Goal: Information Seeking & Learning: Learn about a topic

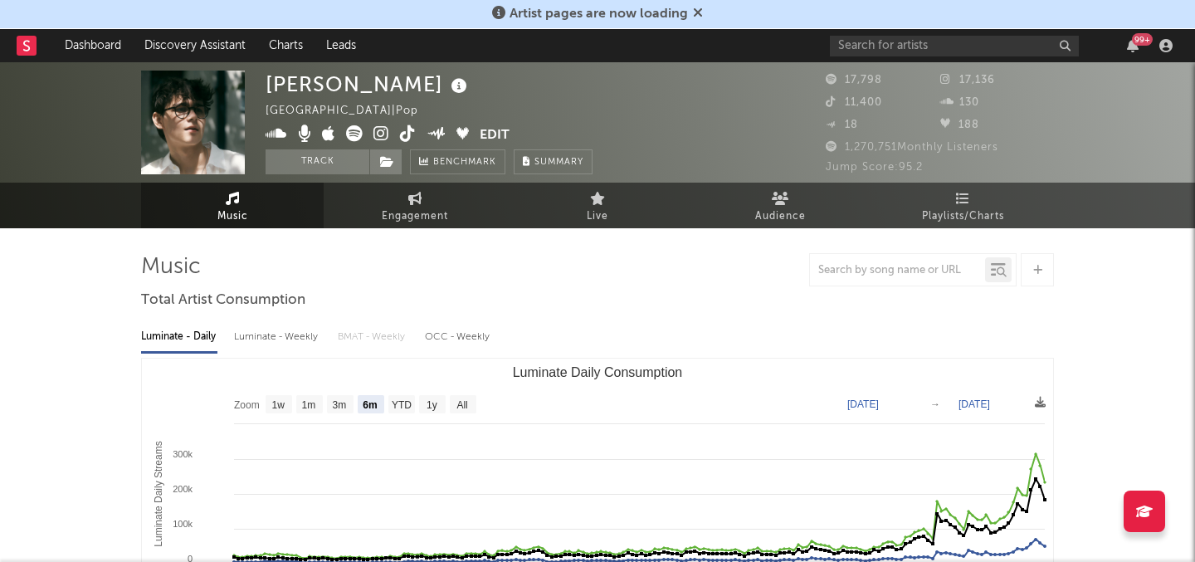
select select "6m"
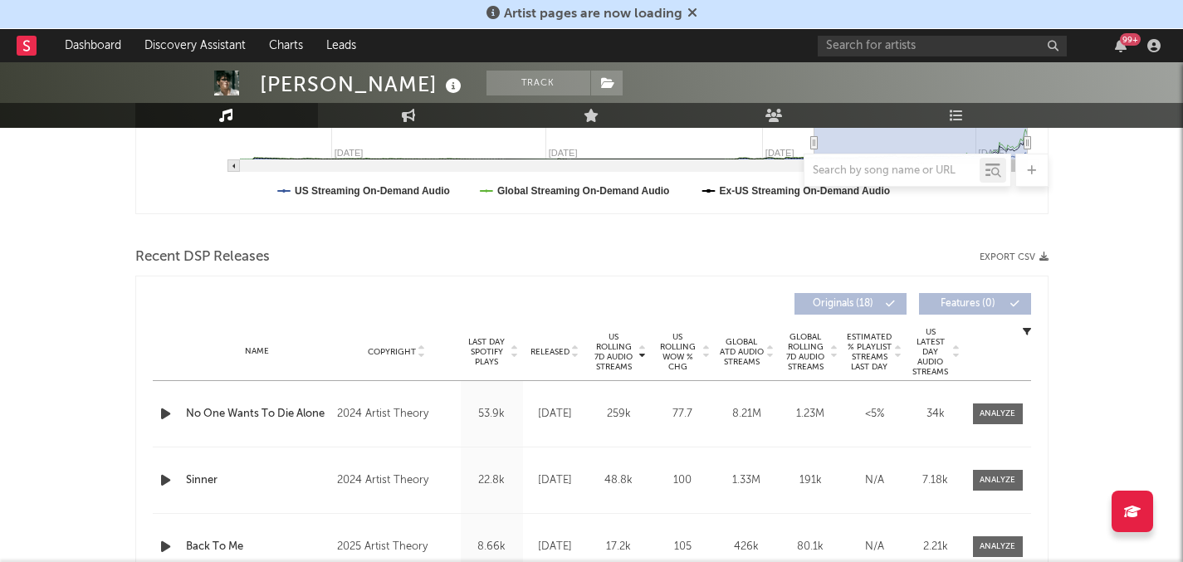
scroll to position [479, 0]
click at [163, 409] on icon "button" at bounding box center [165, 412] width 17 height 21
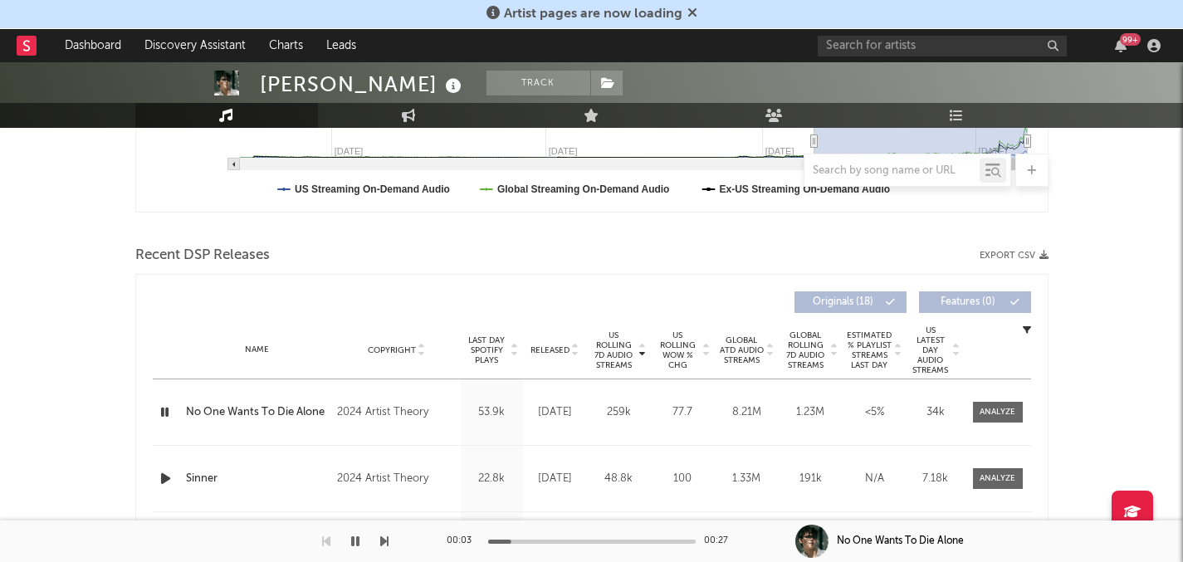
click at [163, 409] on icon "button" at bounding box center [165, 412] width 16 height 21
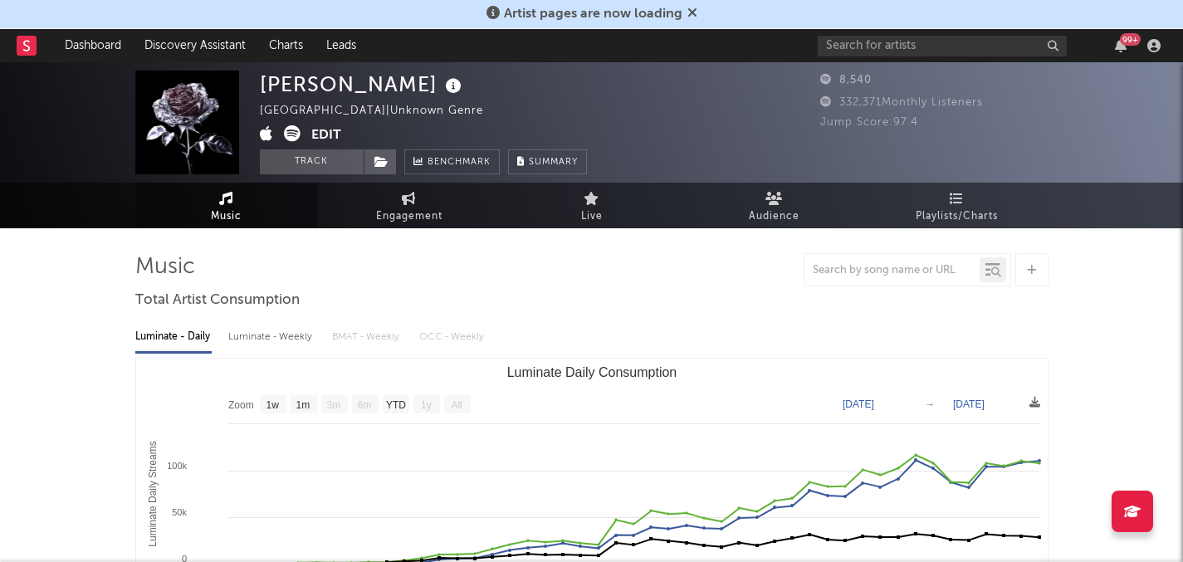
select select "1w"
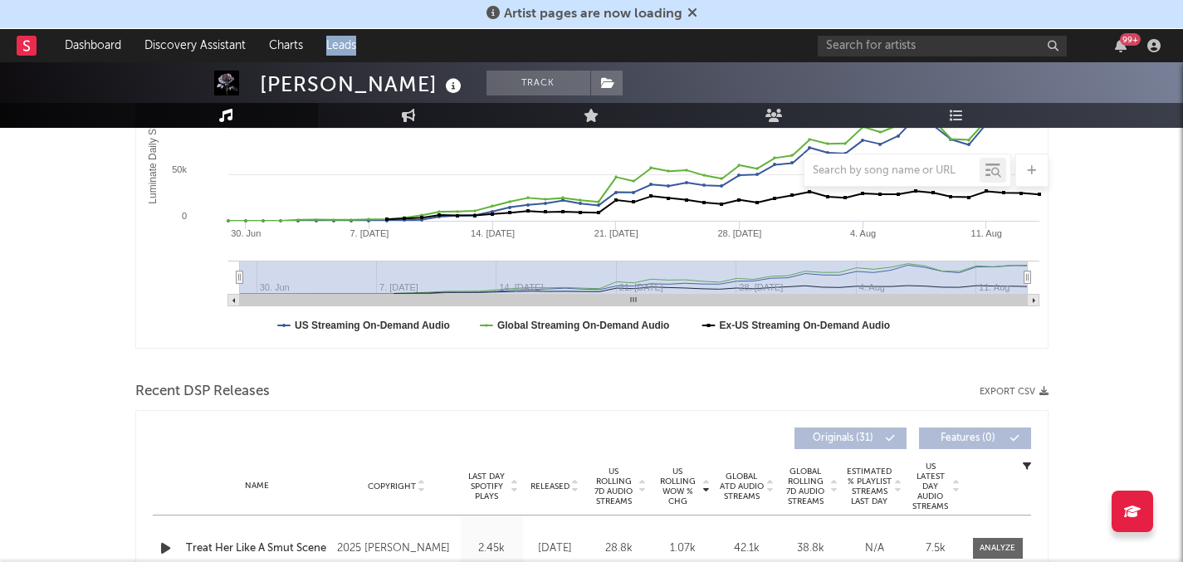
scroll to position [507, 0]
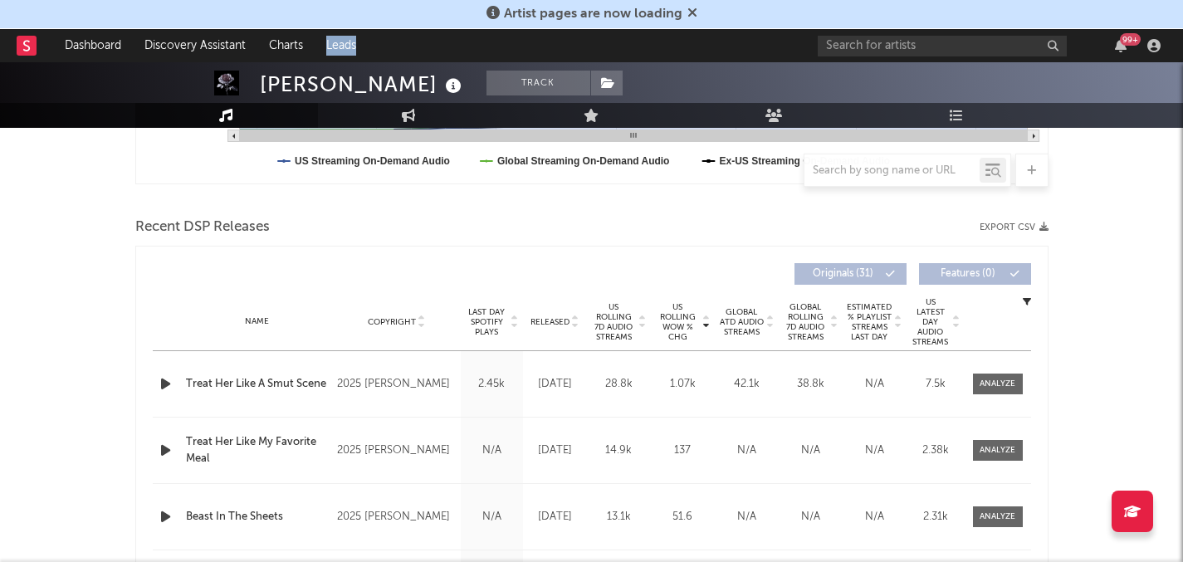
click at [168, 388] on icon "button" at bounding box center [165, 383] width 17 height 21
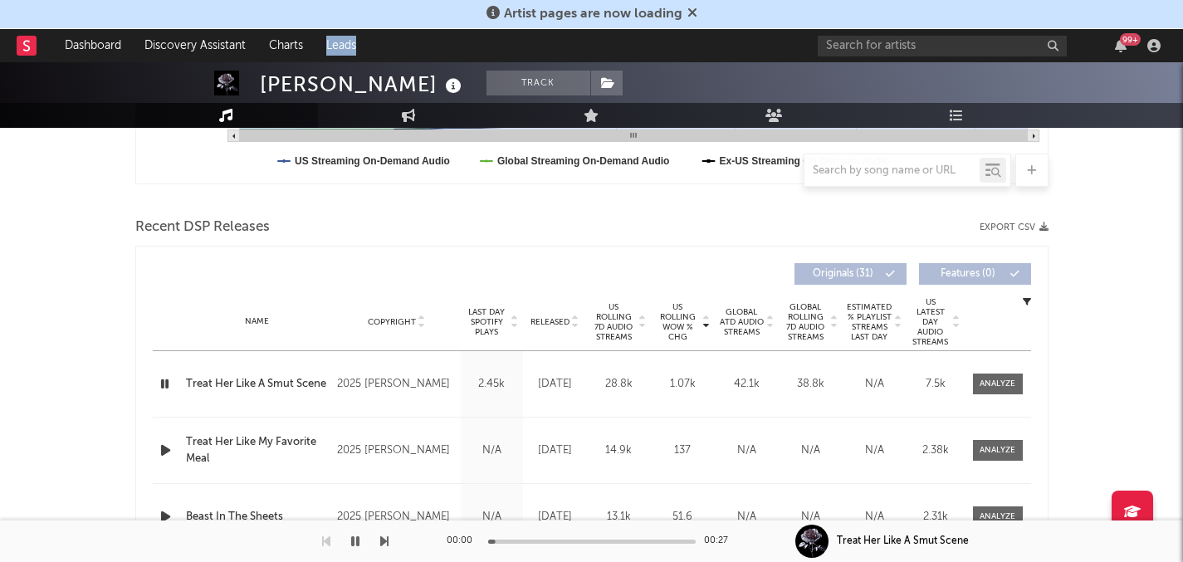
click at [168, 388] on icon "button" at bounding box center [165, 383] width 16 height 21
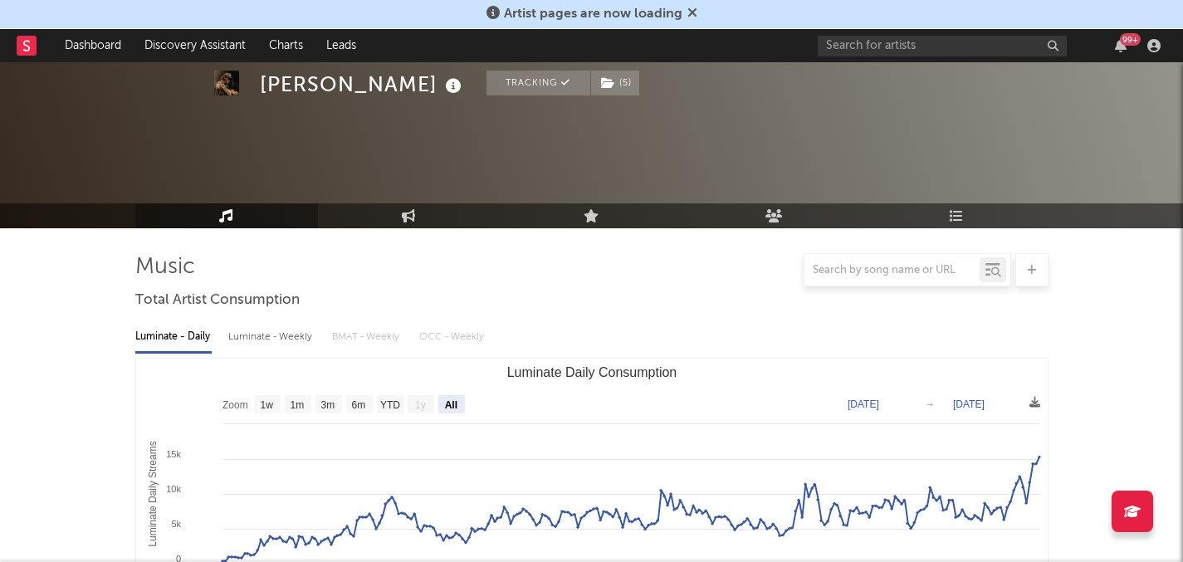
select select "All"
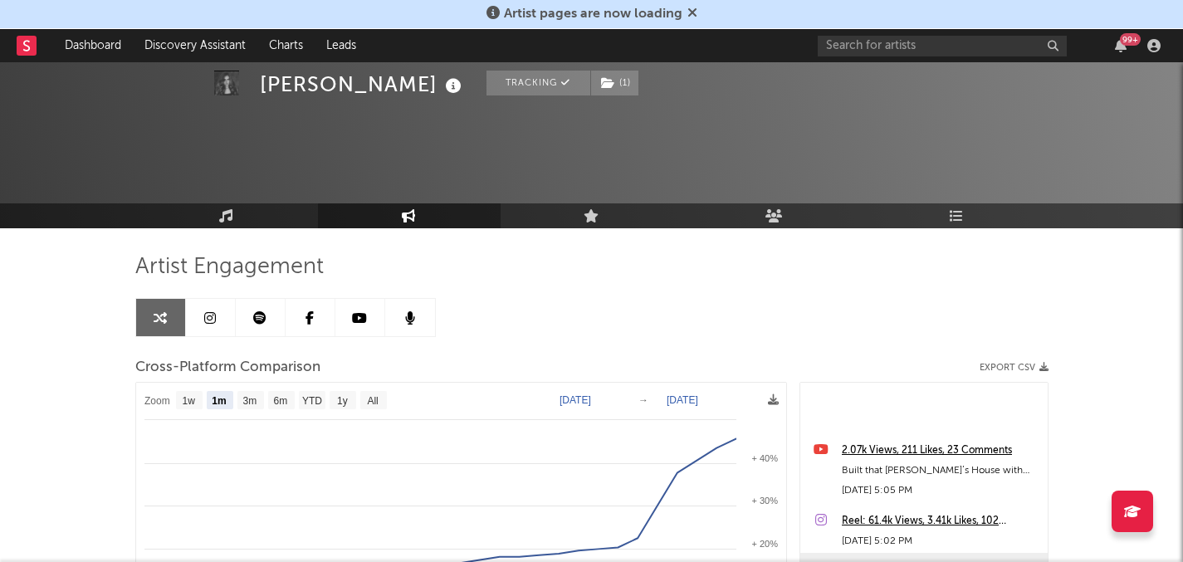
select select "1m"
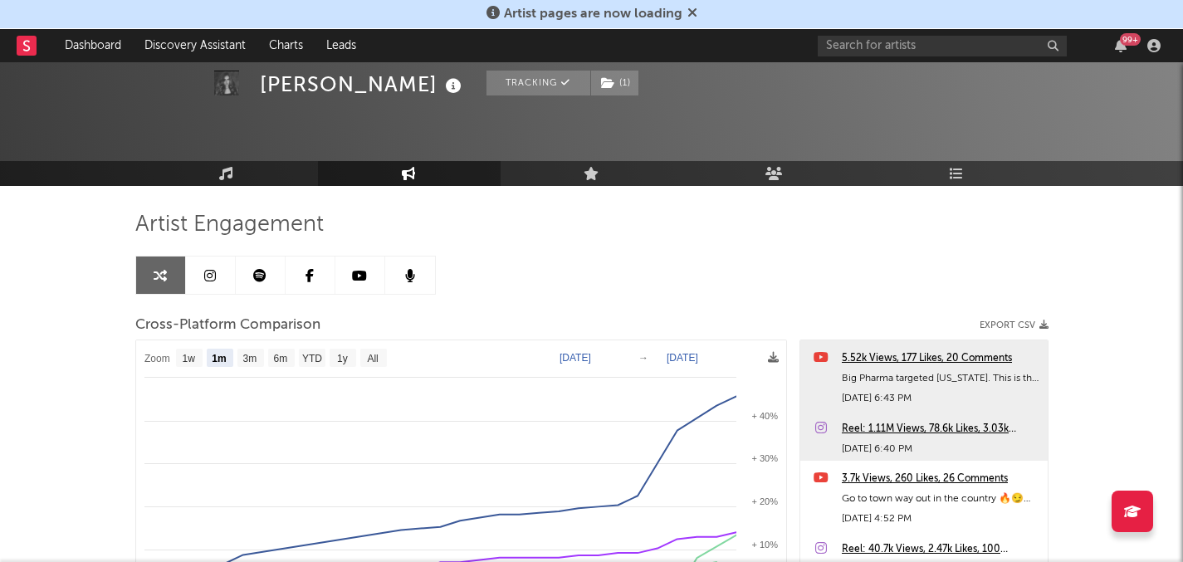
scroll to position [9, 0]
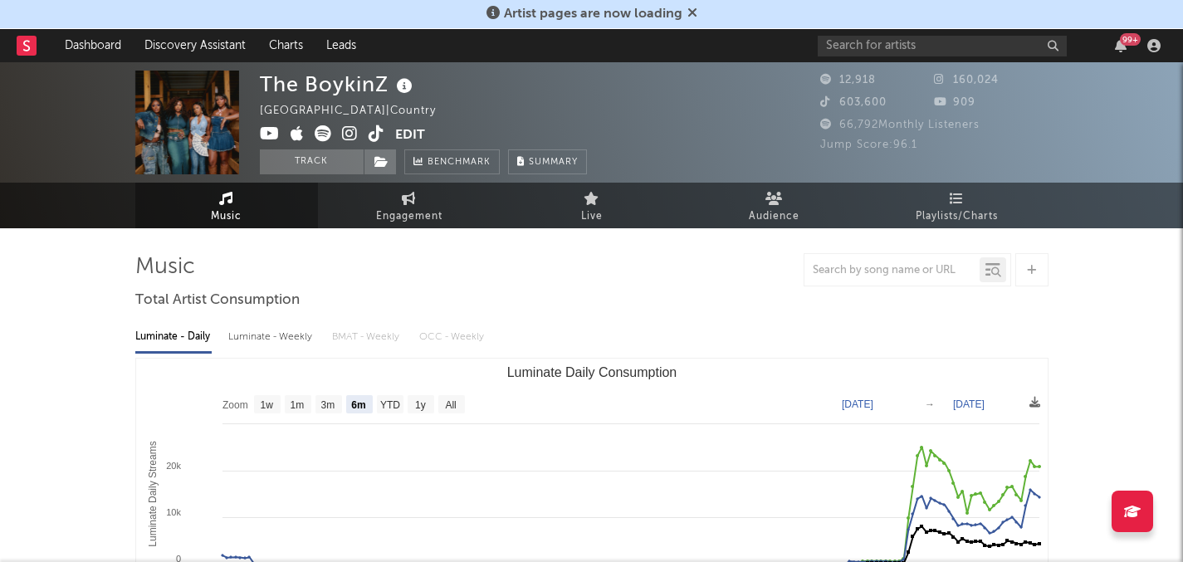
select select "6m"
click at [945, 207] on span "Playlists/Charts" at bounding box center [956, 217] width 82 height 20
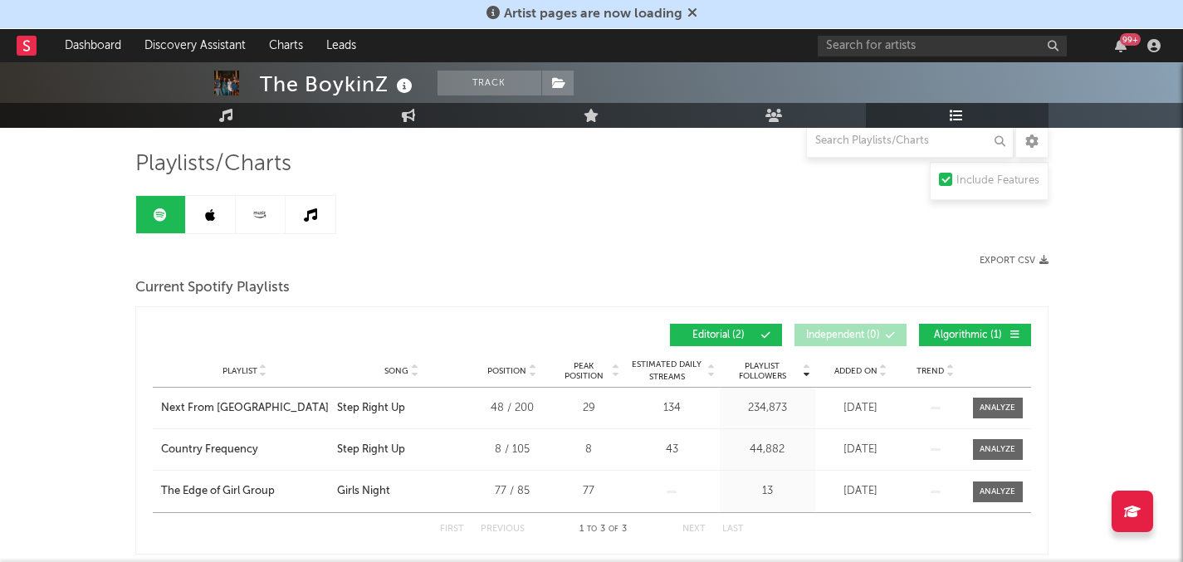
scroll to position [114, 0]
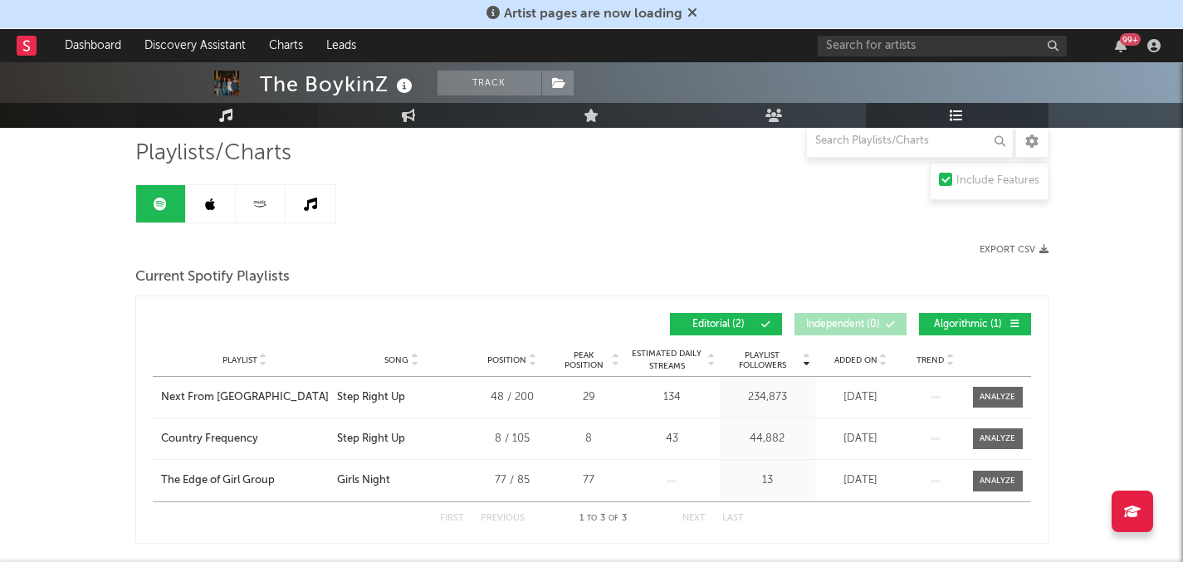
click at [232, 110] on icon at bounding box center [226, 115] width 14 height 13
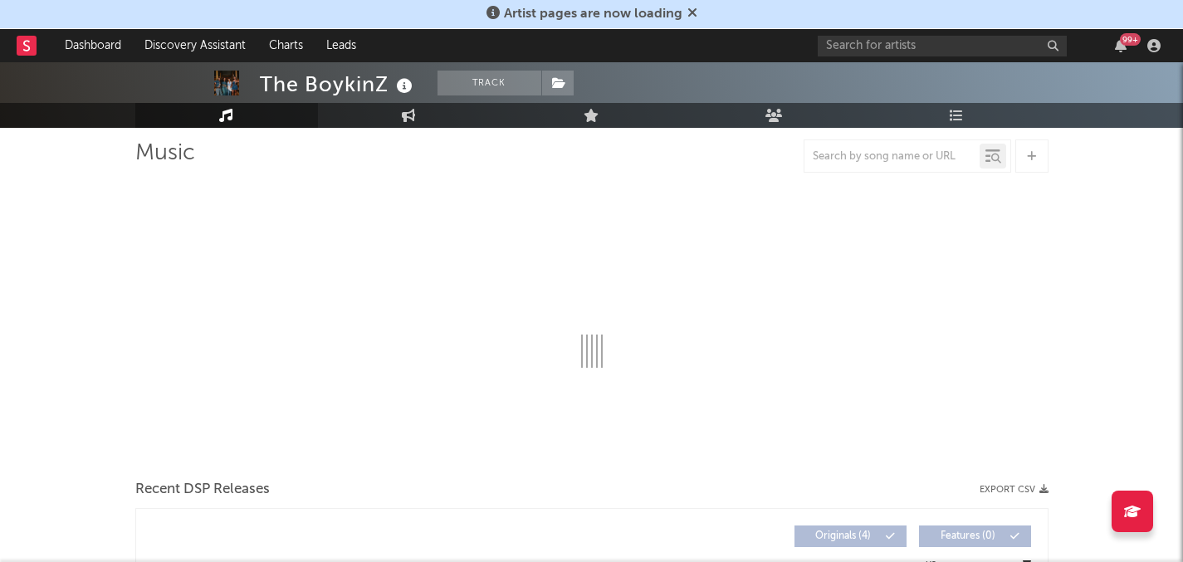
select select "6m"
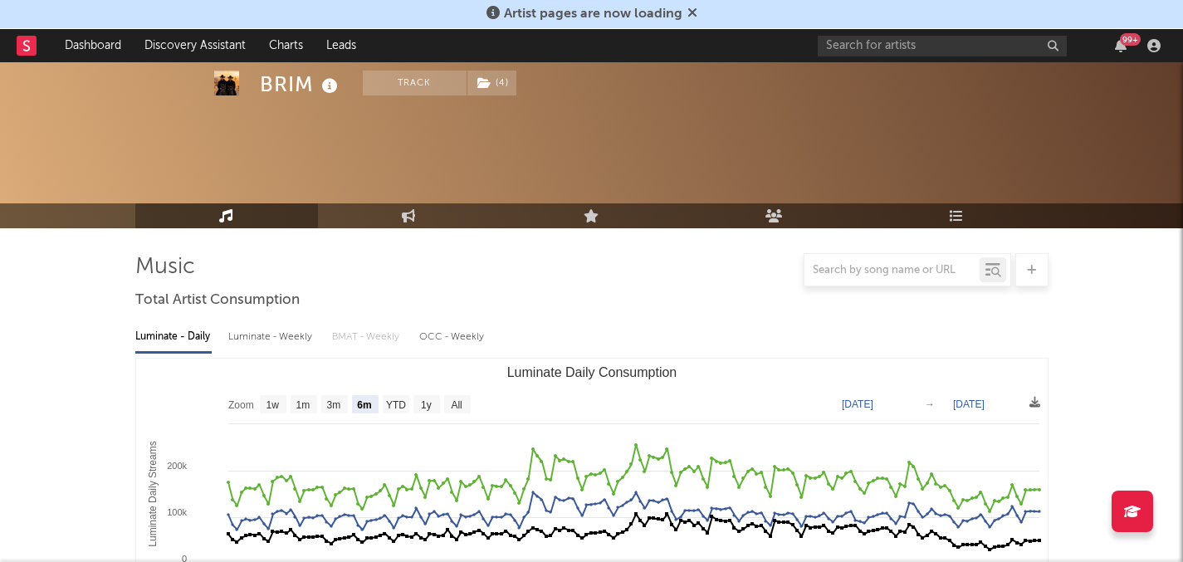
select select "6m"
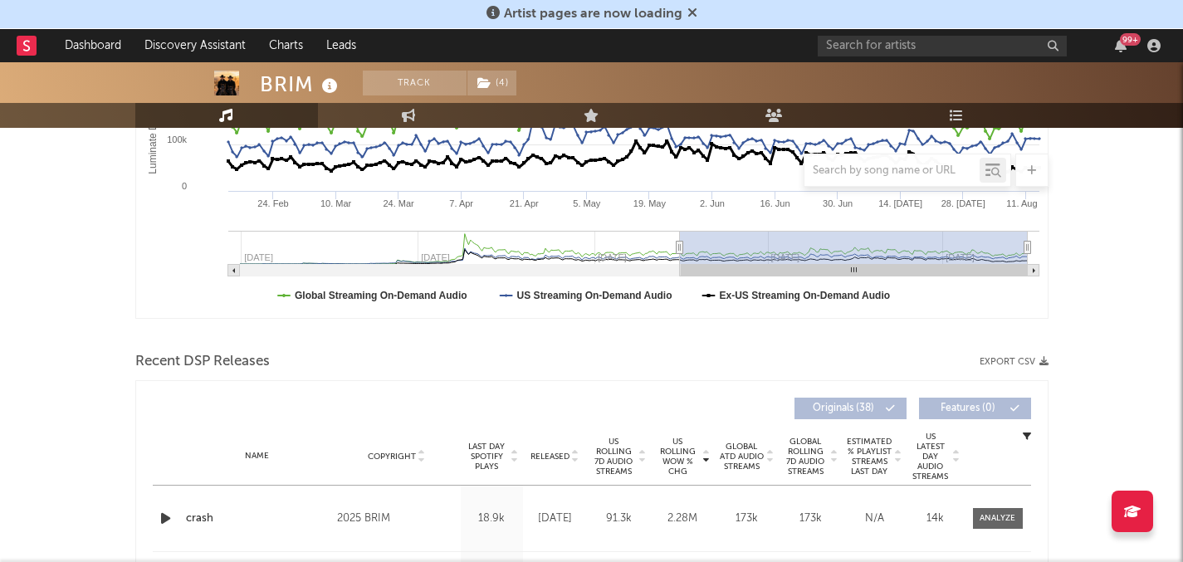
scroll to position [394, 0]
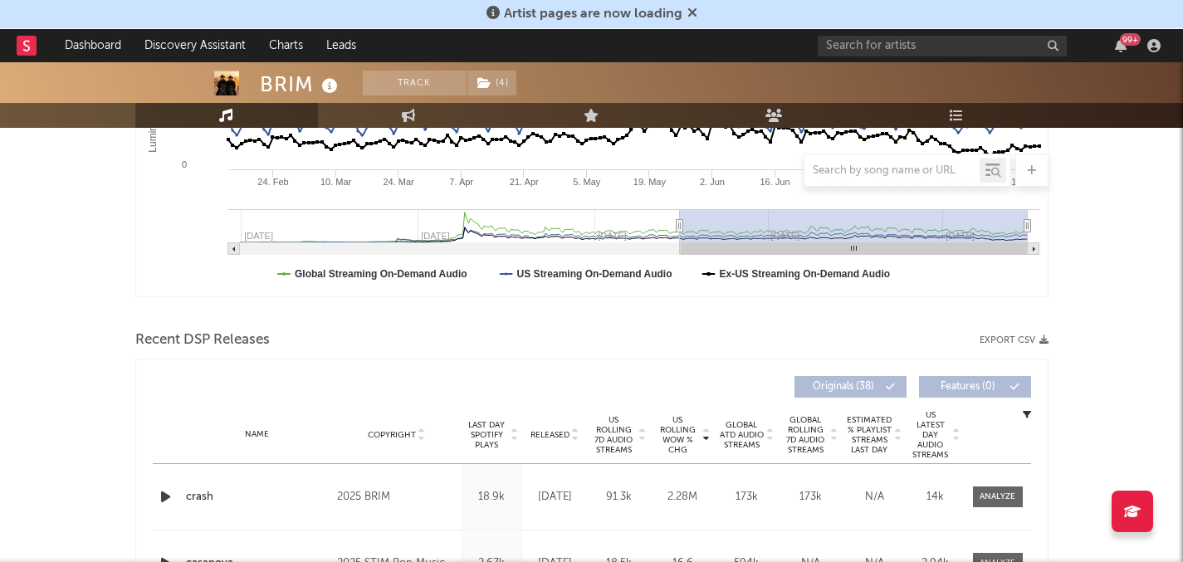
click at [563, 437] on span "Released" at bounding box center [549, 435] width 39 height 10
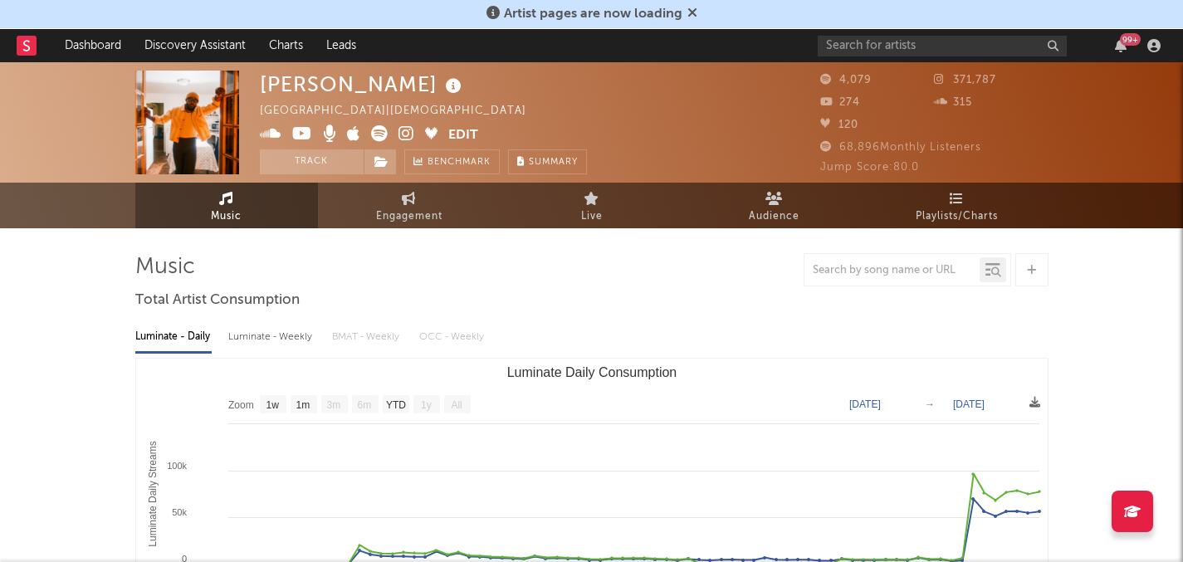
select select "1w"
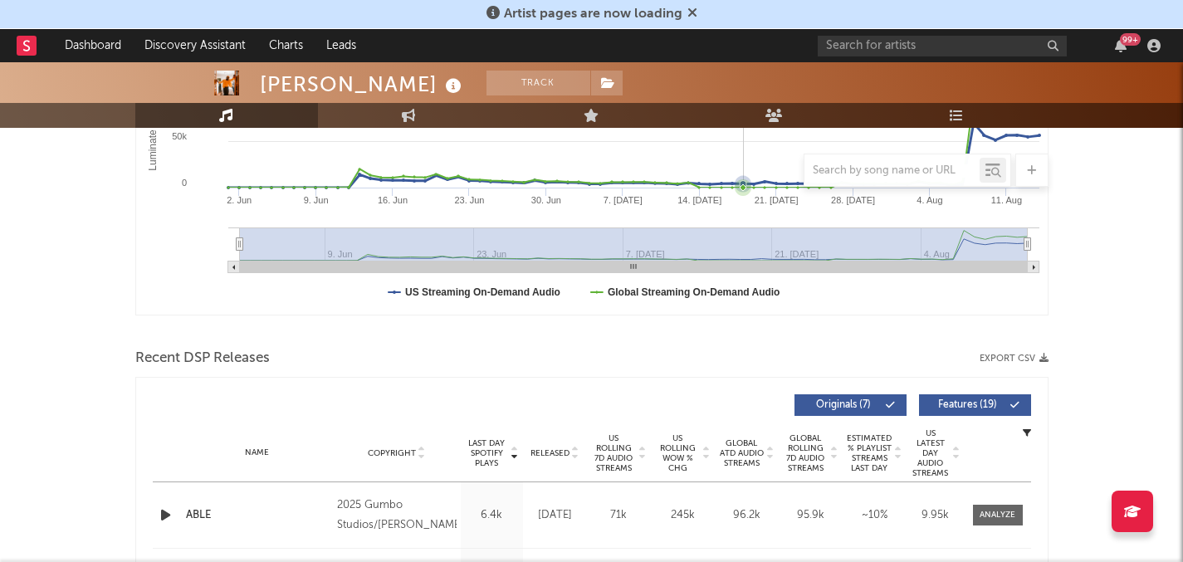
scroll to position [375, 0]
click at [623, 432] on div "Name Copyright Label Album Names Composer Names 7 Day Spotify Plays Last Day Sp…" at bounding box center [592, 454] width 878 height 58
click at [622, 449] on span "US Rolling 7D Audio Streams" at bounding box center [614, 454] width 46 height 40
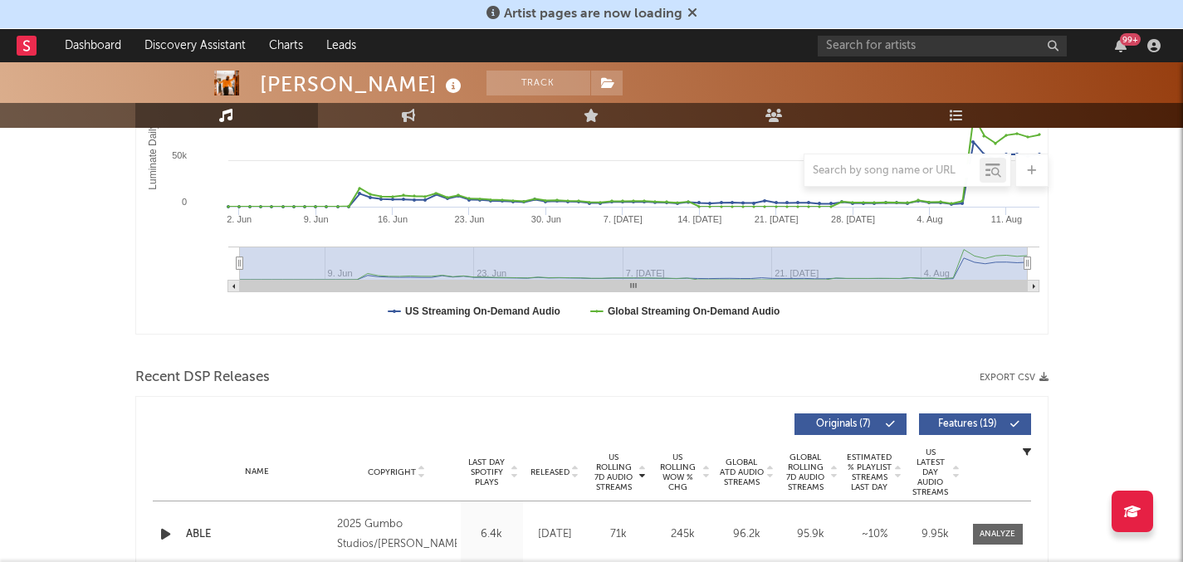
scroll to position [652, 0]
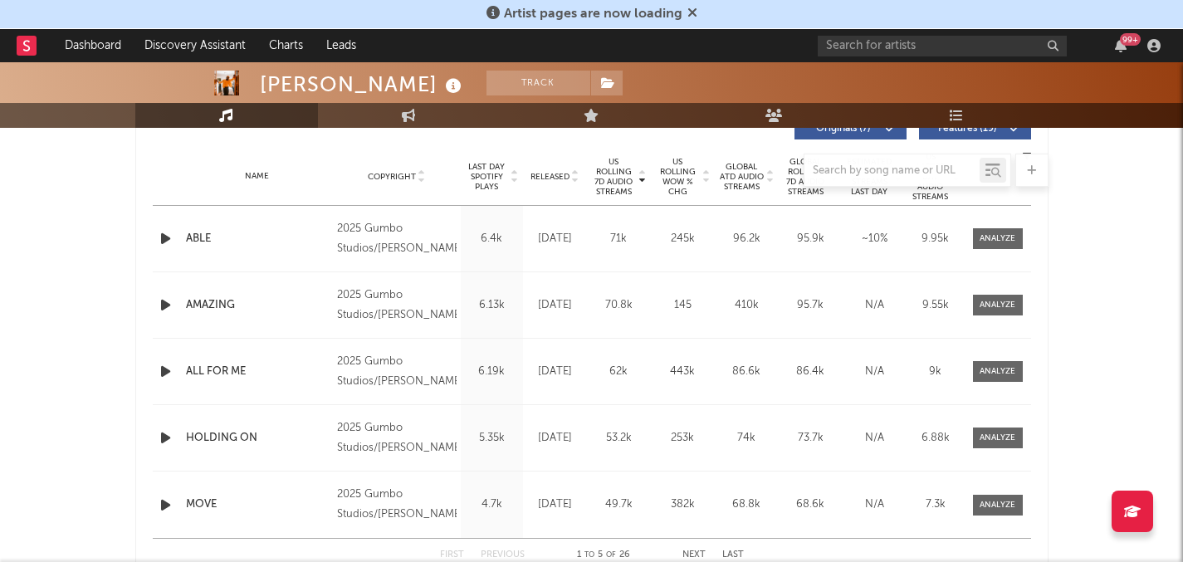
click at [487, 176] on div at bounding box center [591, 170] width 913 height 33
click at [487, 179] on div at bounding box center [591, 170] width 913 height 33
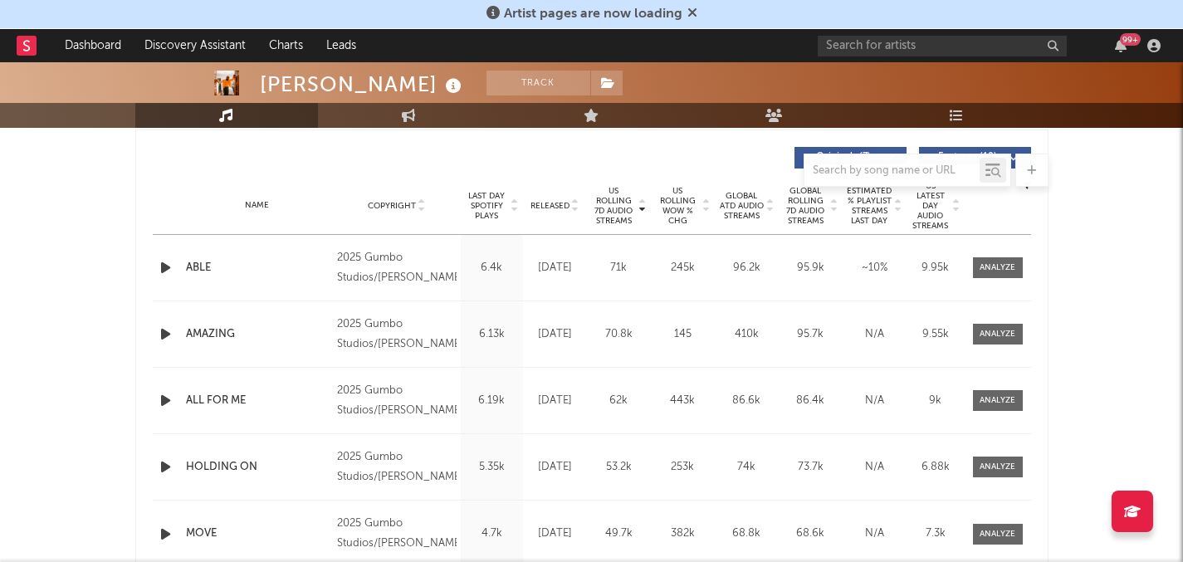
scroll to position [620, 0]
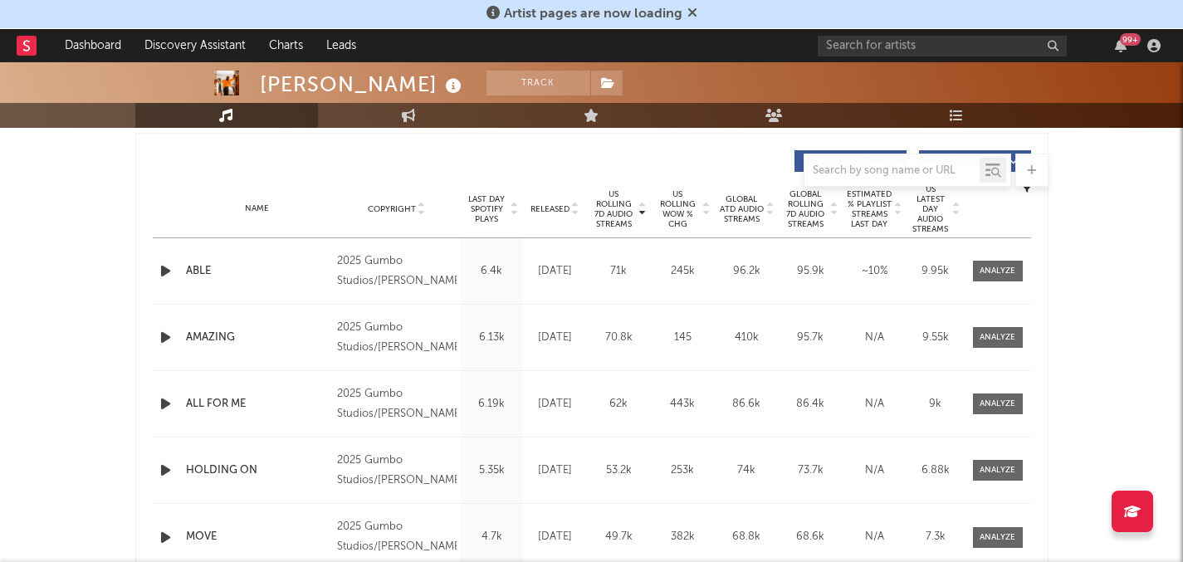
click at [494, 212] on span "Last Day Spotify Plays" at bounding box center [487, 209] width 44 height 30
click at [963, 285] on div "Name ABLE Copyright 2025 Gumbo Studios/Tyscot Records Label Gumbo Studios/Tysco…" at bounding box center [592, 271] width 878 height 66
click at [967, 278] on div at bounding box center [997, 271] width 66 height 21
click at [992, 272] on div at bounding box center [997, 271] width 36 height 12
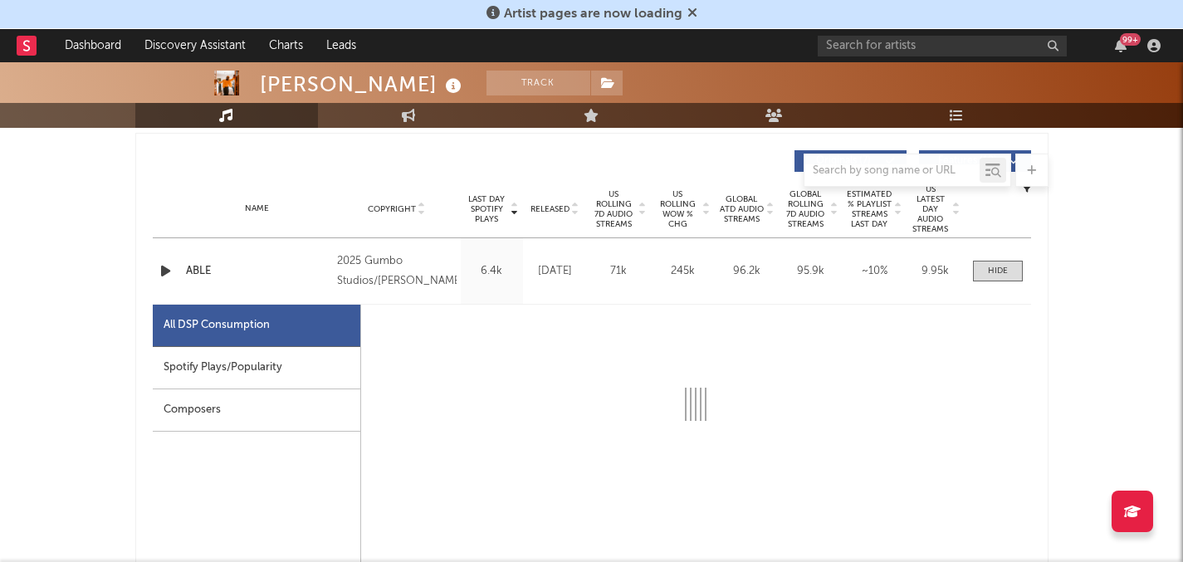
select select "1w"
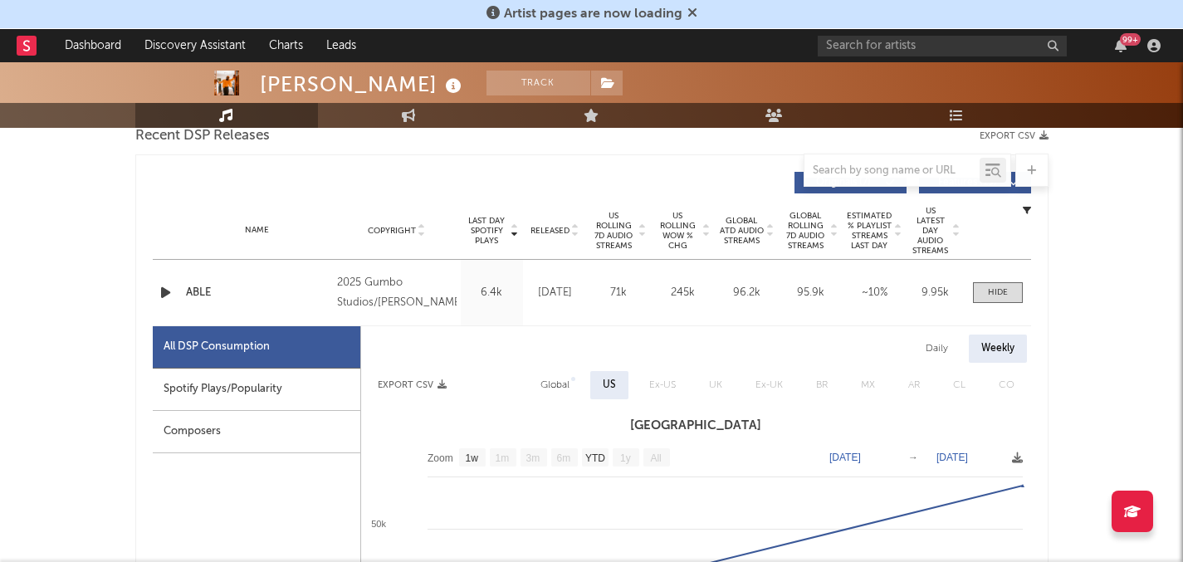
scroll to position [560, 0]
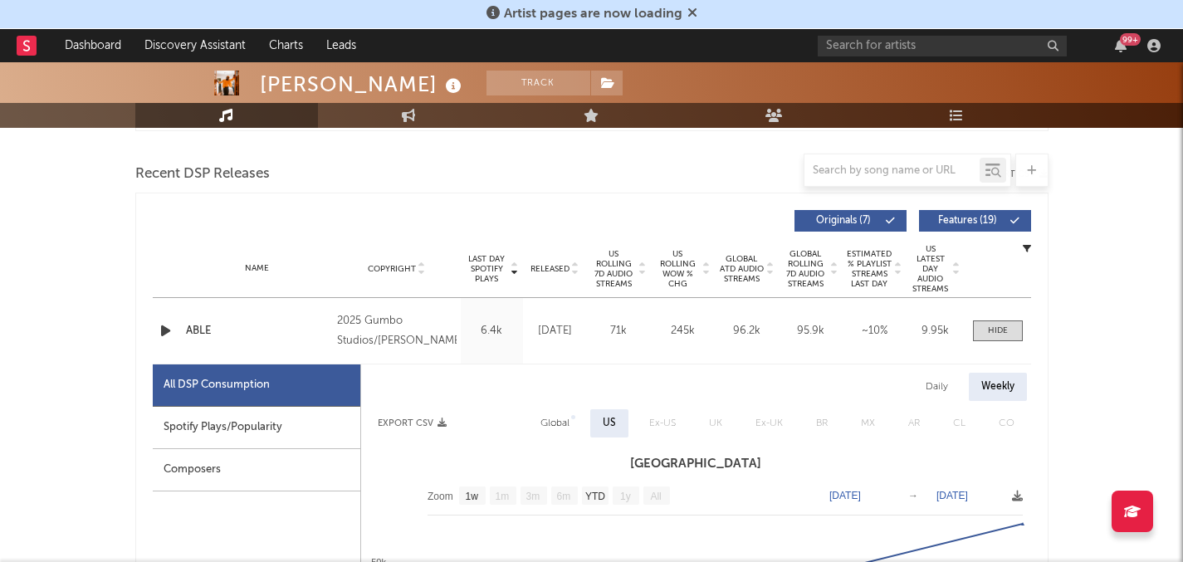
click at [934, 390] on div "Daily" at bounding box center [936, 387] width 47 height 28
select select "1w"
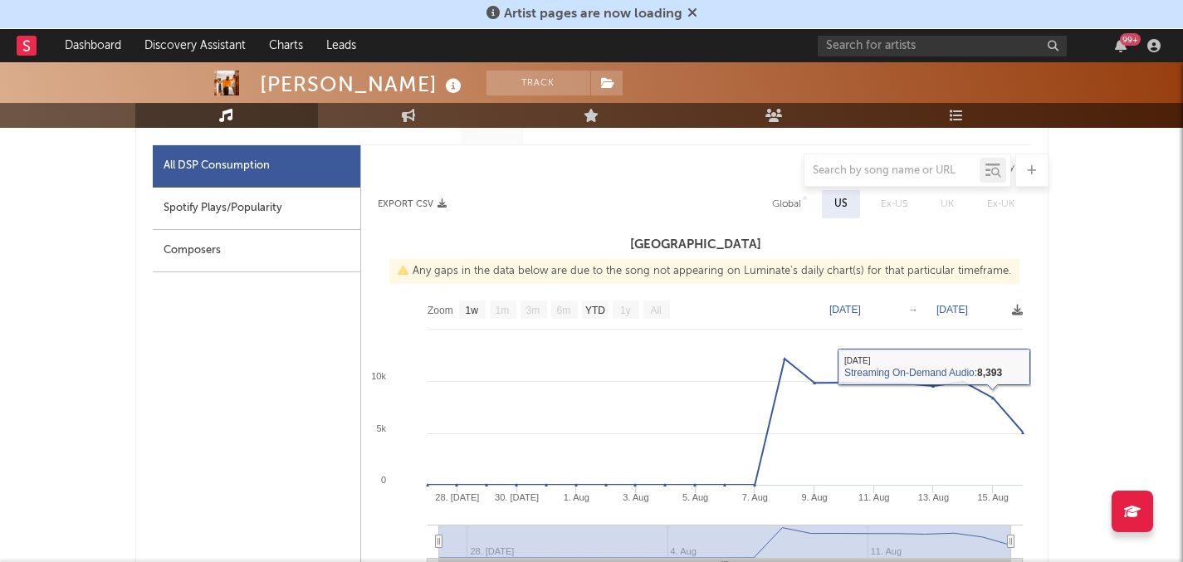
scroll to position [739, 0]
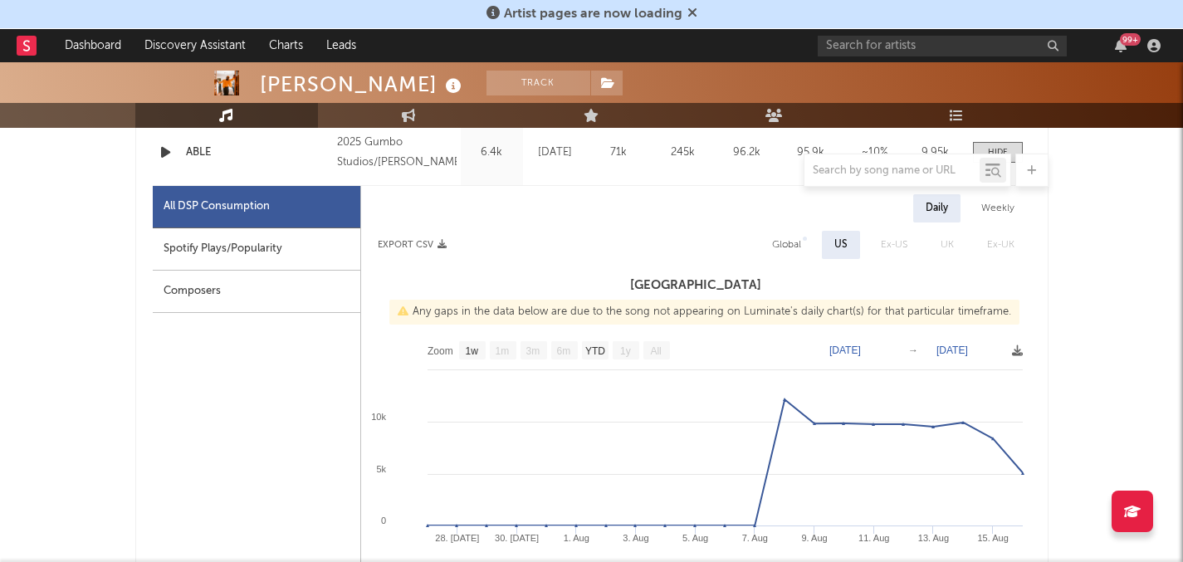
click at [783, 241] on div "Global" at bounding box center [786, 245] width 29 height 20
select select "1w"
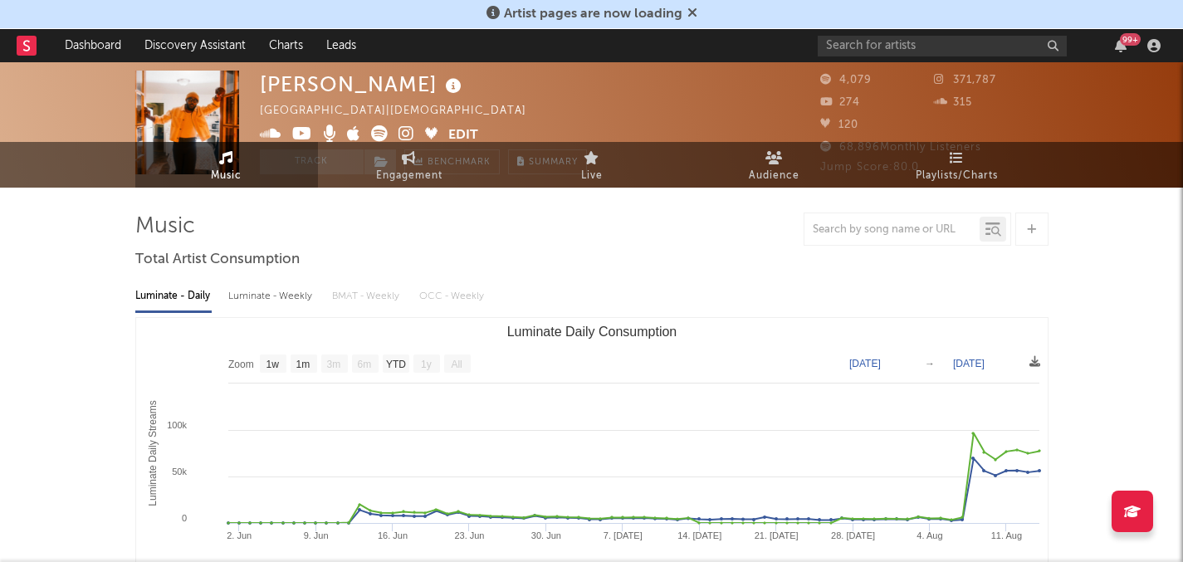
scroll to position [0, 0]
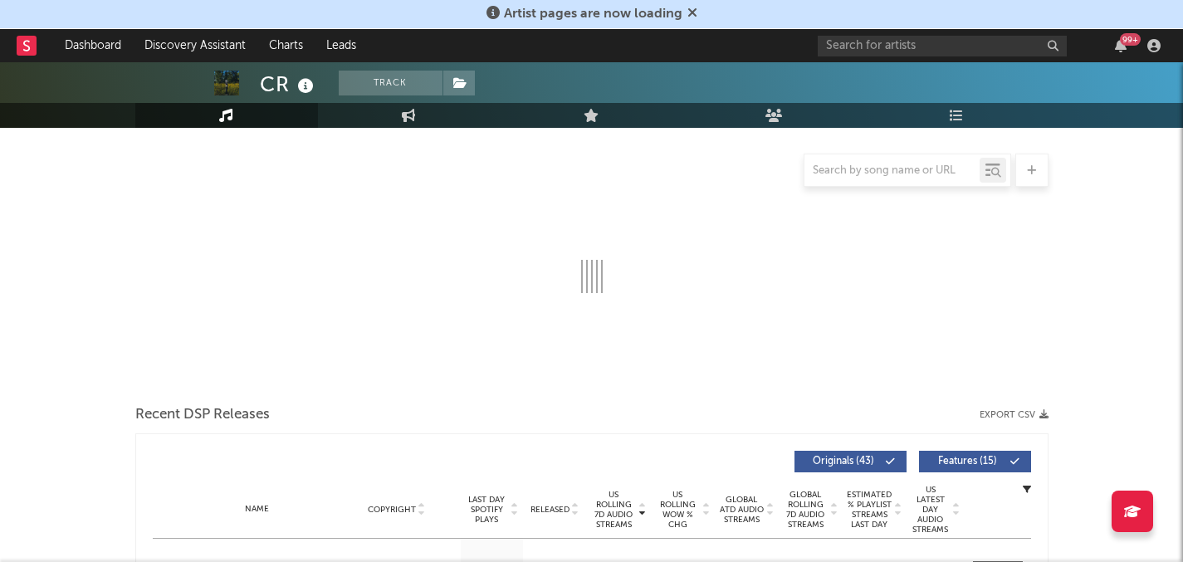
scroll to position [493, 0]
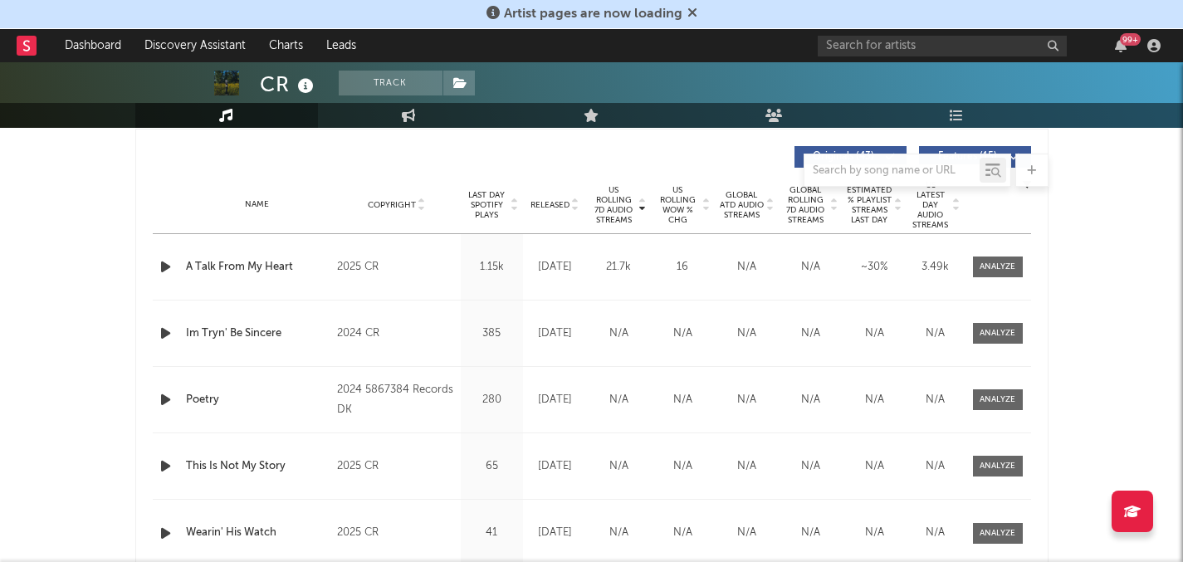
click at [157, 266] on icon "button" at bounding box center [165, 266] width 17 height 21
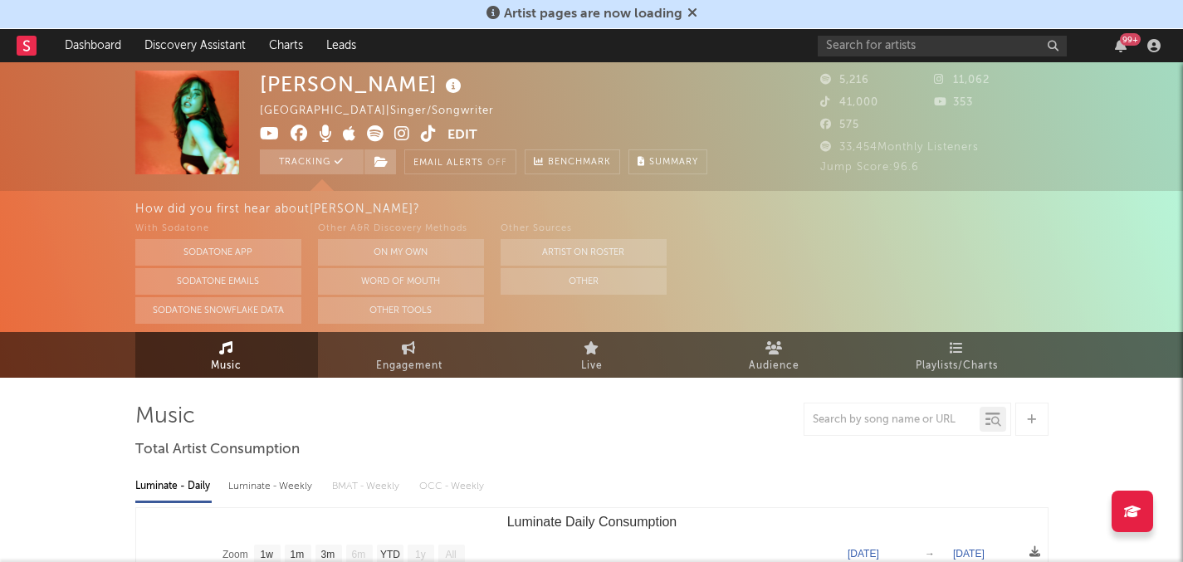
select select "1w"
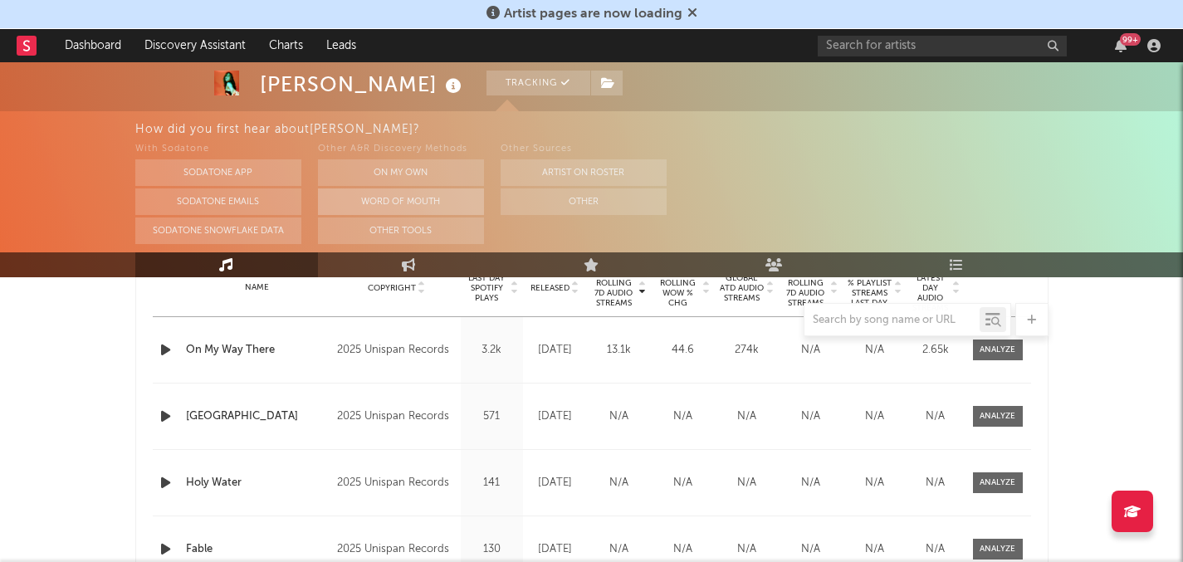
scroll to position [701, 0]
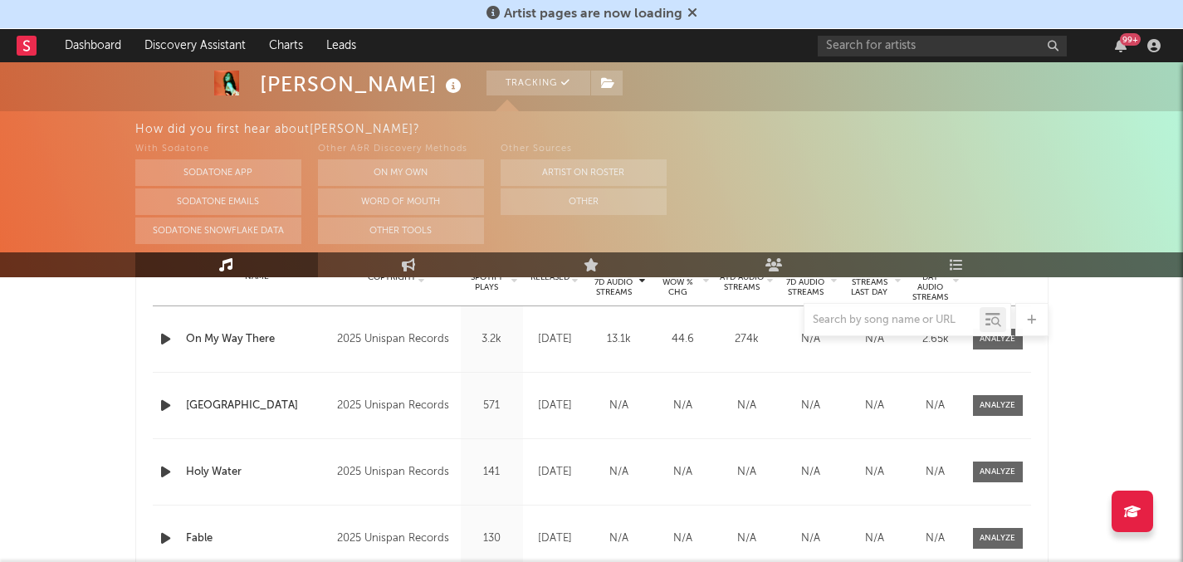
click at [164, 336] on icon "button" at bounding box center [165, 339] width 17 height 21
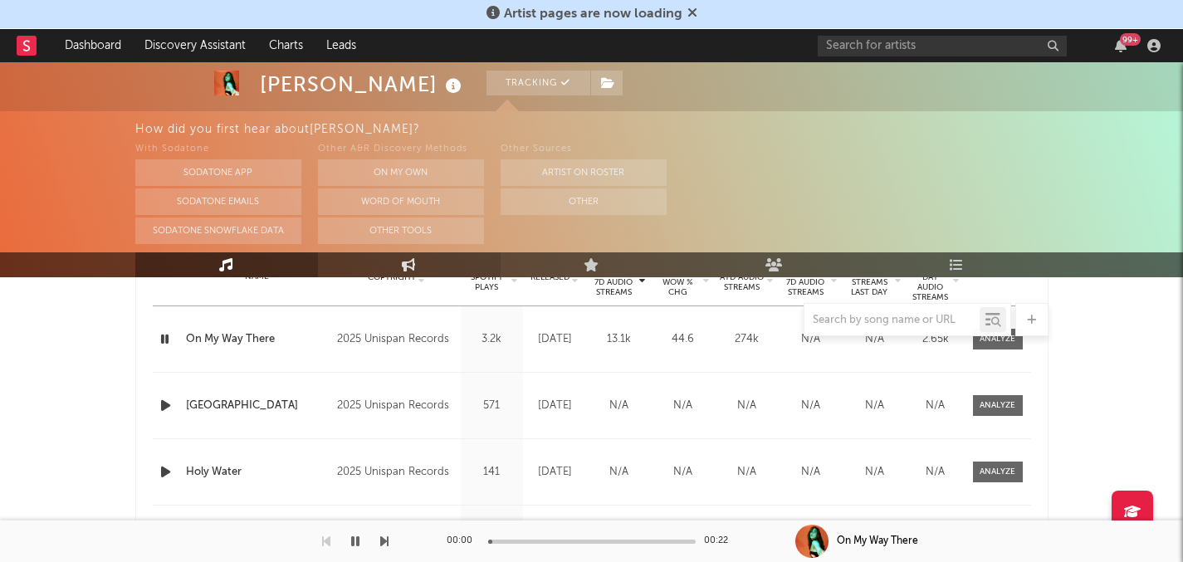
click at [402, 265] on icon at bounding box center [409, 264] width 14 height 13
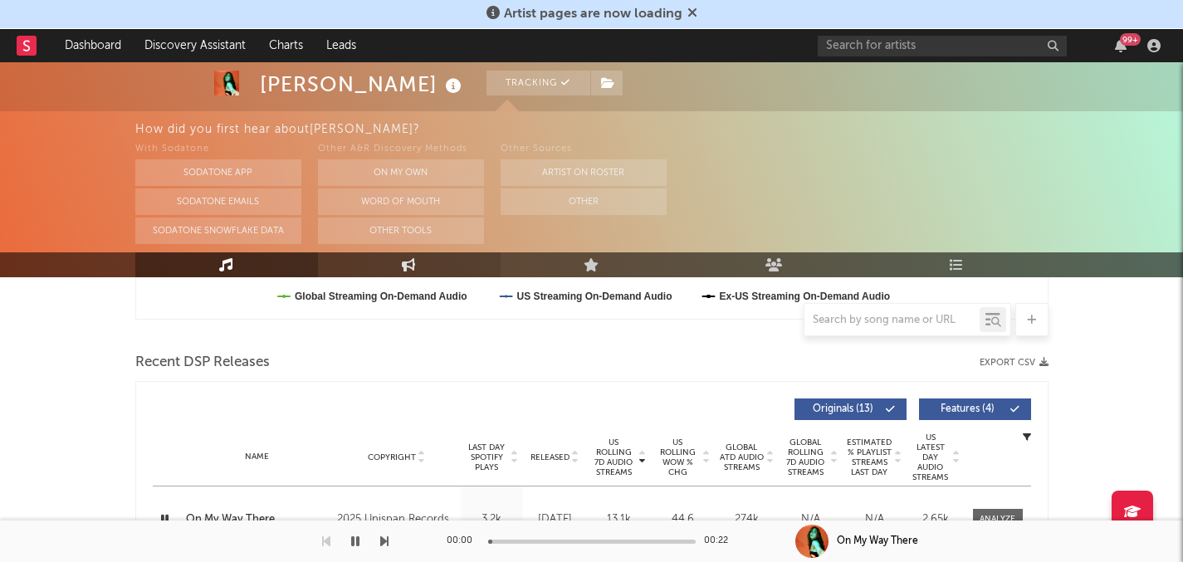
select select "1w"
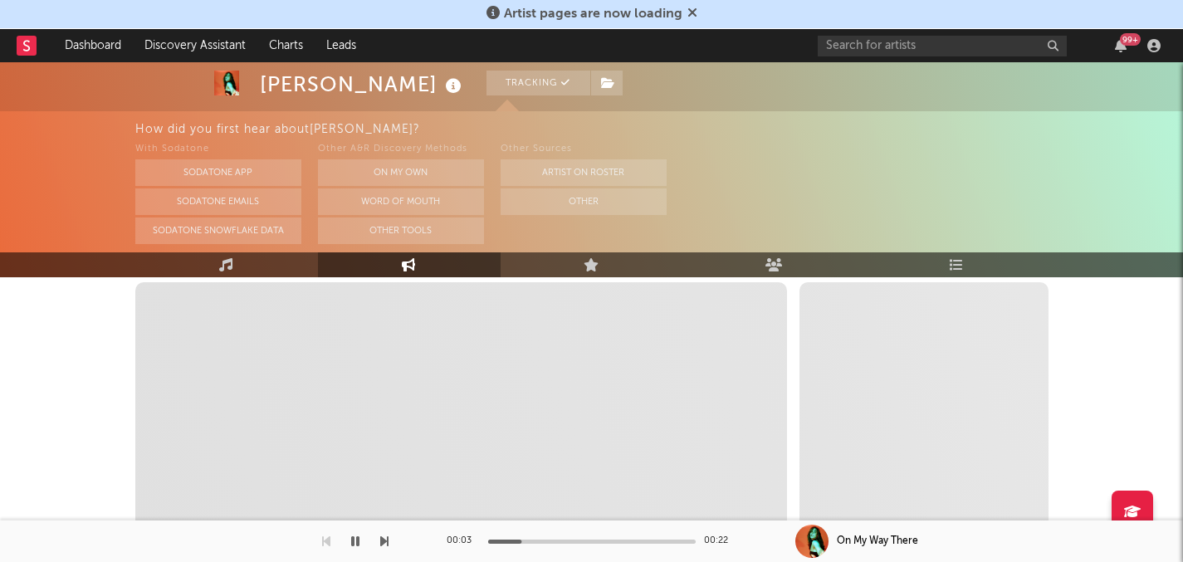
scroll to position [252, 0]
select select "1m"
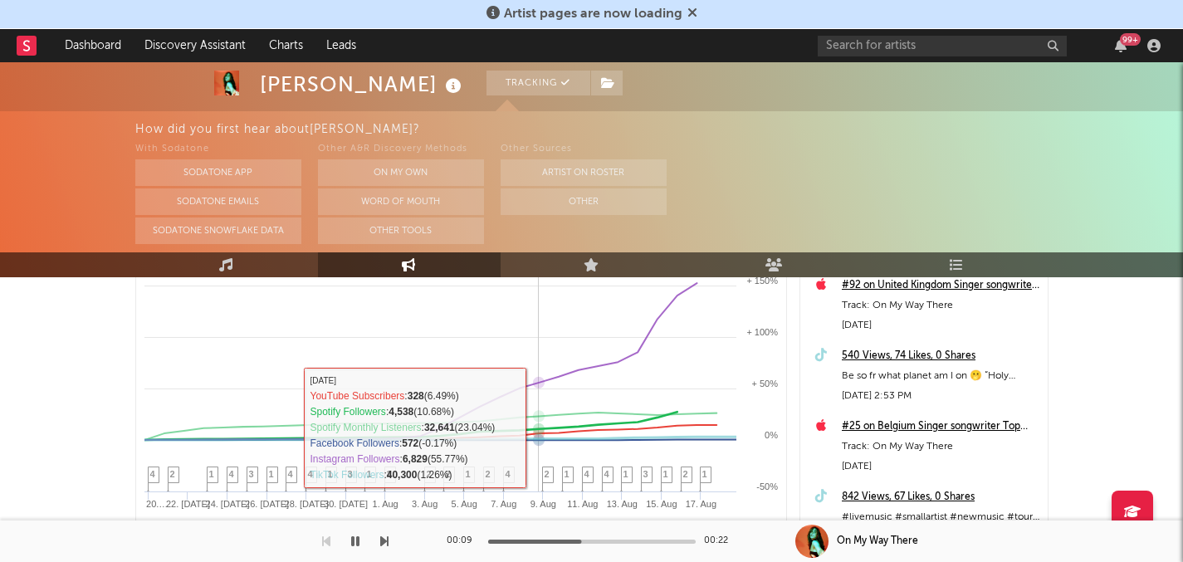
scroll to position [339, 0]
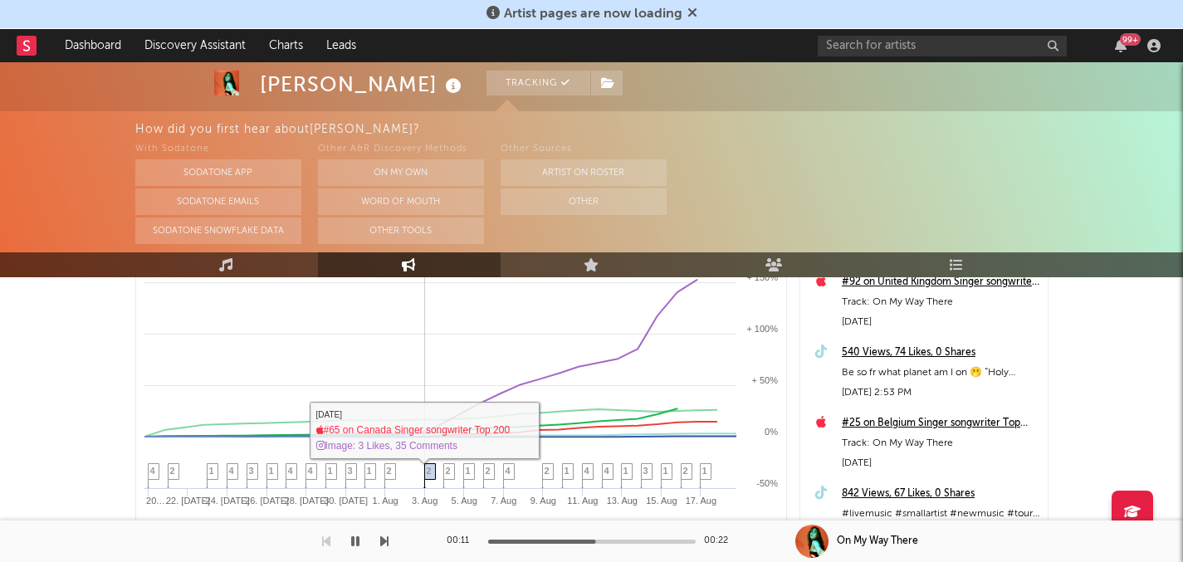
click at [430, 476] on icon at bounding box center [429, 477] width 12 height 26
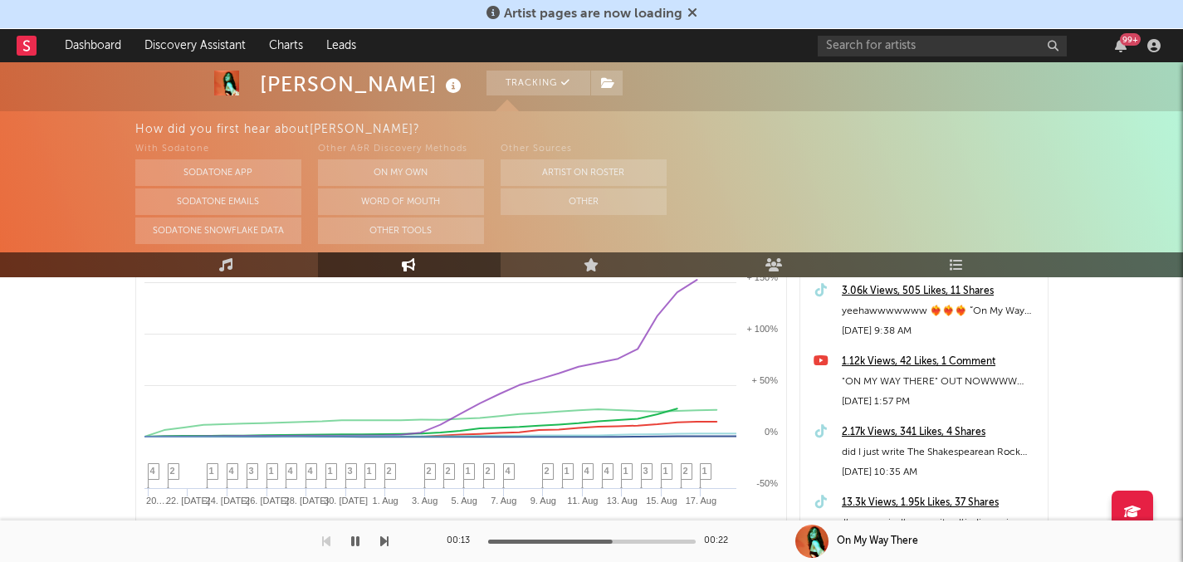
scroll to position [1471, 0]
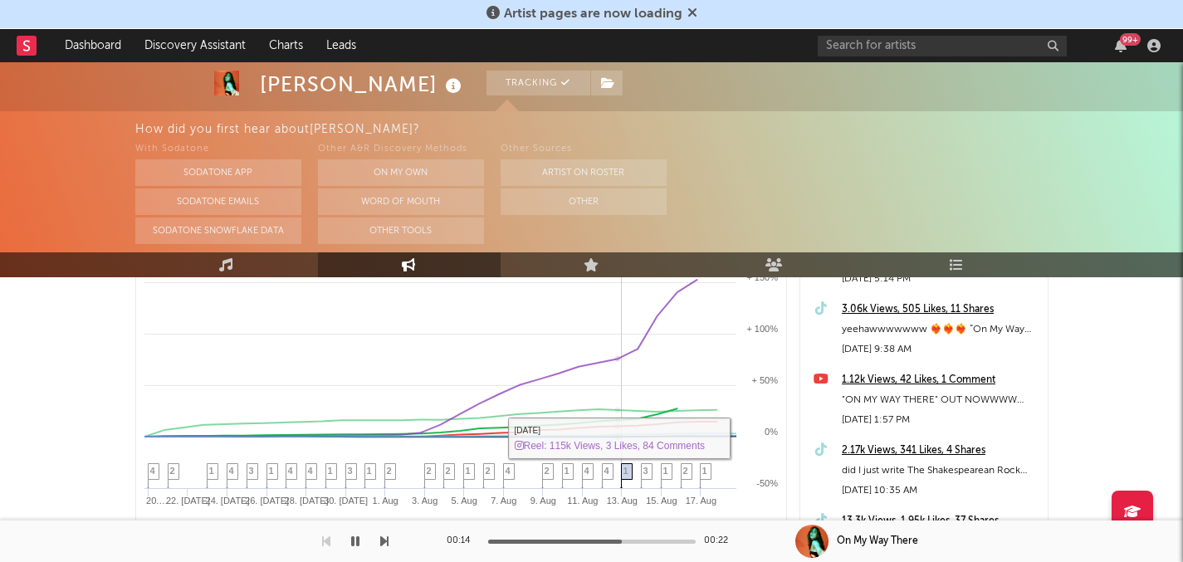
click at [625, 469] on span "1" at bounding box center [625, 471] width 5 height 10
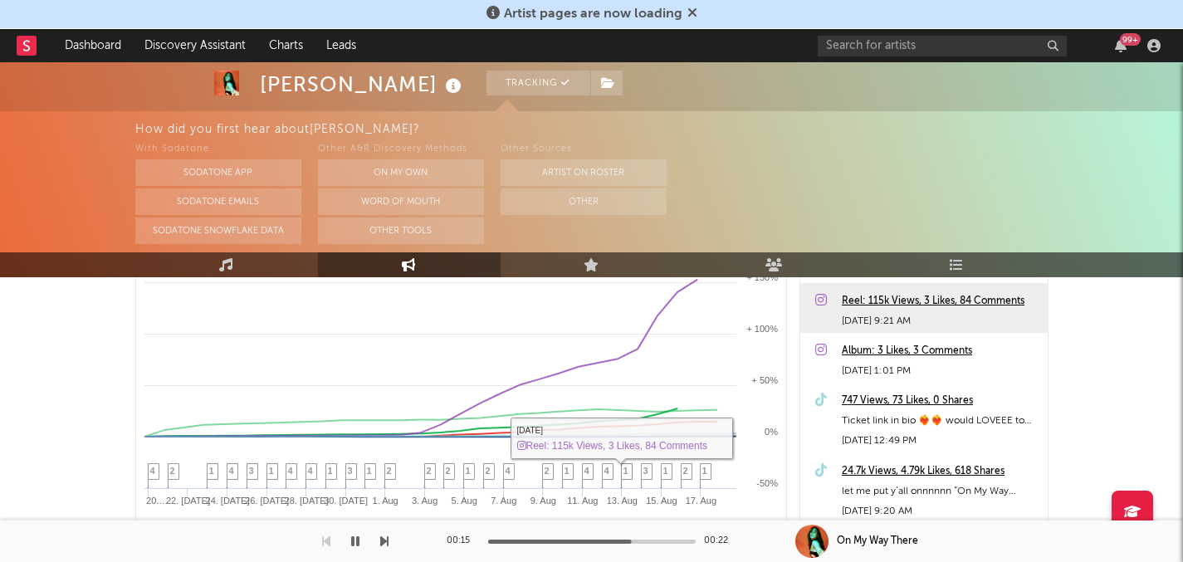
scroll to position [360, 0]
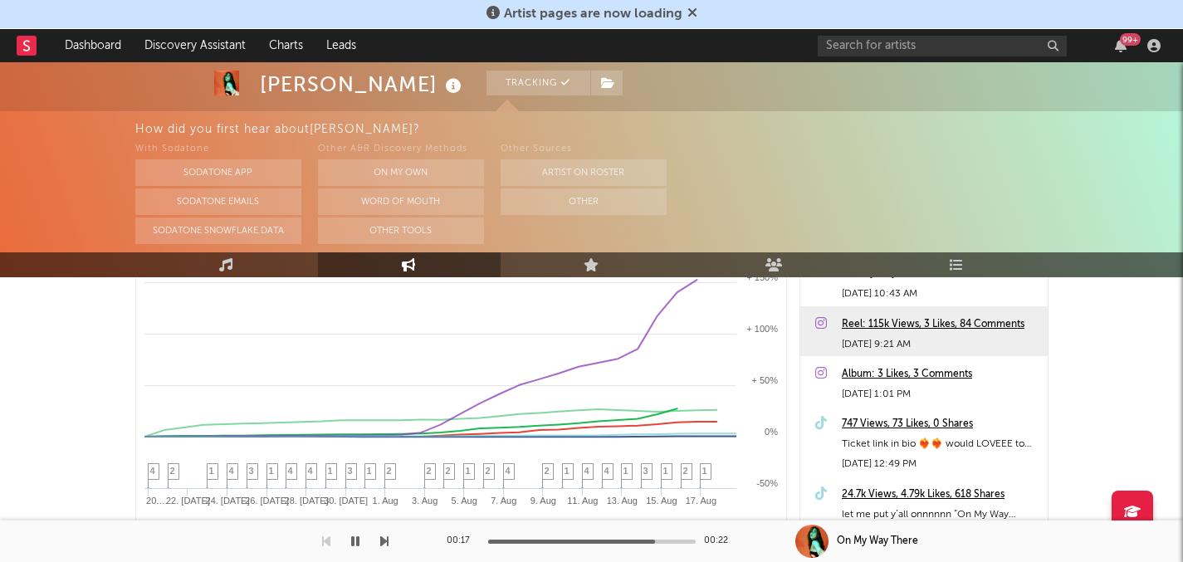
click at [890, 323] on div "Reel: 115k Views, 3 Likes, 84 Comments" at bounding box center [941, 325] width 198 height 20
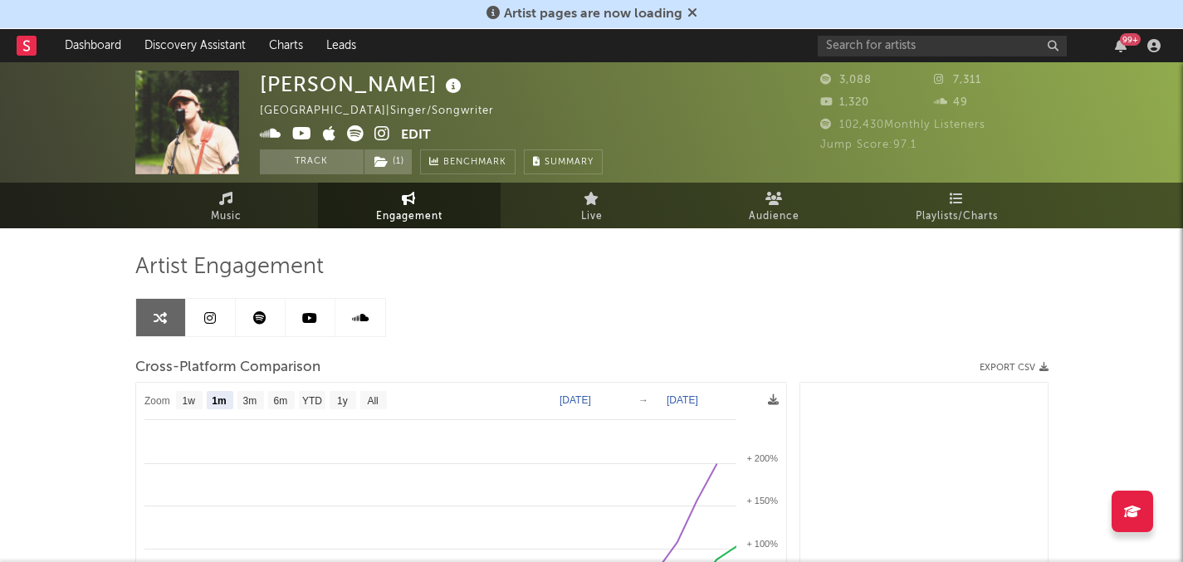
select select "1m"
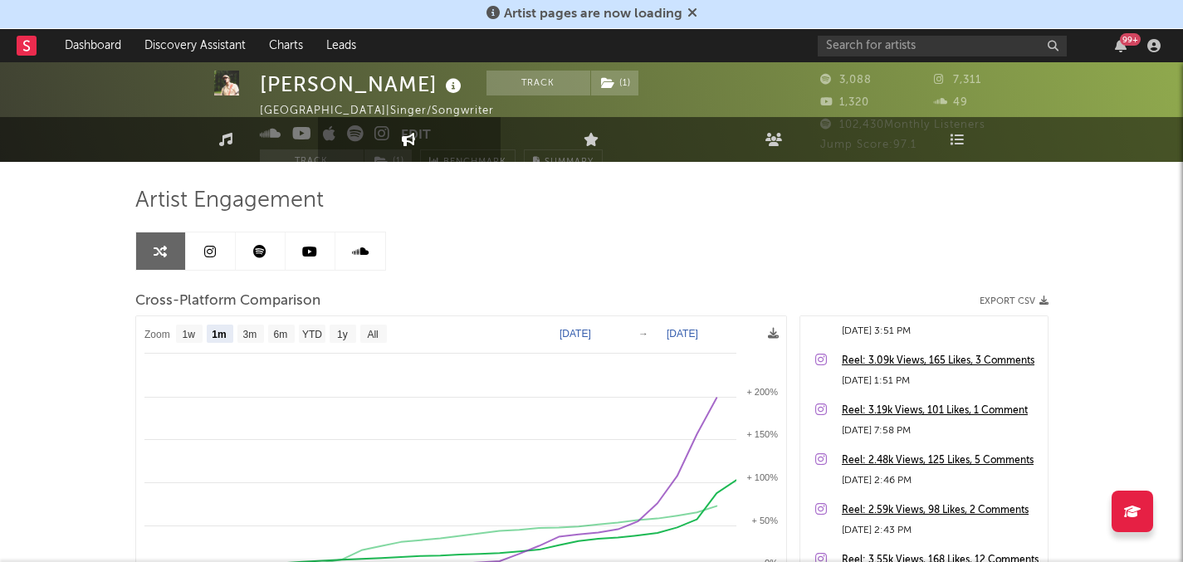
scroll to position [150, 0]
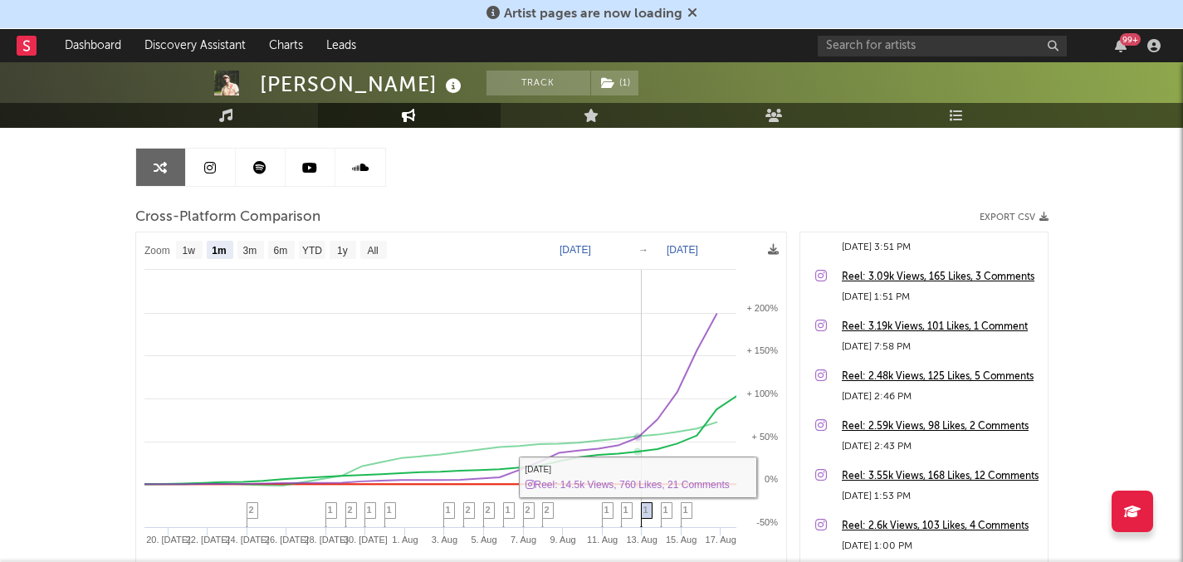
click at [646, 510] on span "1" at bounding box center [645, 510] width 5 height 10
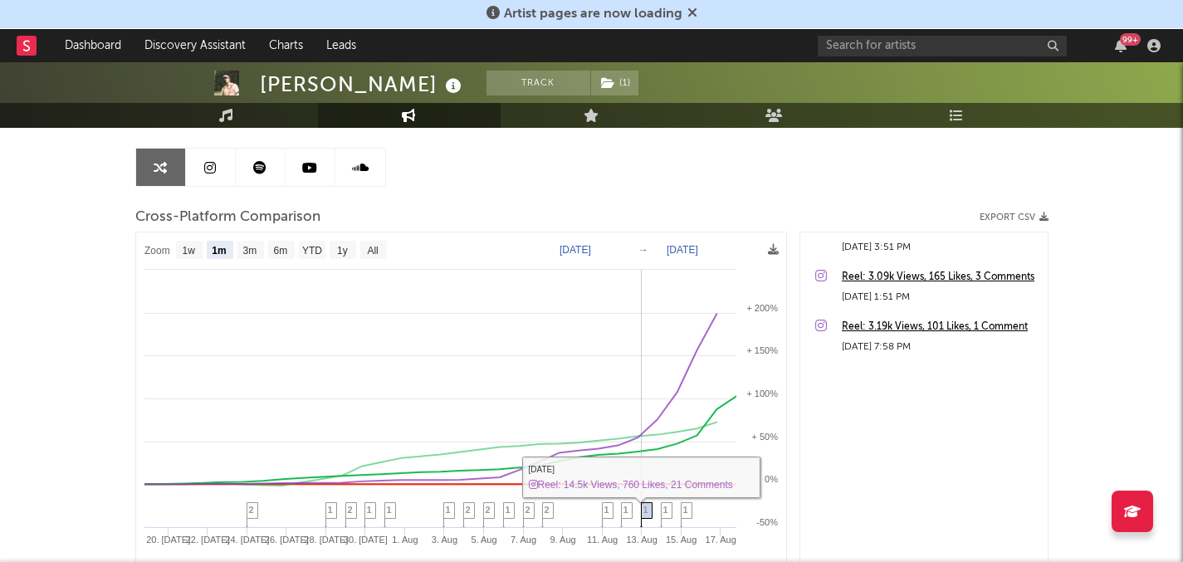
scroll to position [100, 0]
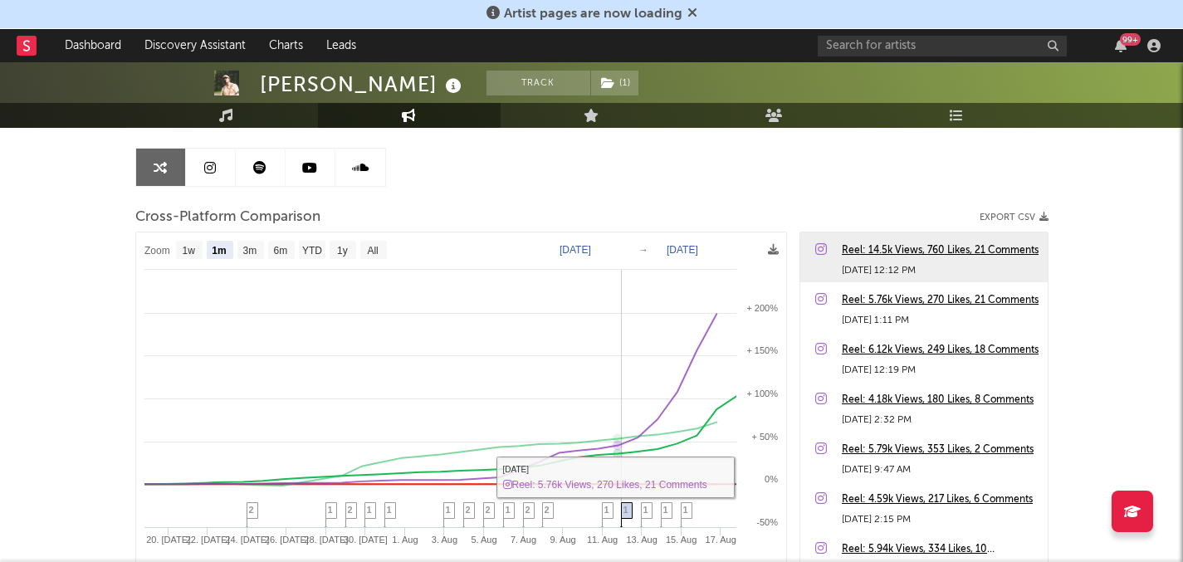
click at [623, 508] on span "1" at bounding box center [625, 510] width 5 height 10
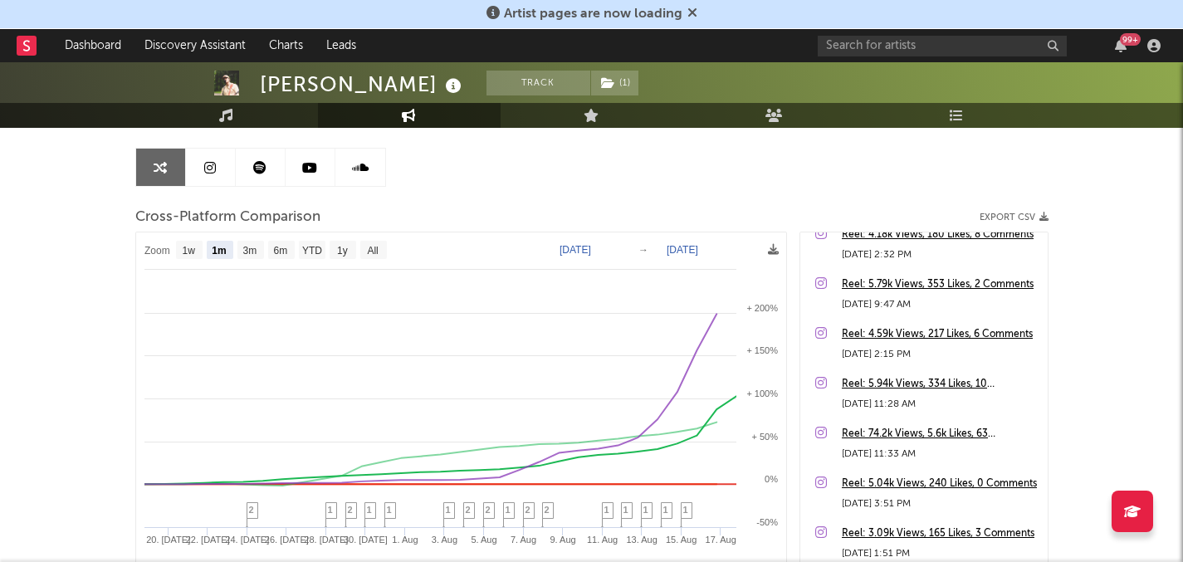
scroll to position [322, 0]
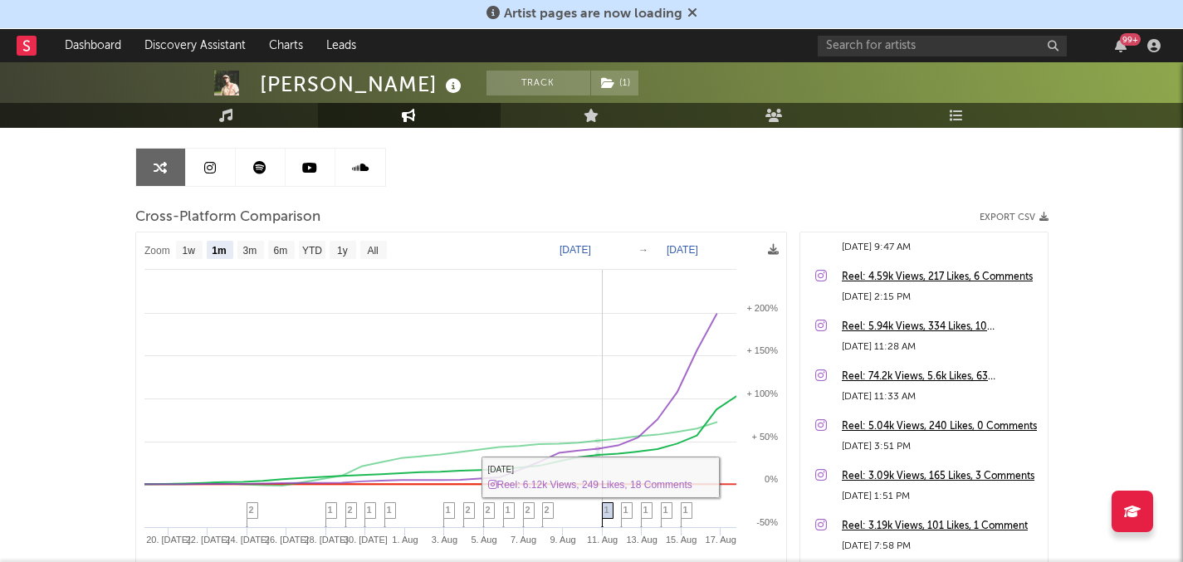
click at [605, 507] on span "1" at bounding box center [606, 510] width 5 height 10
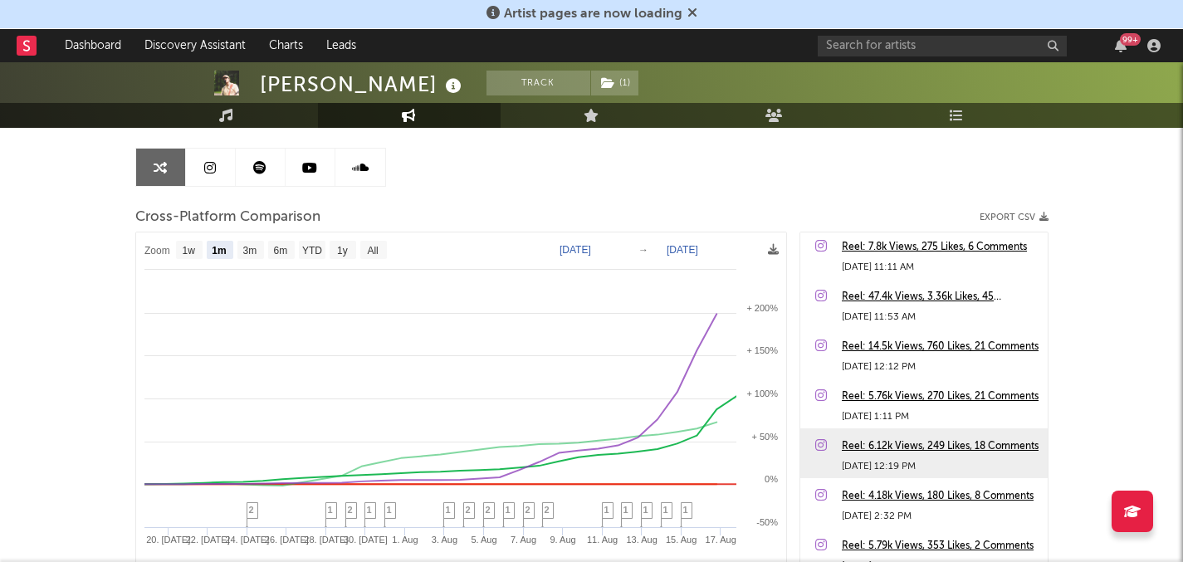
scroll to position [0, 0]
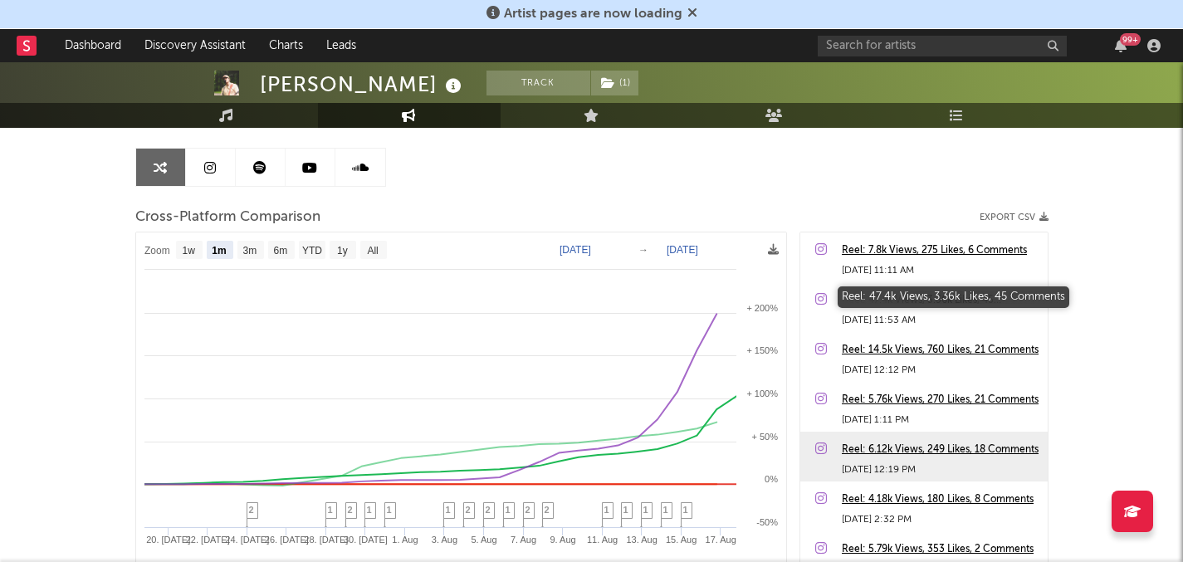
click at [879, 307] on div "Reel: 47.4k Views, 3.36k Likes, 45 Comments" at bounding box center [941, 300] width 198 height 20
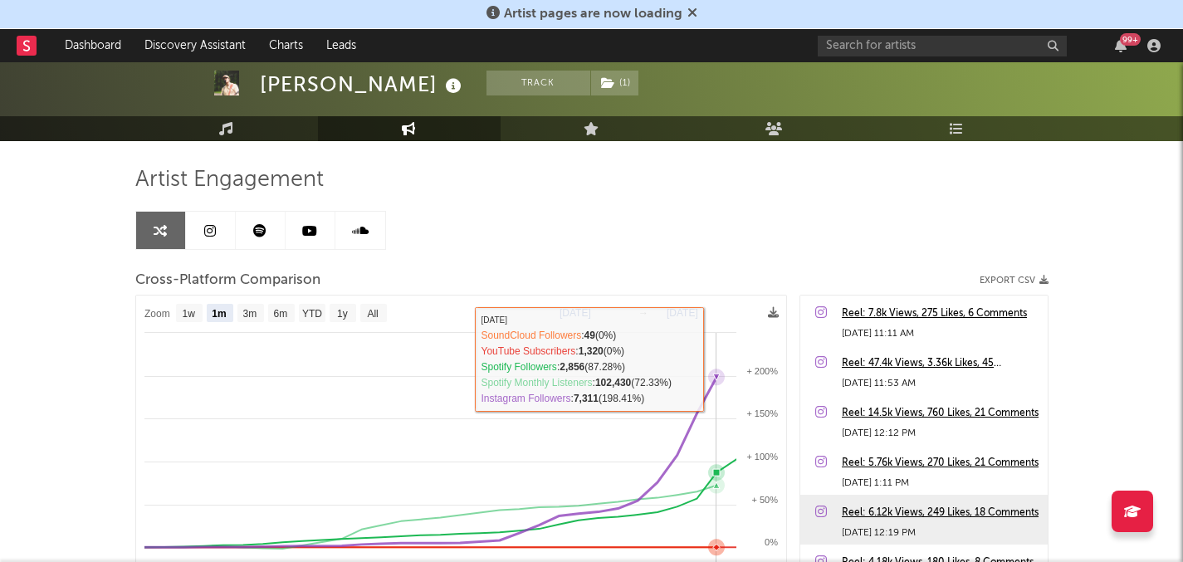
scroll to position [129, 0]
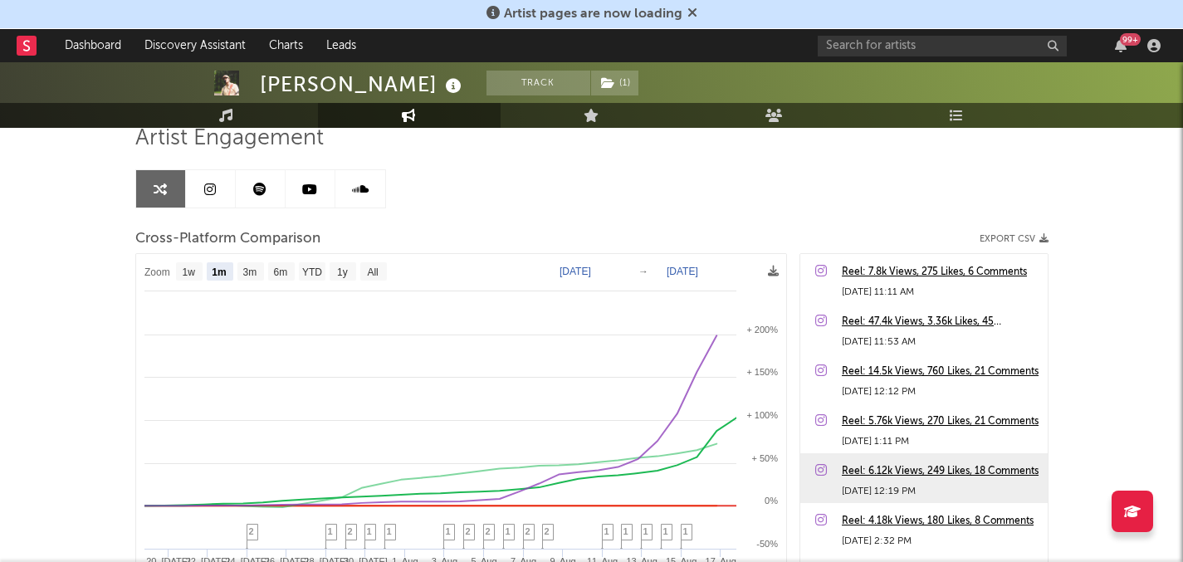
click at [261, 192] on icon at bounding box center [259, 189] width 13 height 13
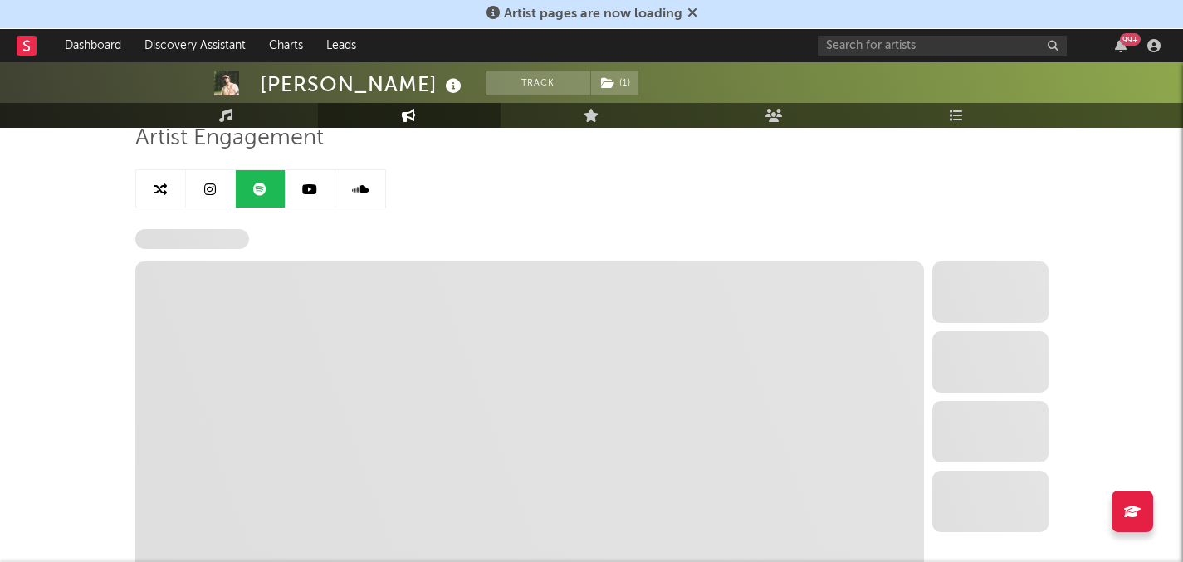
select select "6m"
select select "1w"
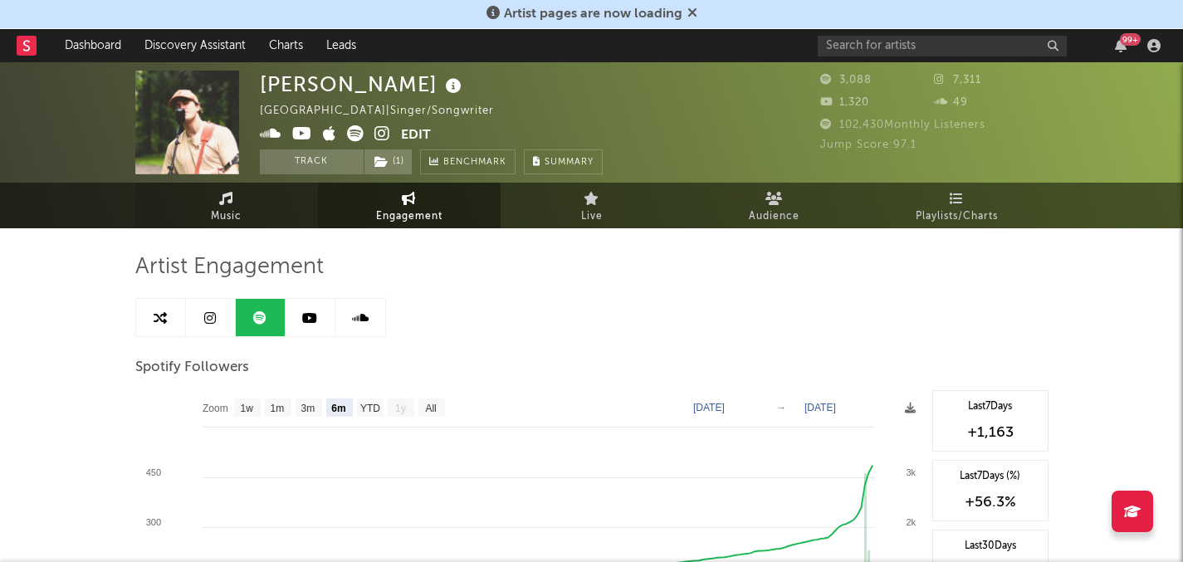
click at [159, 204] on link "Music" at bounding box center [226, 206] width 183 height 46
select select "1w"
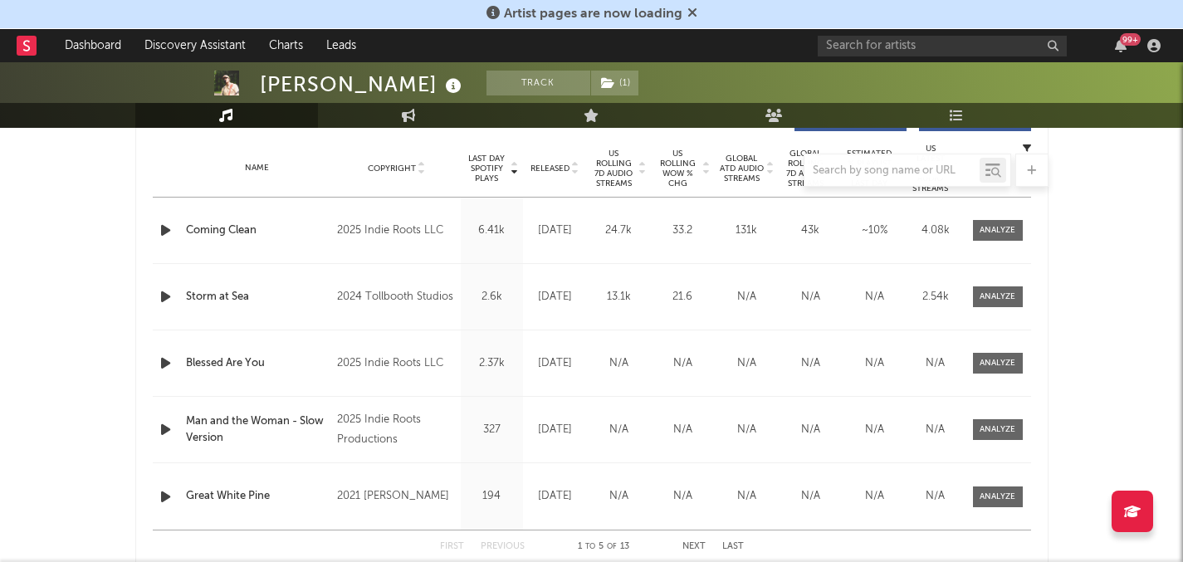
scroll to position [519, 0]
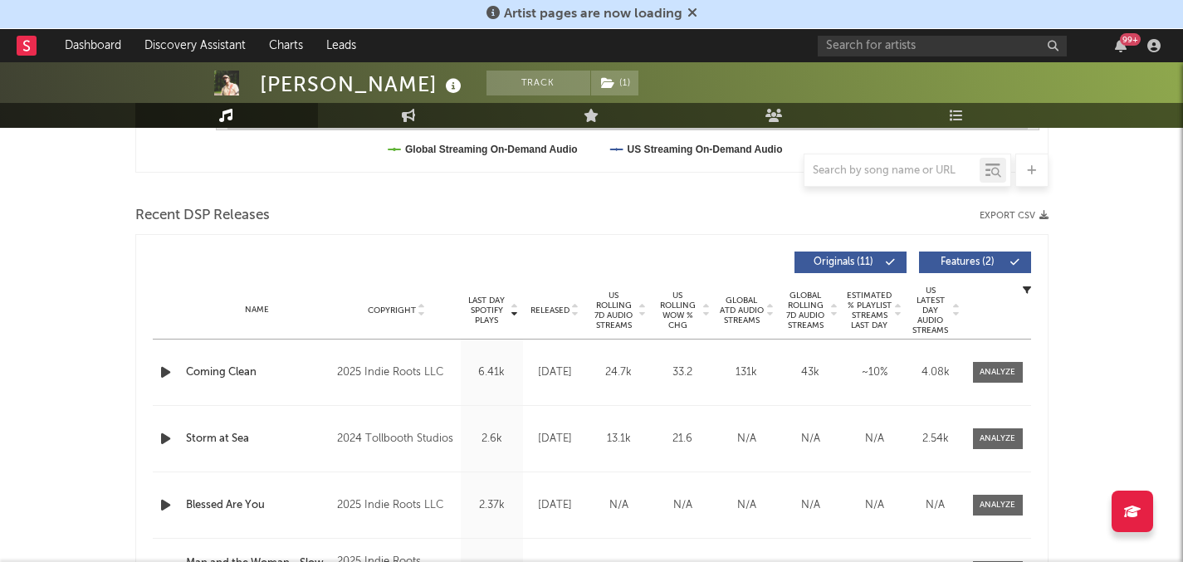
click at [549, 308] on span "Released" at bounding box center [549, 310] width 39 height 10
click at [164, 378] on icon "button" at bounding box center [165, 372] width 17 height 21
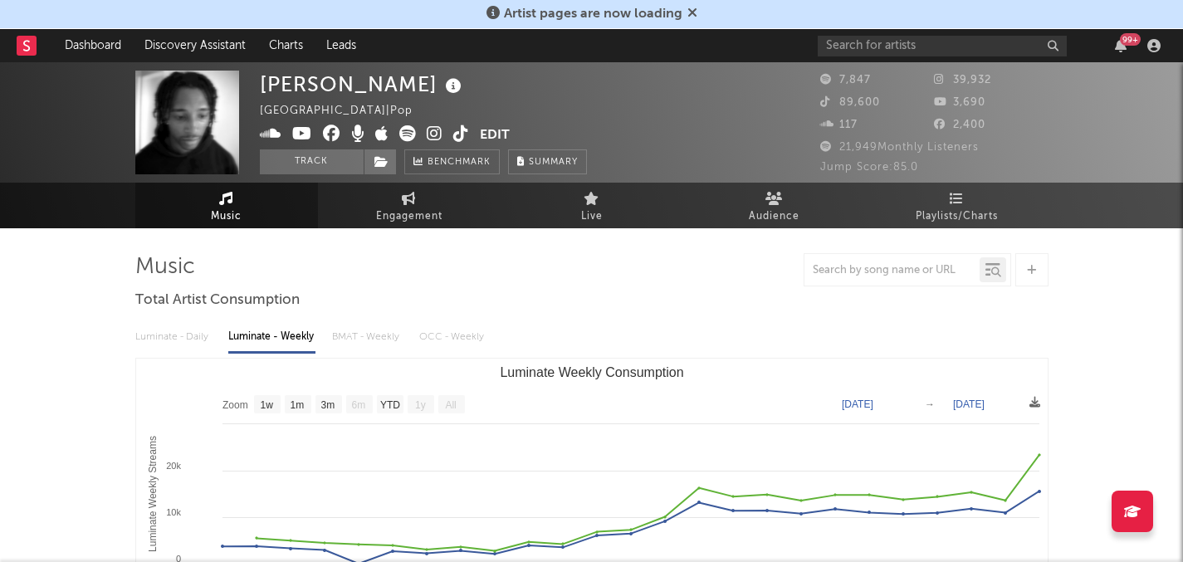
select select "1w"
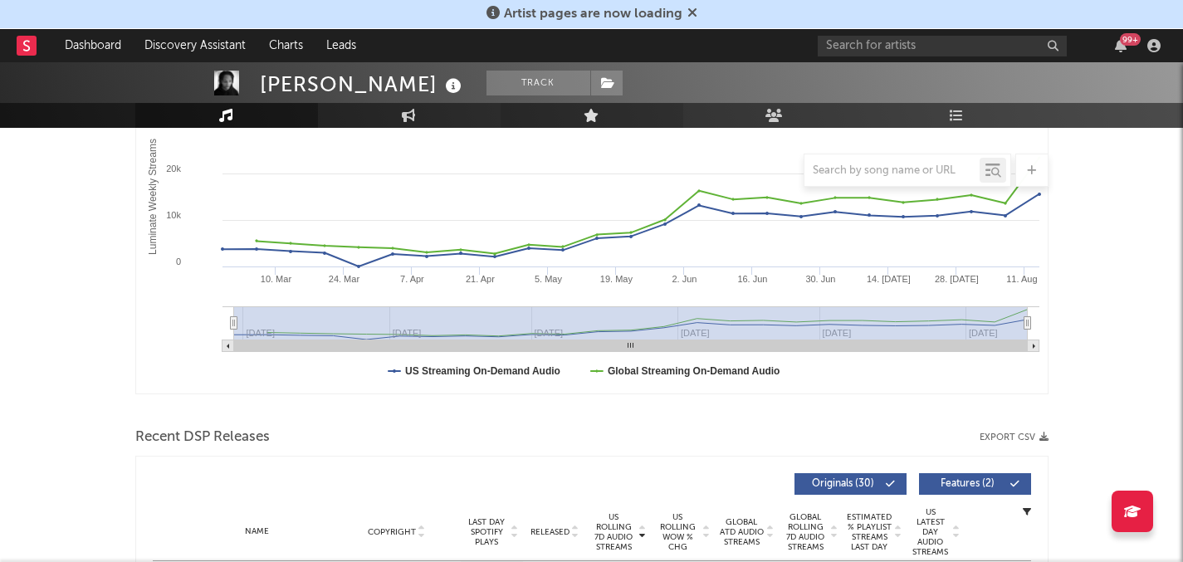
scroll to position [616, 0]
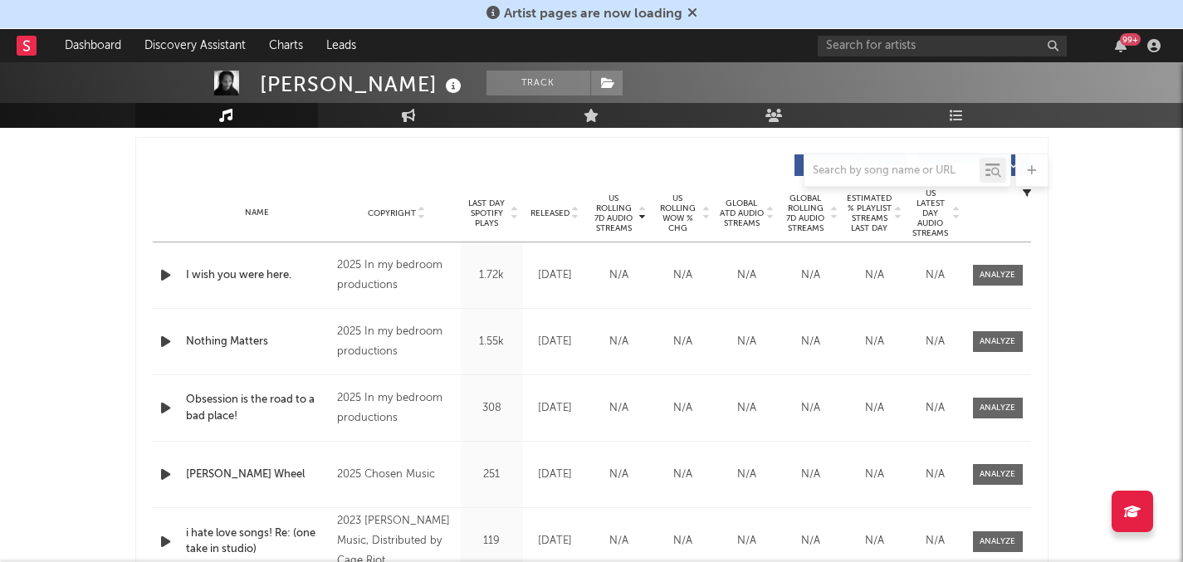
click at [160, 271] on icon "button" at bounding box center [165, 275] width 17 height 21
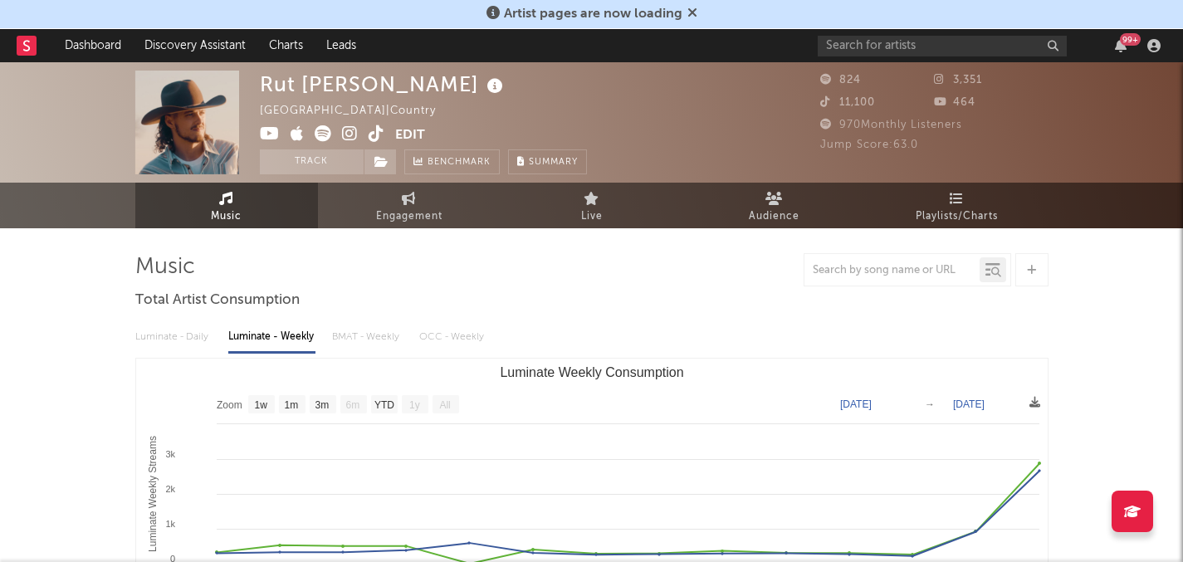
select select "1w"
click at [386, 215] on span "Engagement" at bounding box center [409, 217] width 66 height 20
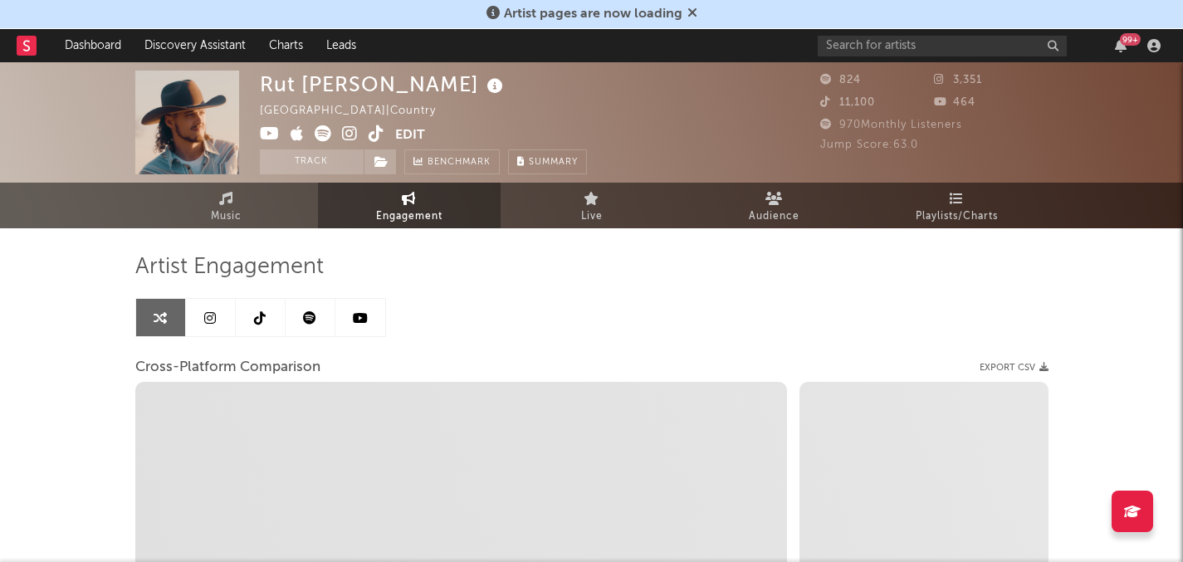
select select "1w"
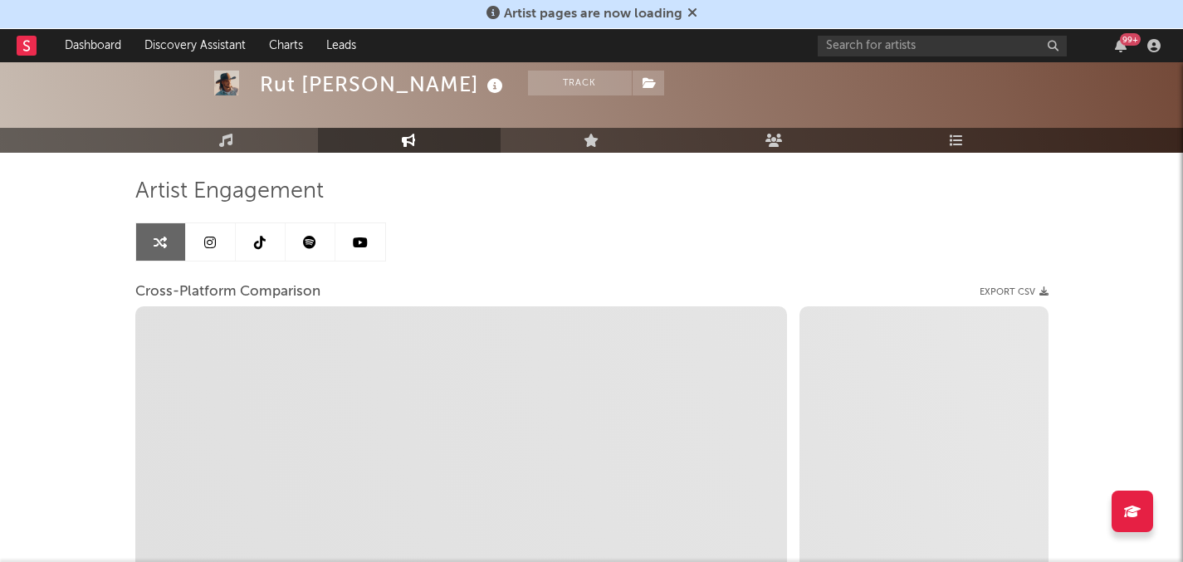
select select "1m"
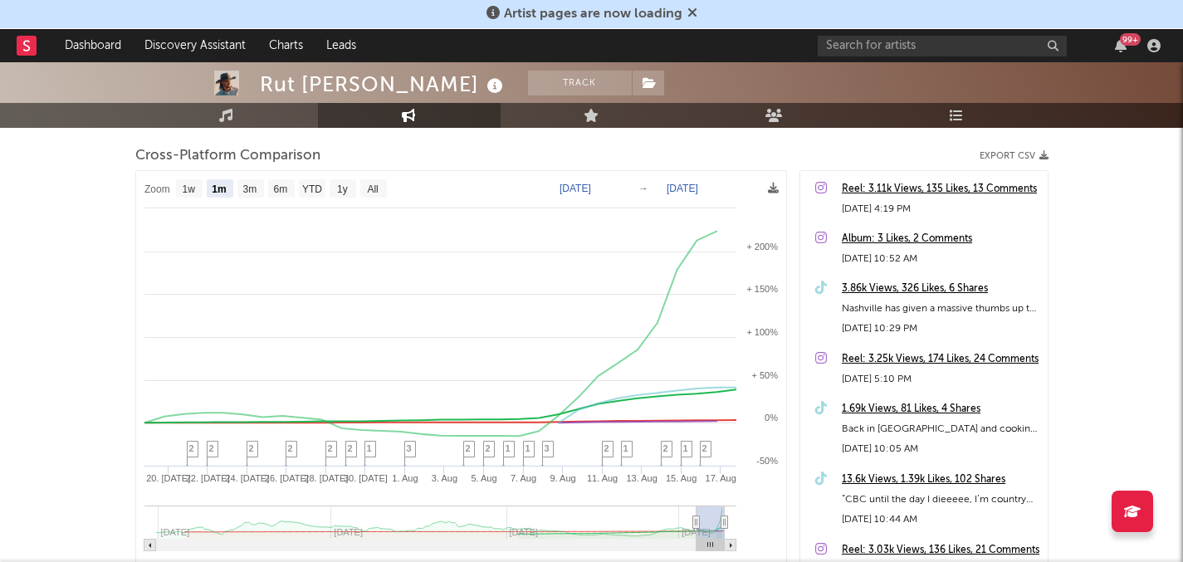
scroll to position [215, 0]
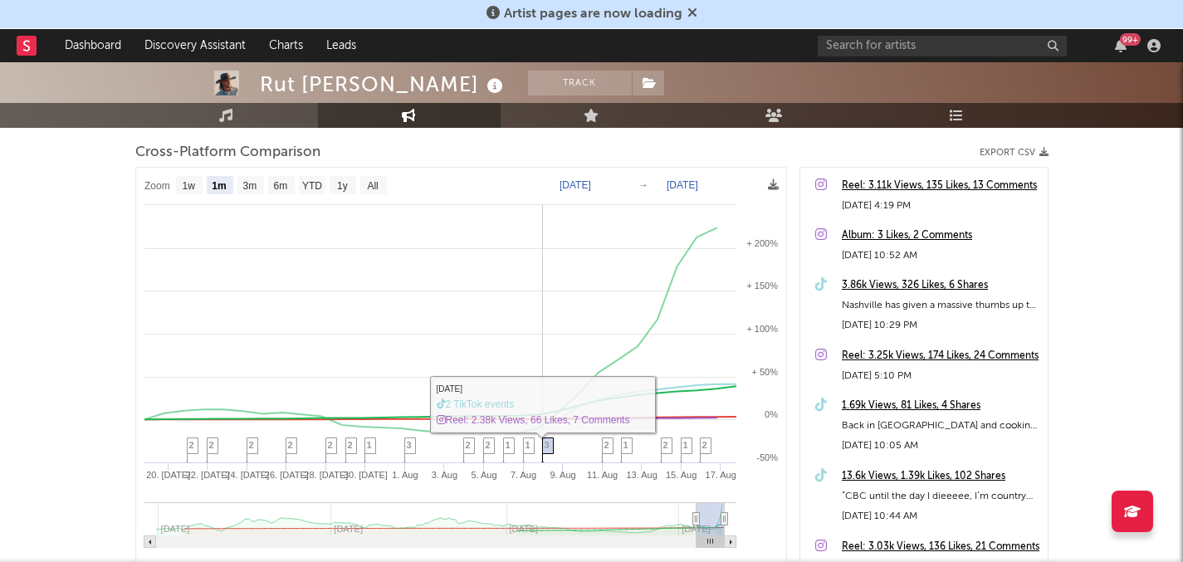
click at [547, 448] on span "3" at bounding box center [546, 445] width 5 height 10
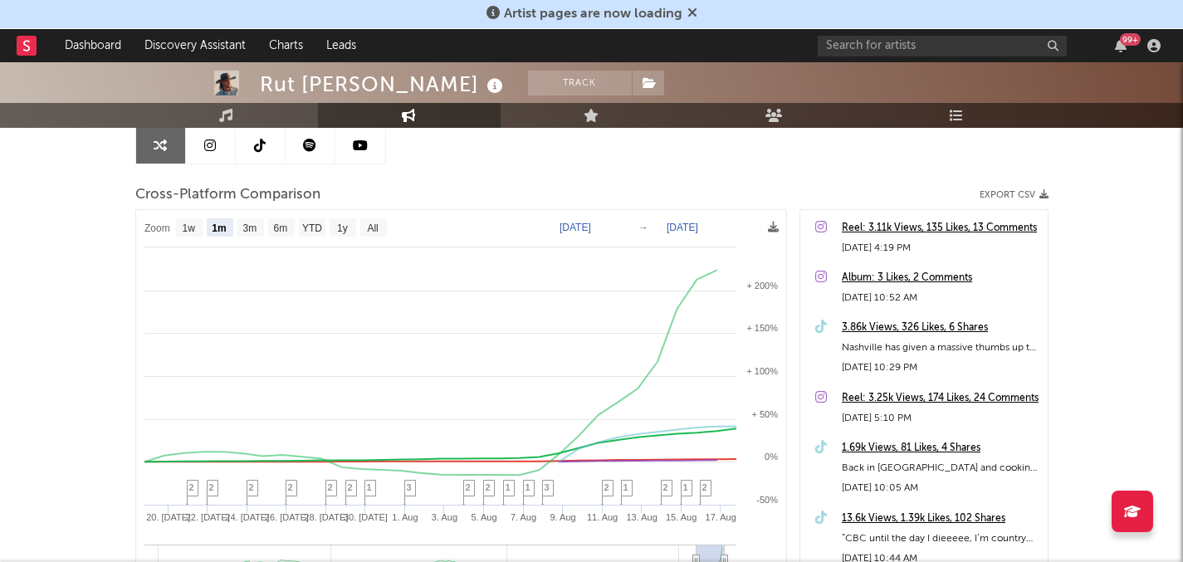
scroll to position [85, 0]
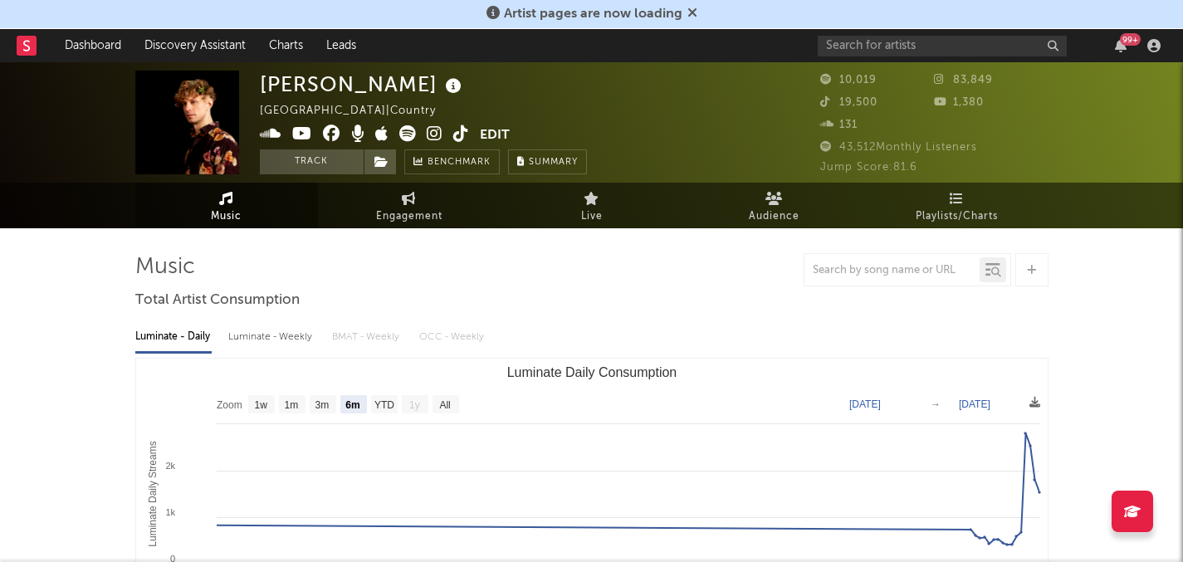
select select "6m"
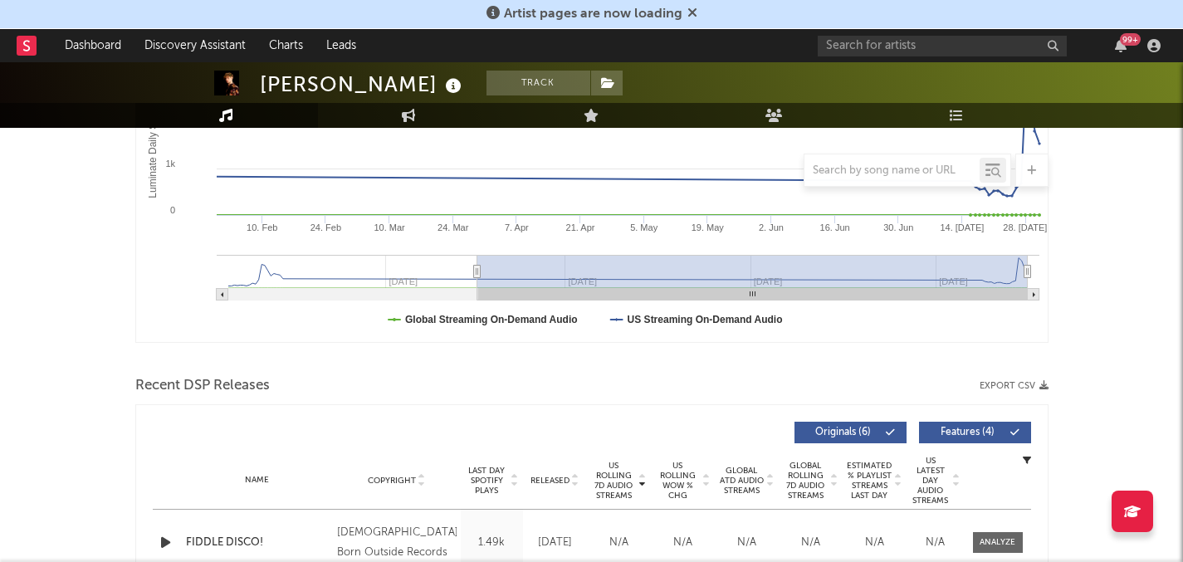
scroll to position [507, 0]
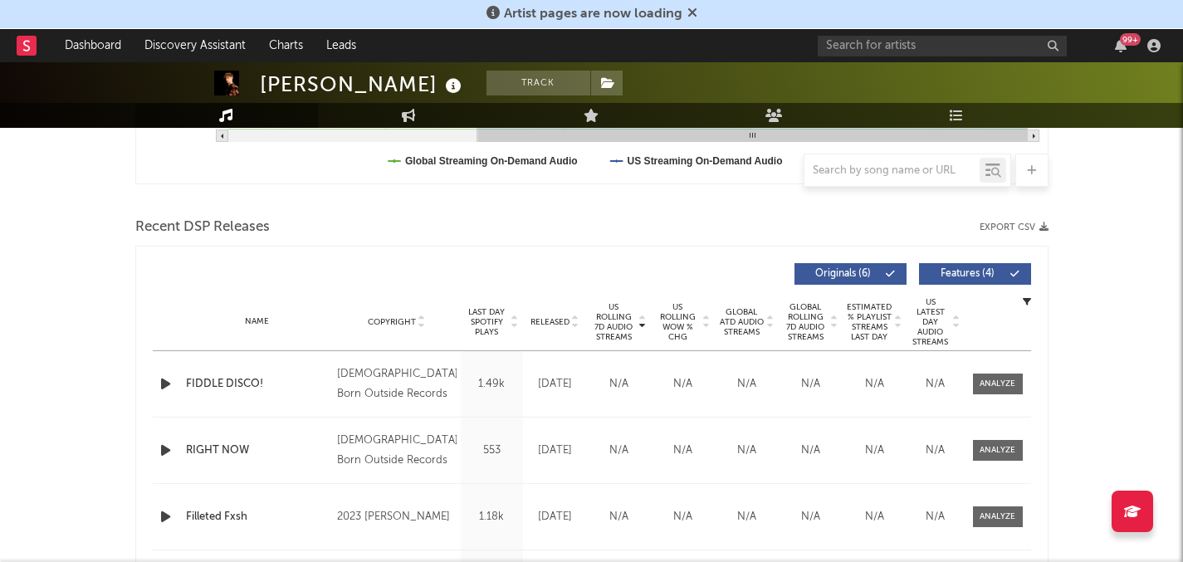
click at [544, 313] on div "Name Copyright Label Album Names Composer Names 7 Day Spotify Plays Last Day Sp…" at bounding box center [592, 322] width 878 height 58
click at [421, 117] on link "Engagement" at bounding box center [409, 115] width 183 height 25
select select "1w"
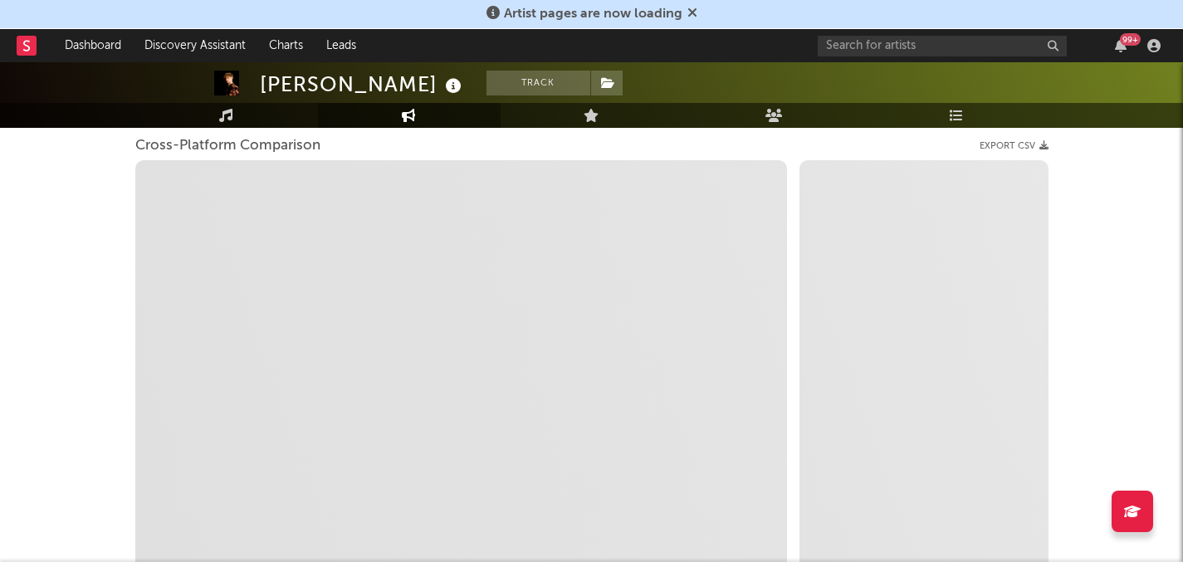
scroll to position [207, 0]
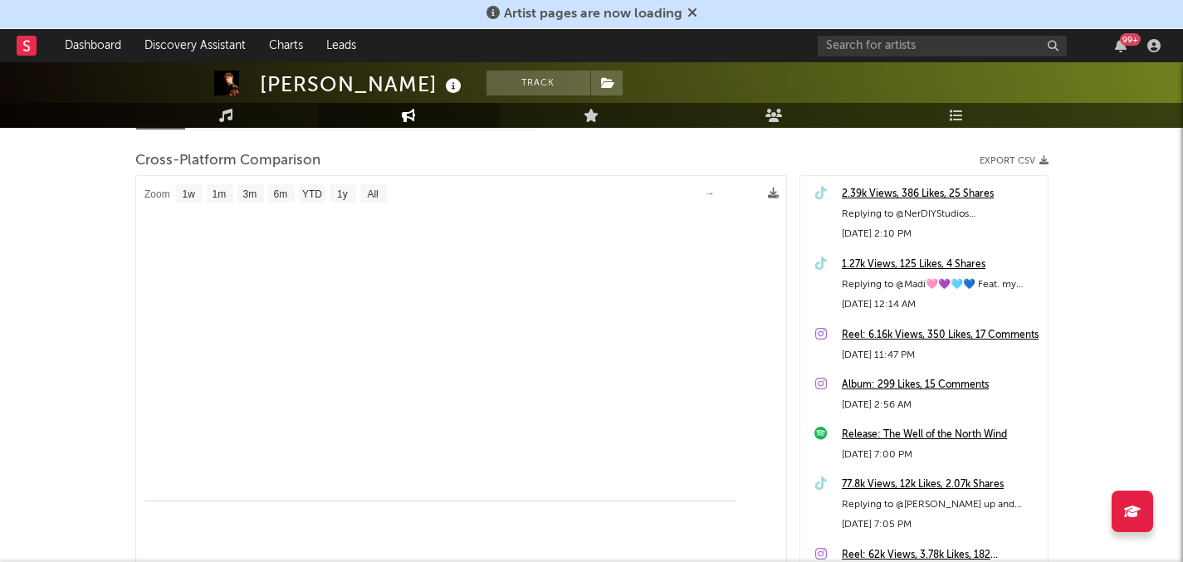
select select "1m"
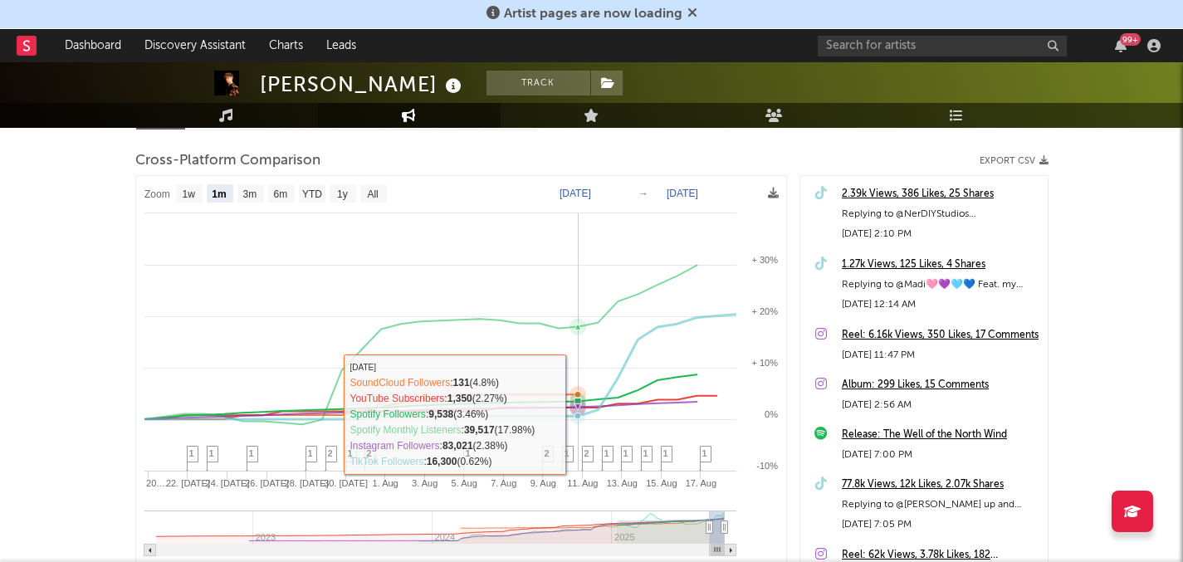
click at [586, 453] on span "2" at bounding box center [586, 453] width 5 height 10
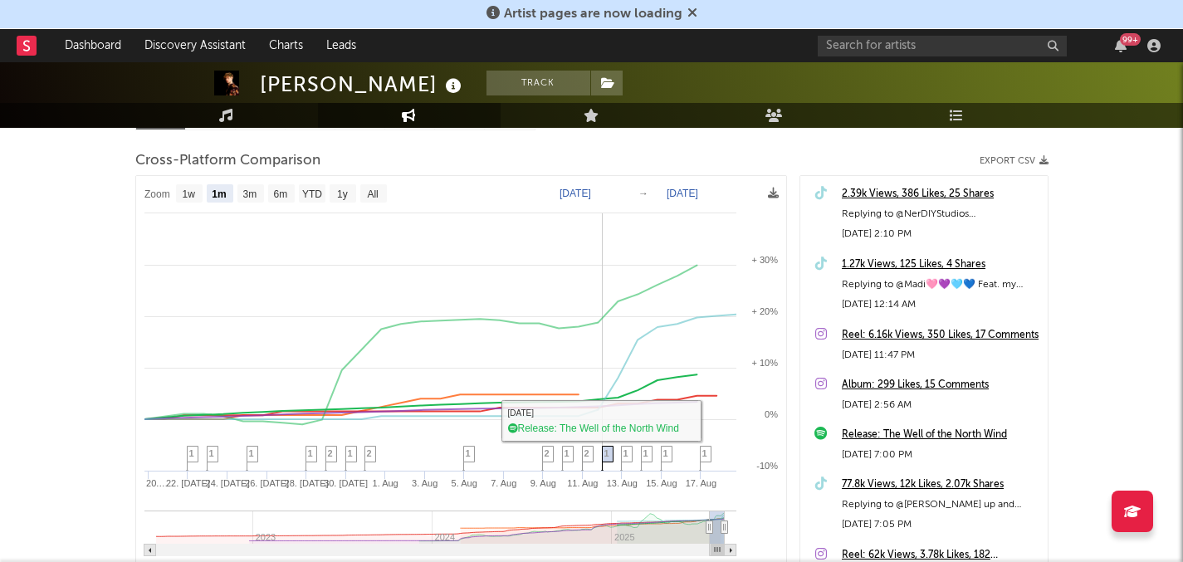
click at [608, 458] on span "1" at bounding box center [606, 453] width 5 height 10
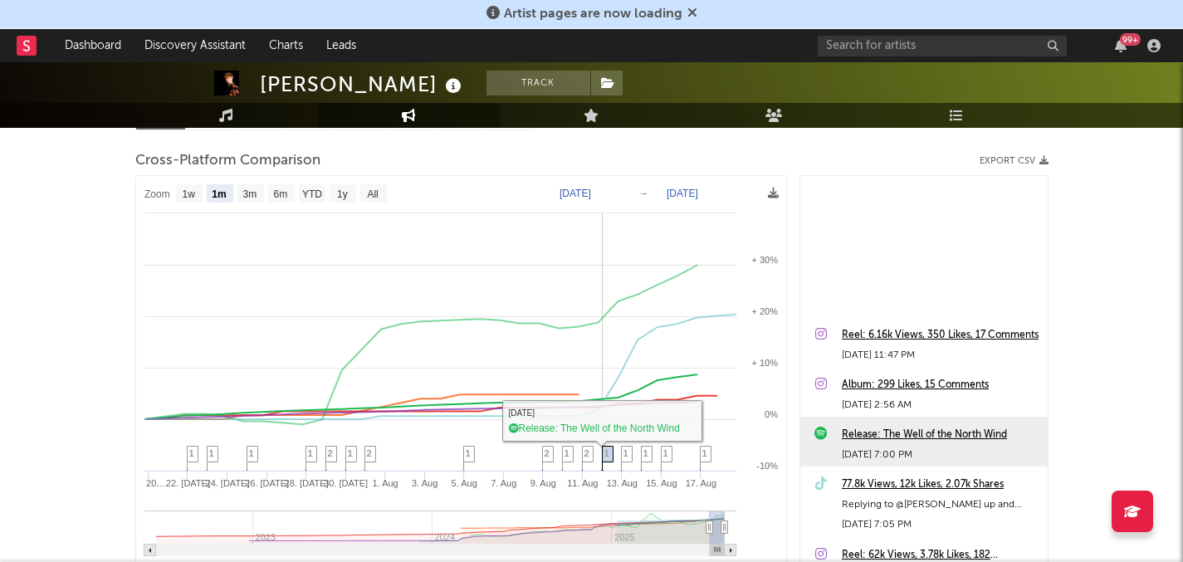
scroll to position [241, 0]
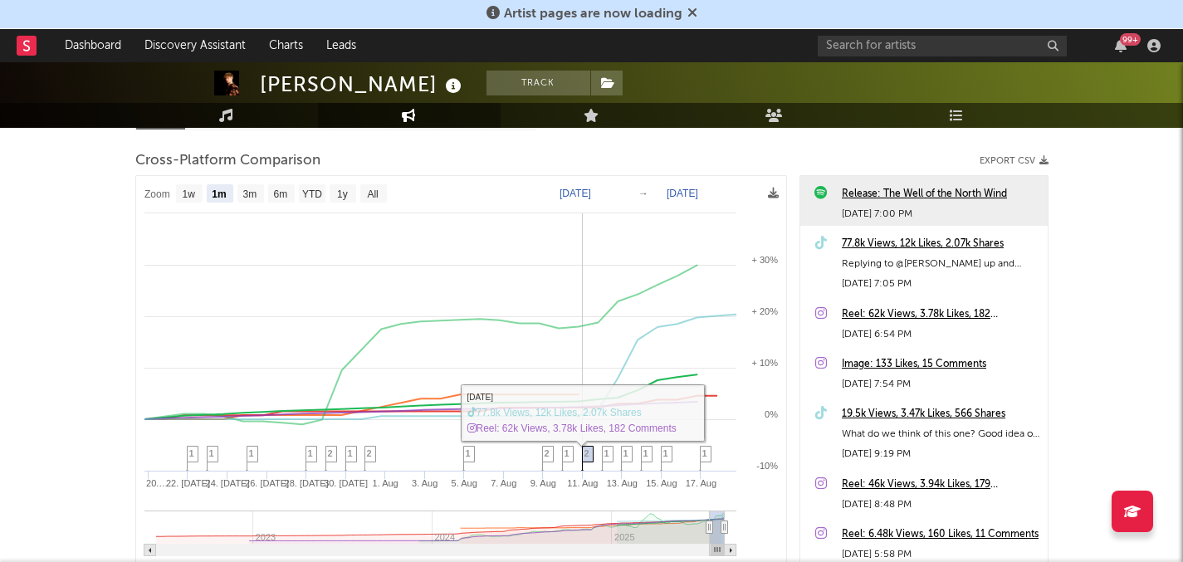
click at [587, 452] on span "2" at bounding box center [586, 453] width 5 height 10
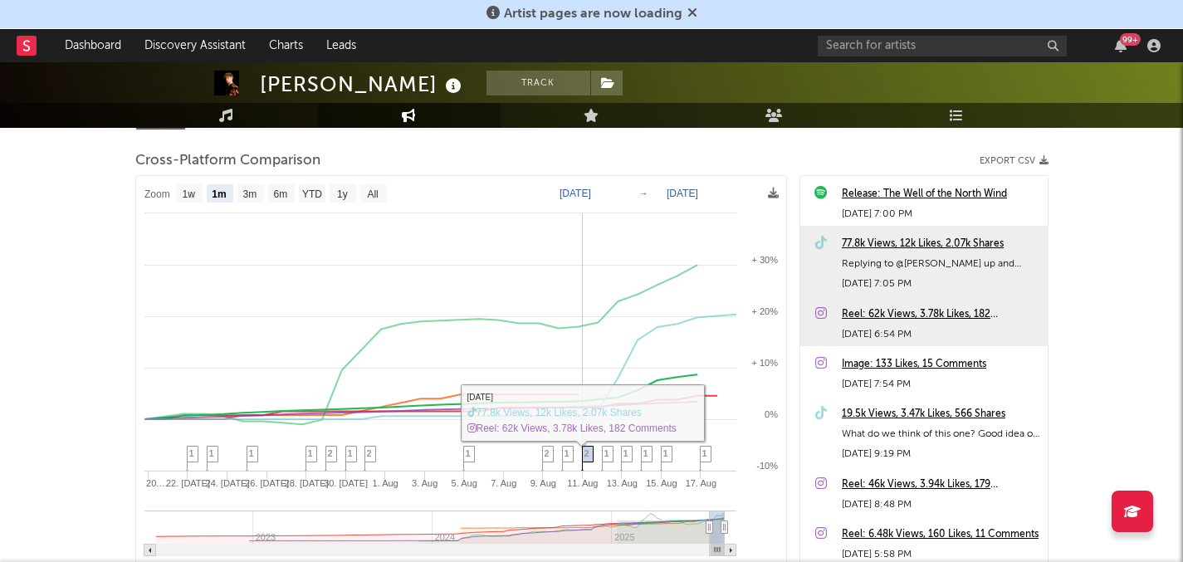
scroll to position [290, 0]
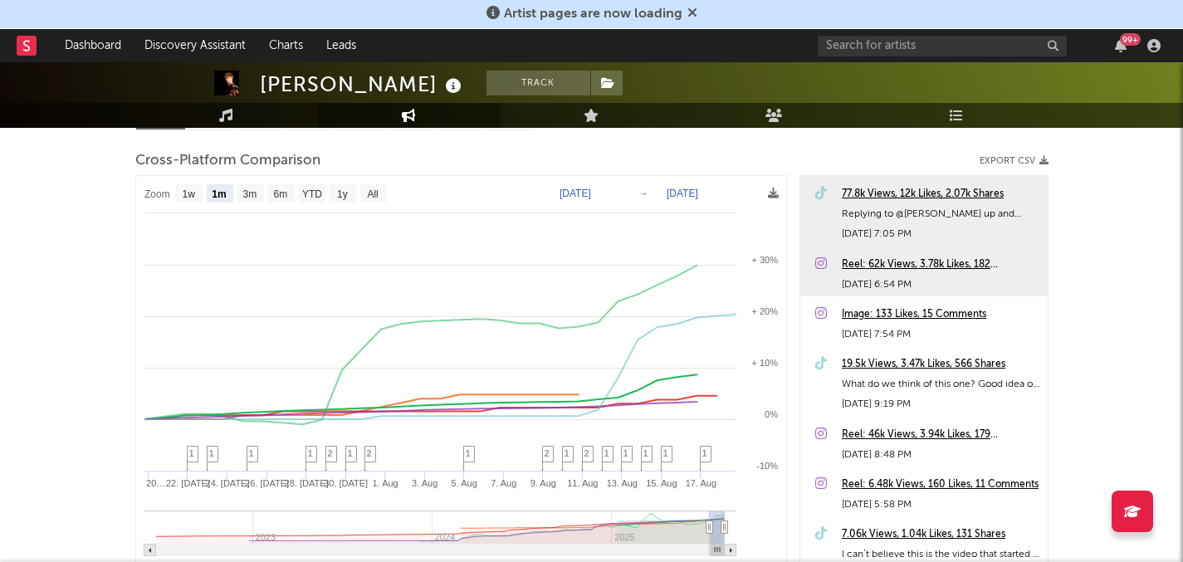
click at [897, 197] on div "77.8k Views, 12k Likes, 2.07k Shares" at bounding box center [941, 194] width 198 height 20
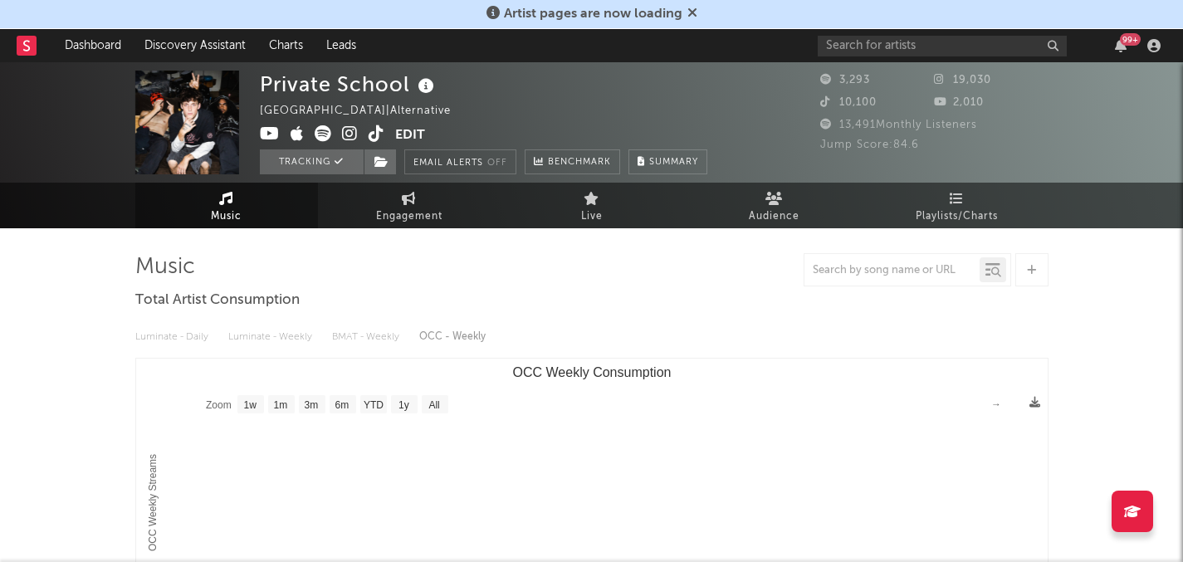
select select "1w"
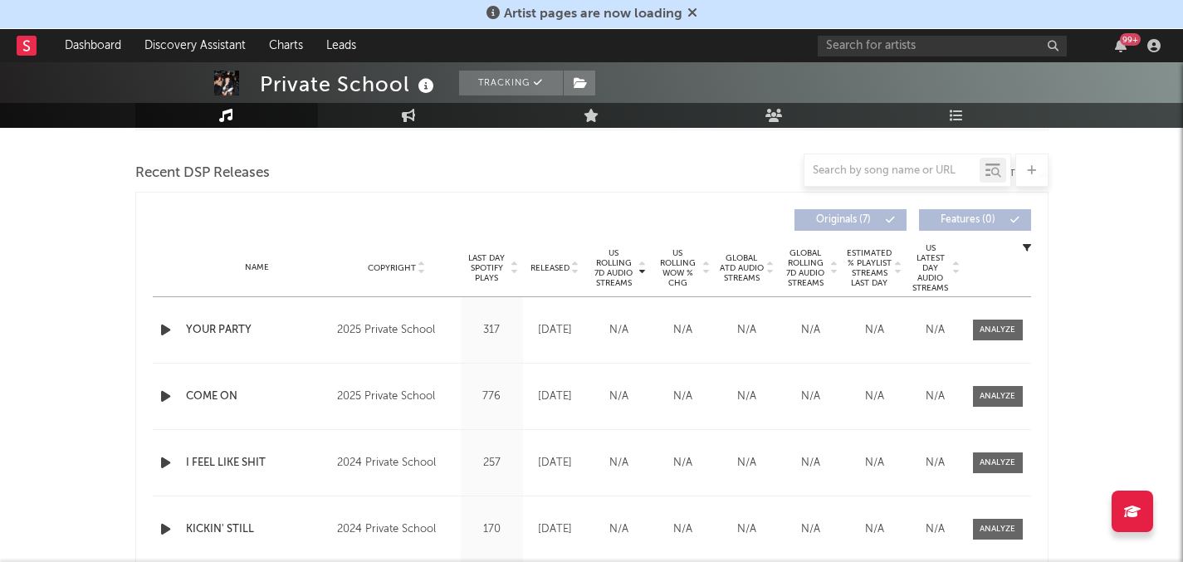
scroll to position [554, 0]
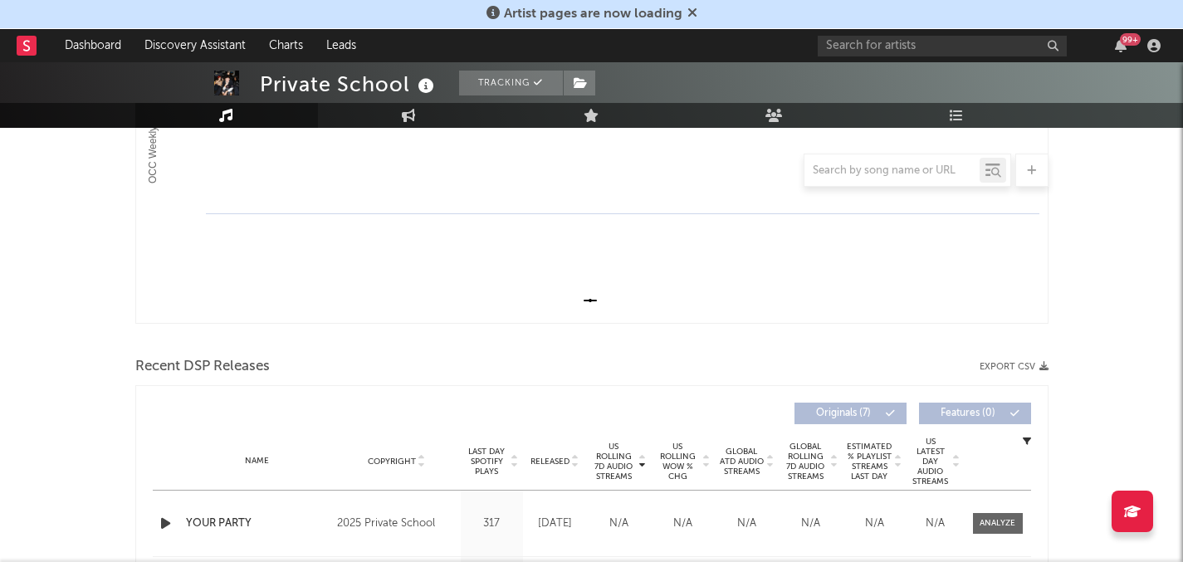
click at [456, 244] on rect "OCC Weekly Consumption" at bounding box center [591, 157] width 911 height 332
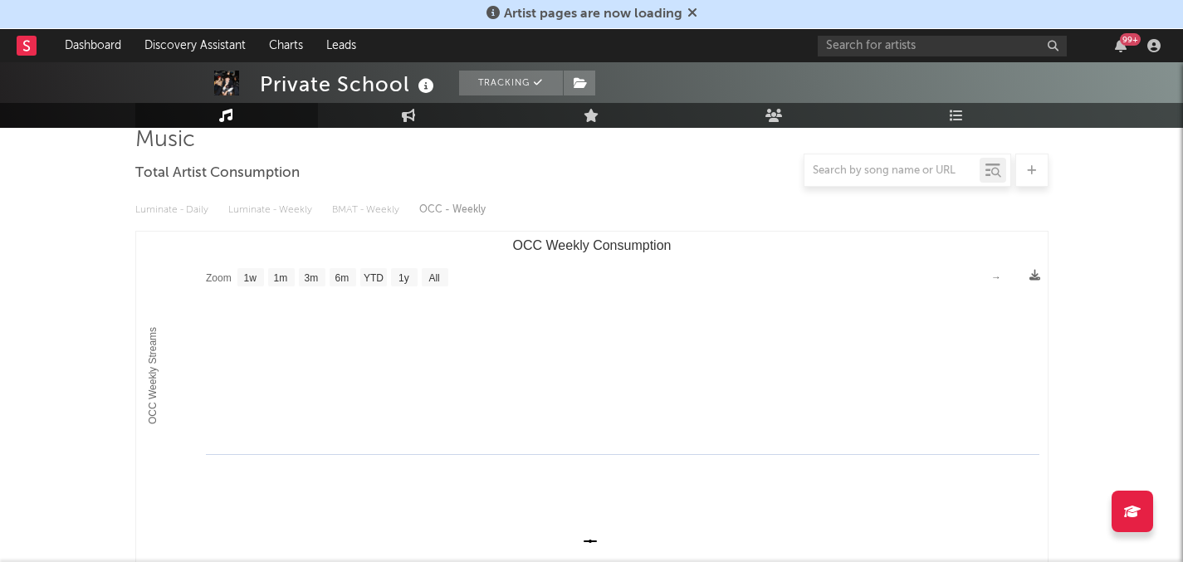
scroll to position [72, 0]
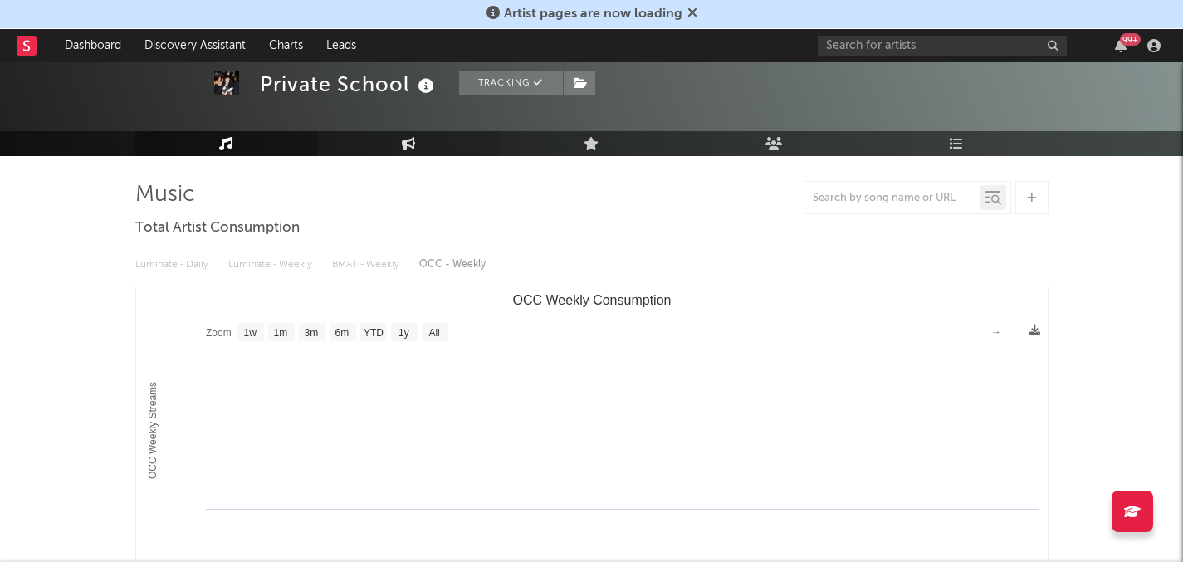
click at [397, 144] on link "Engagement" at bounding box center [409, 143] width 183 height 25
select select "1w"
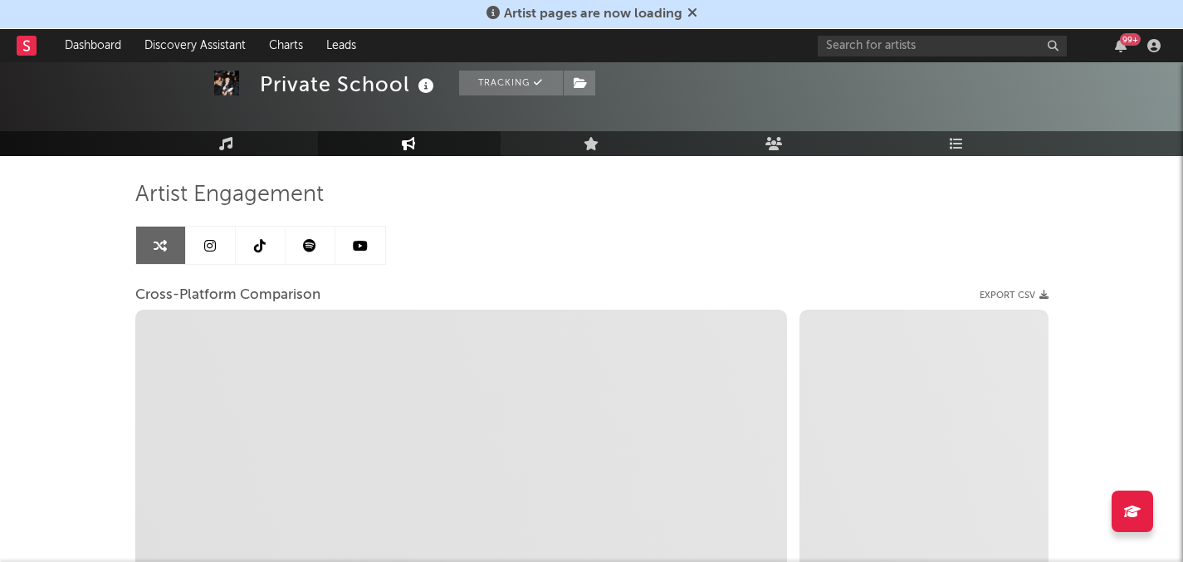
select select "1m"
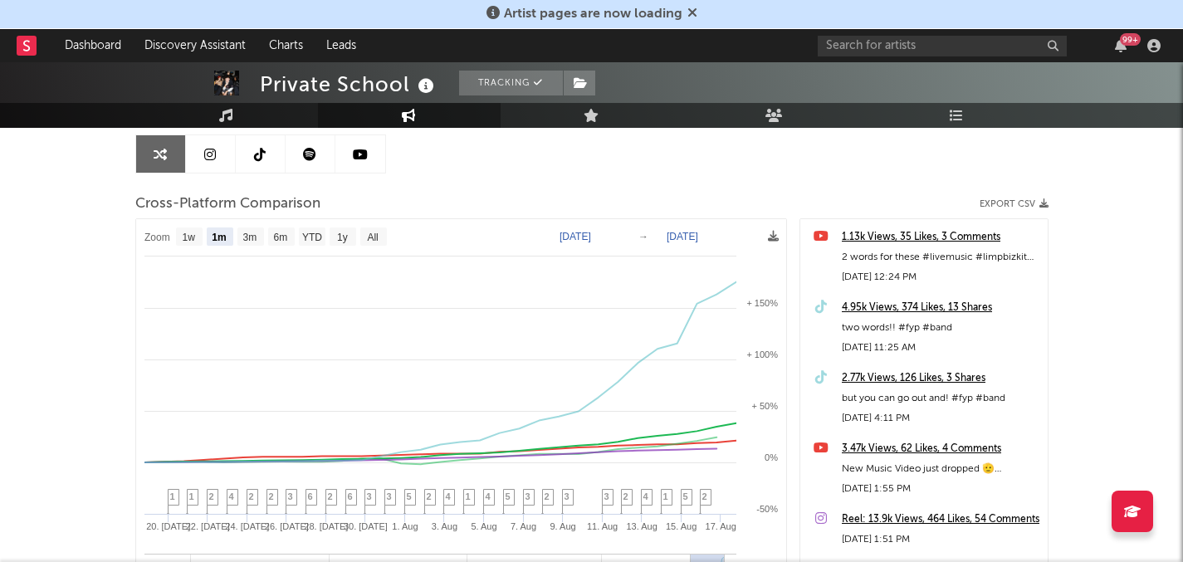
scroll to position [181, 0]
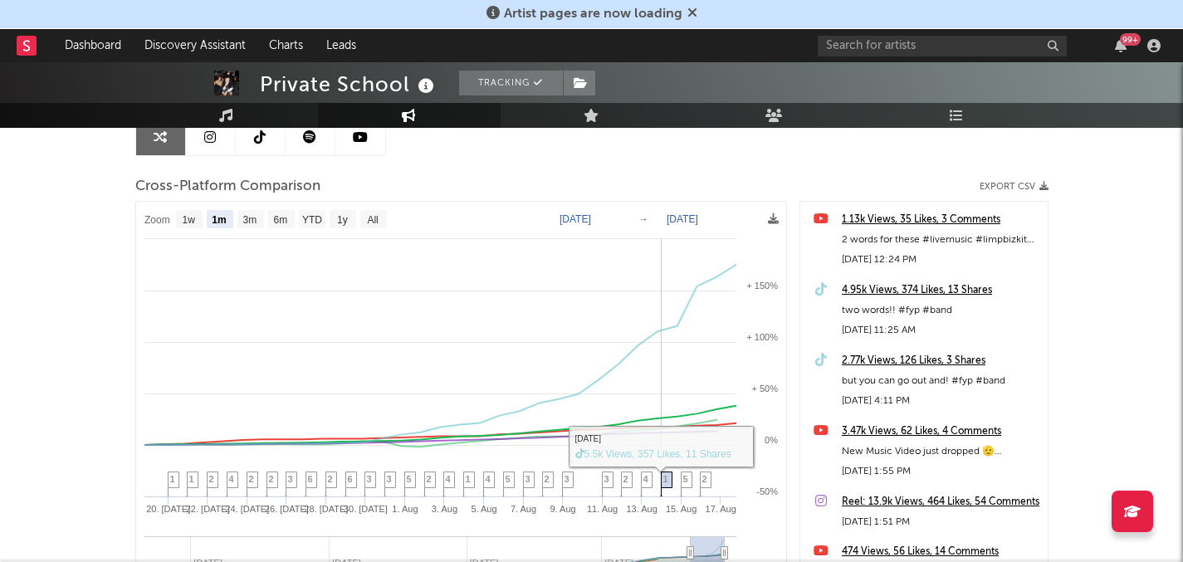
click at [661, 475] on icon at bounding box center [666, 485] width 12 height 26
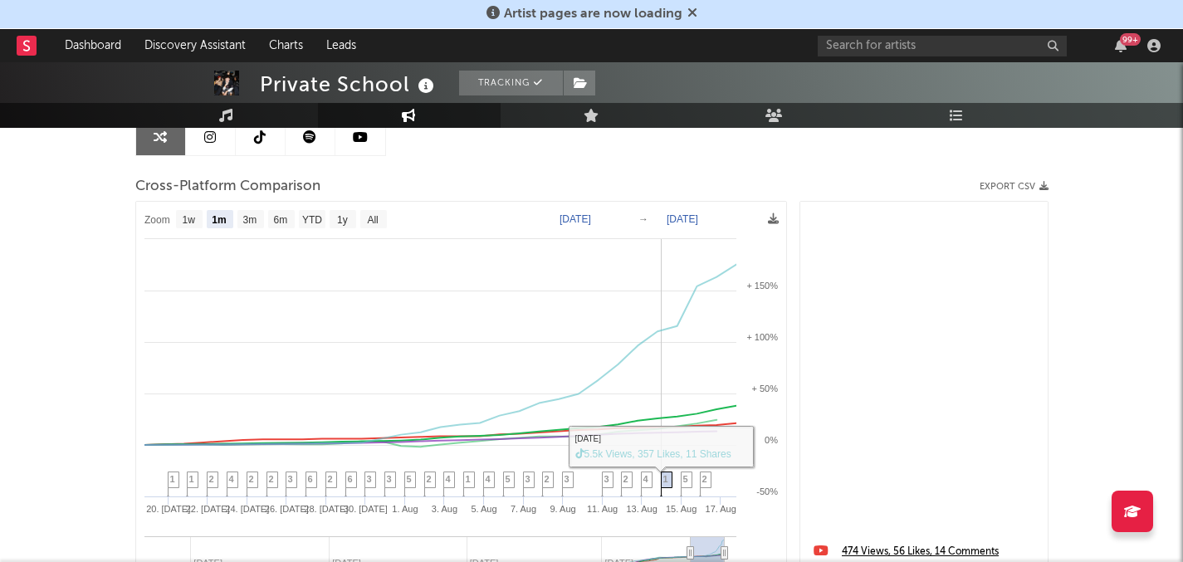
scroll to position [473, 0]
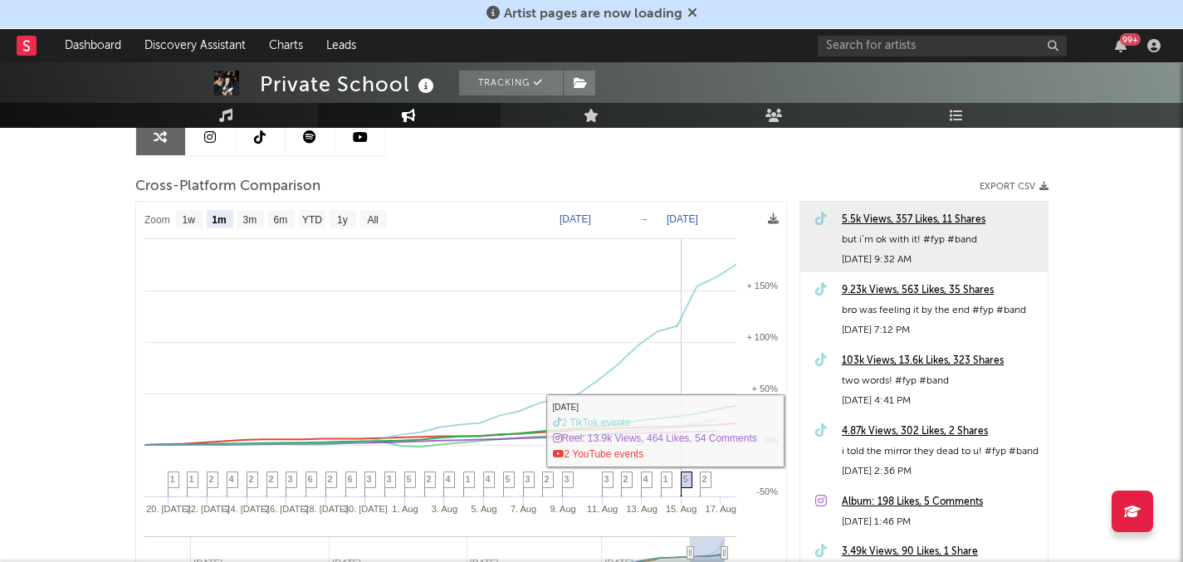
click at [685, 476] on span "5" at bounding box center [685, 479] width 5 height 10
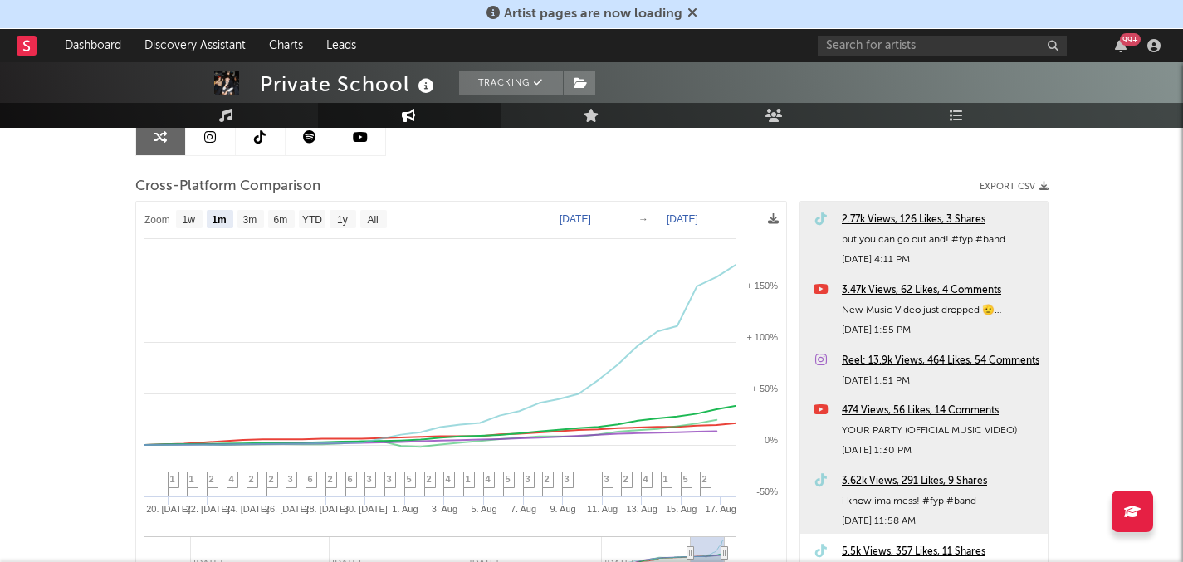
scroll to position [0, 0]
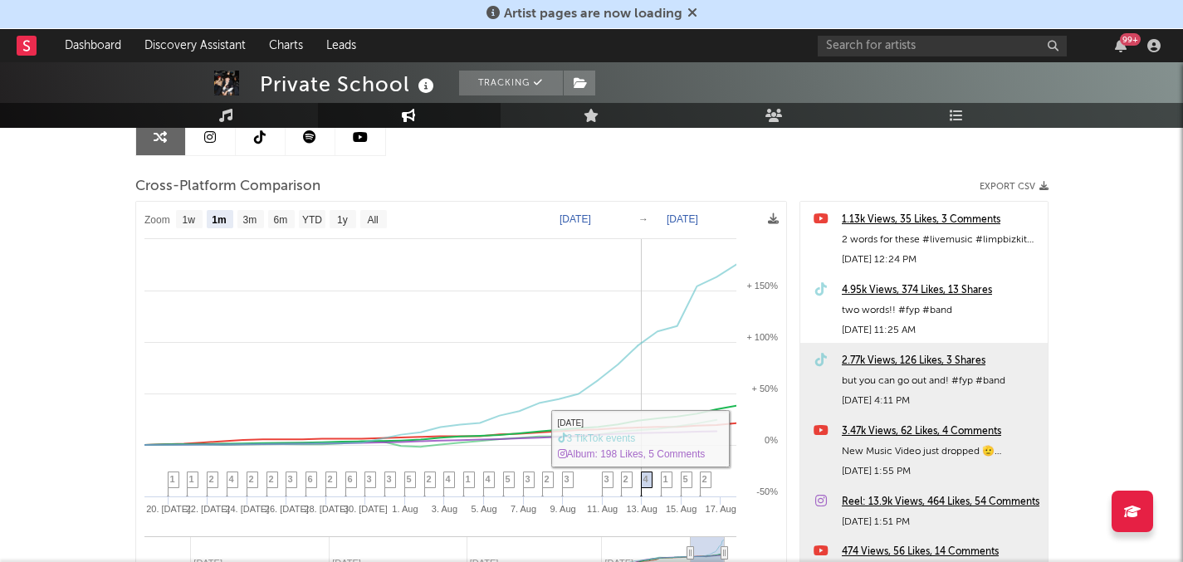
click at [648, 482] on span "4" at bounding box center [645, 479] width 5 height 10
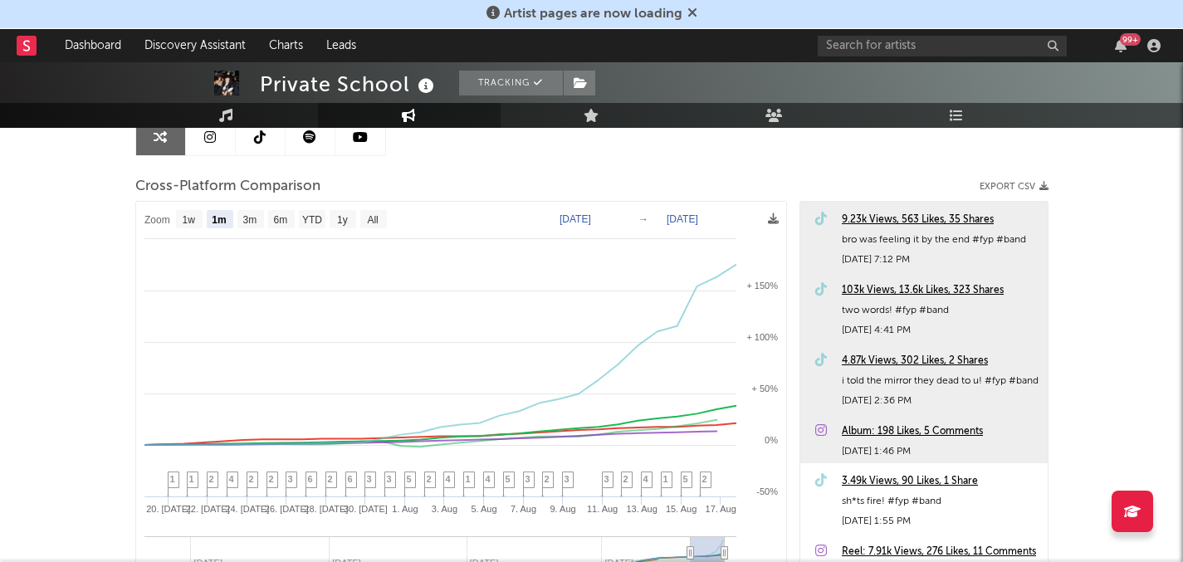
click at [879, 292] on div "103k Views, 13.6k Likes, 323 Shares" at bounding box center [941, 291] width 198 height 20
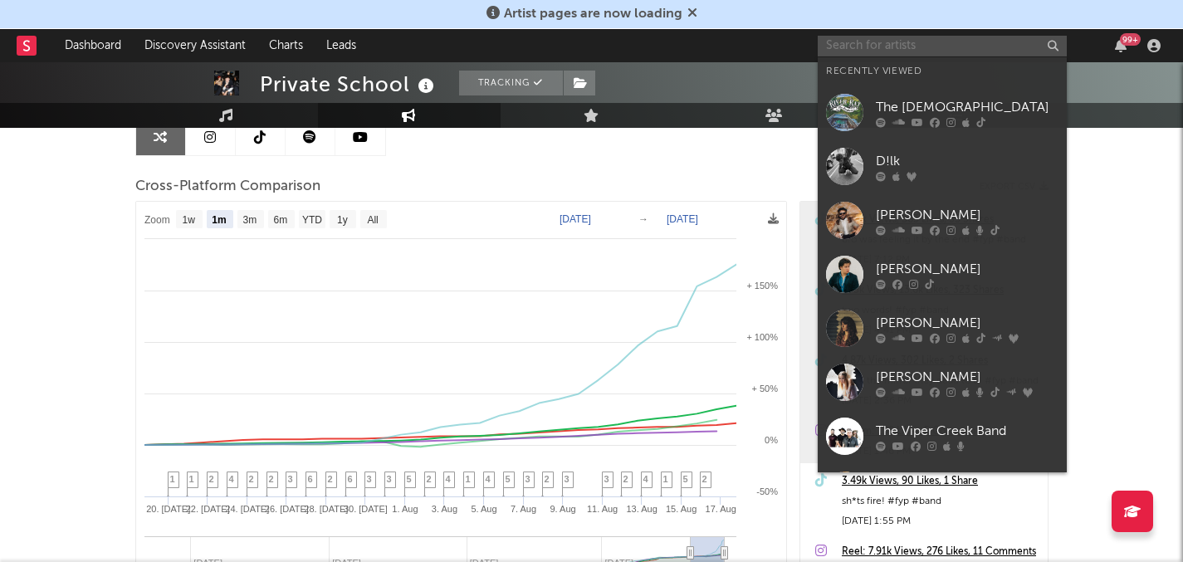
click at [890, 37] on input "text" at bounding box center [941, 46] width 249 height 21
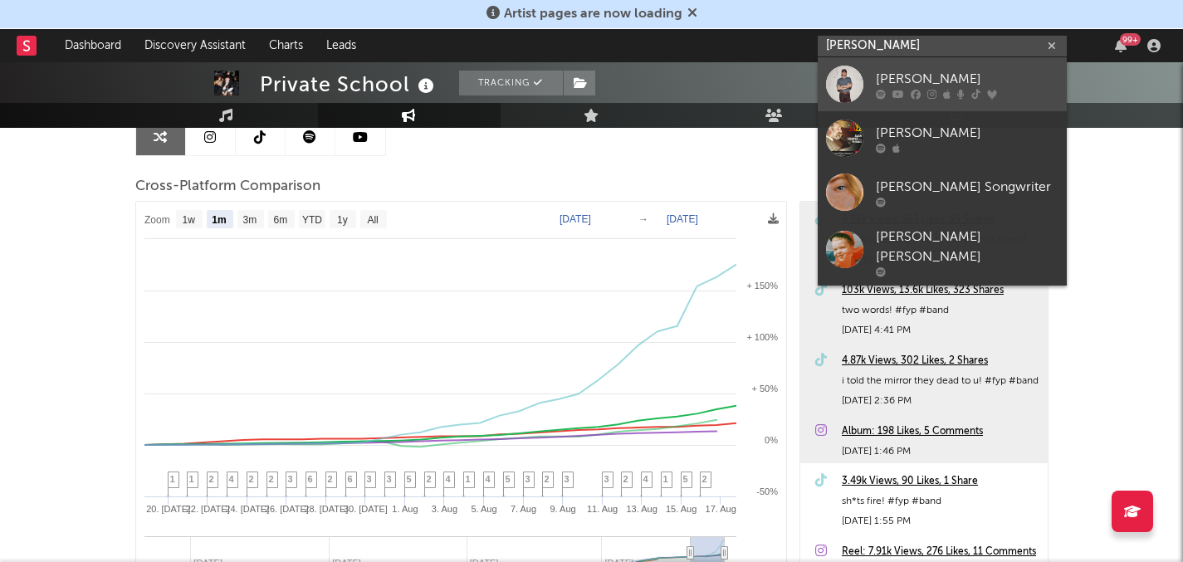
type input "cooper alan"
click at [978, 87] on div "Cooper Alan" at bounding box center [967, 79] width 183 height 20
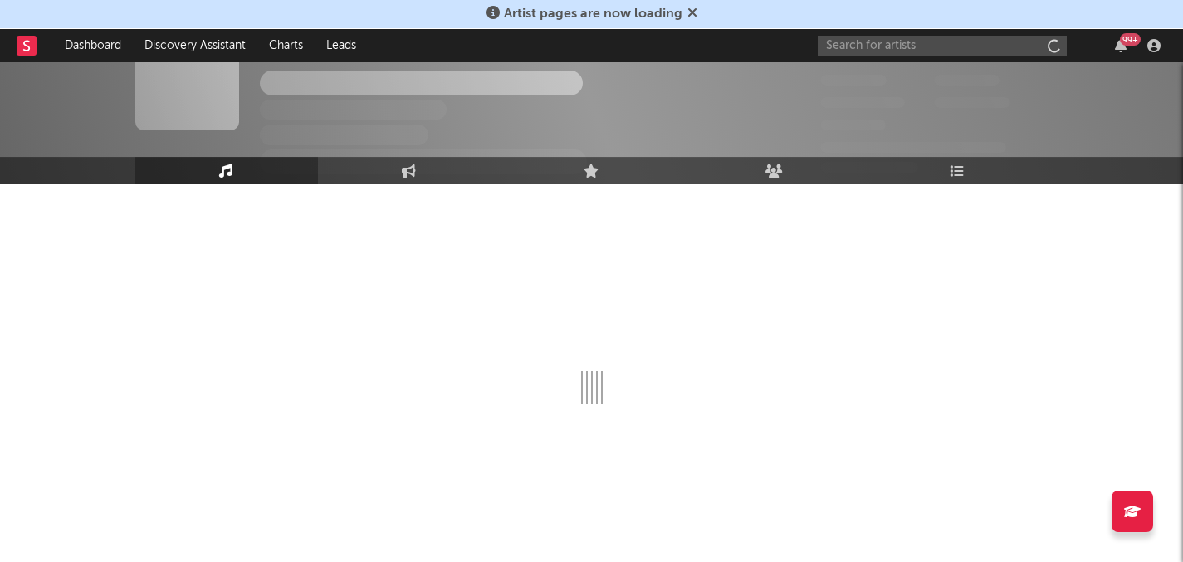
scroll to position [44, 0]
select select "6m"
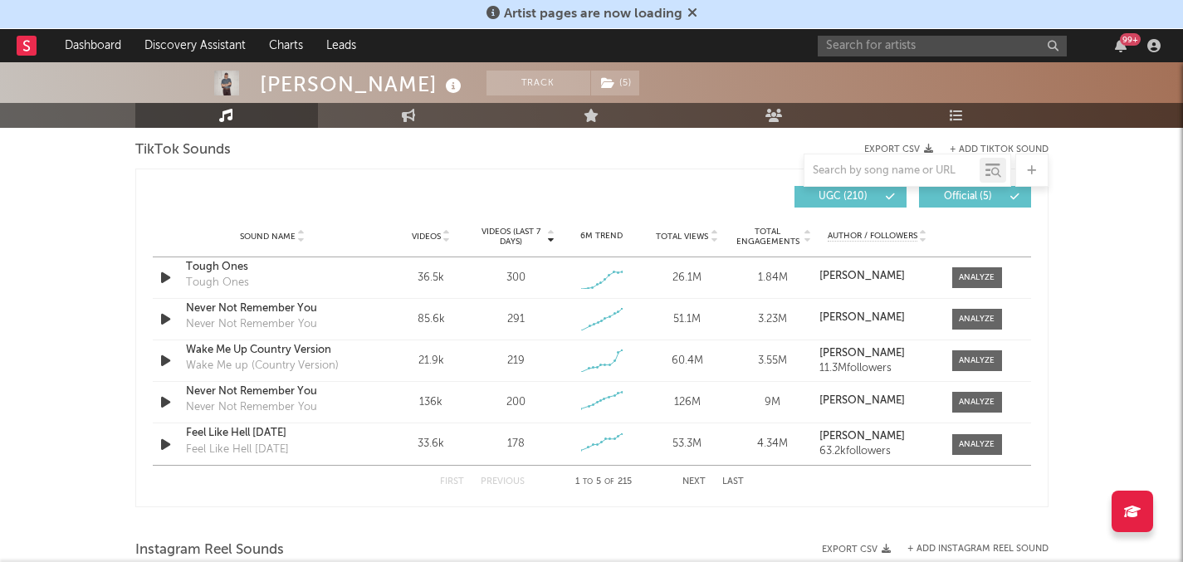
scroll to position [1104, 0]
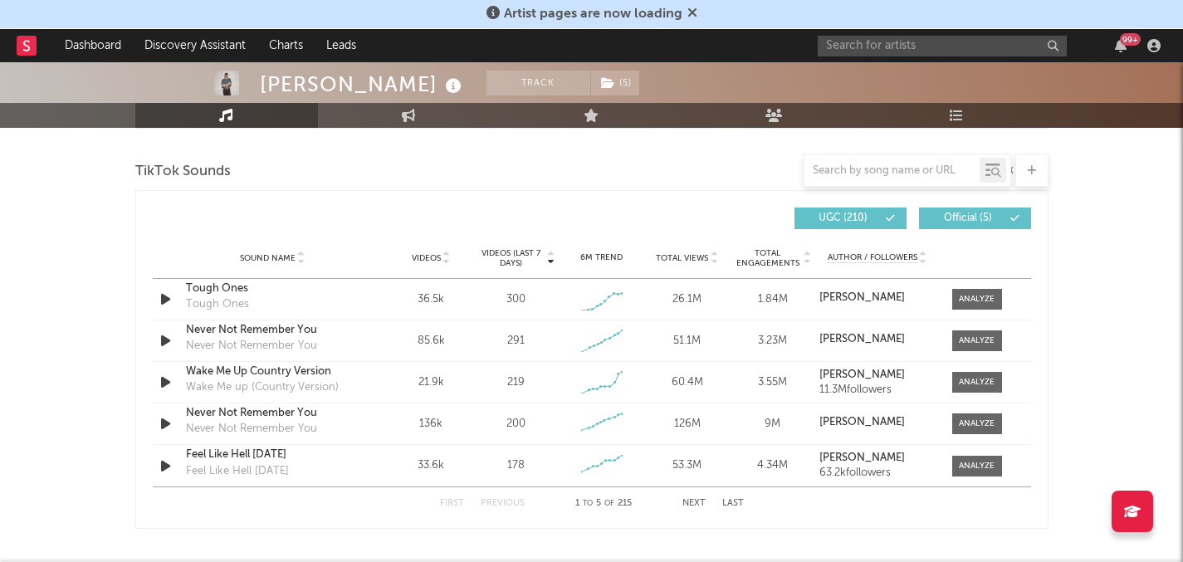
click at [506, 256] on span "Videos (last 7 days)" at bounding box center [510, 258] width 67 height 20
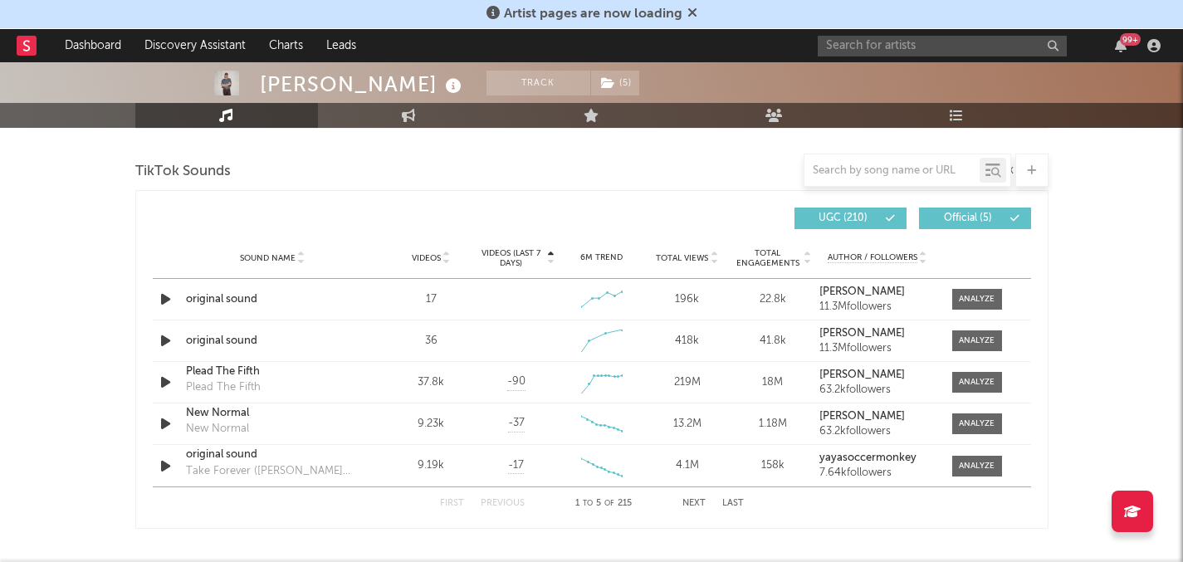
click at [431, 253] on span "Videos" at bounding box center [426, 258] width 29 height 10
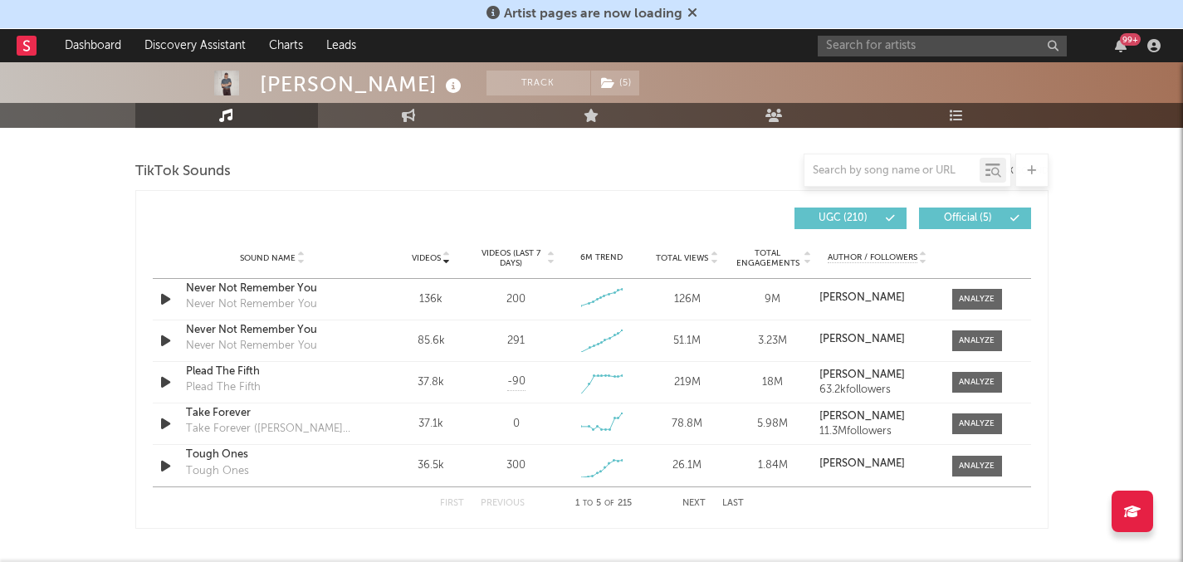
click at [698, 500] on button "Next" at bounding box center [693, 503] width 23 height 9
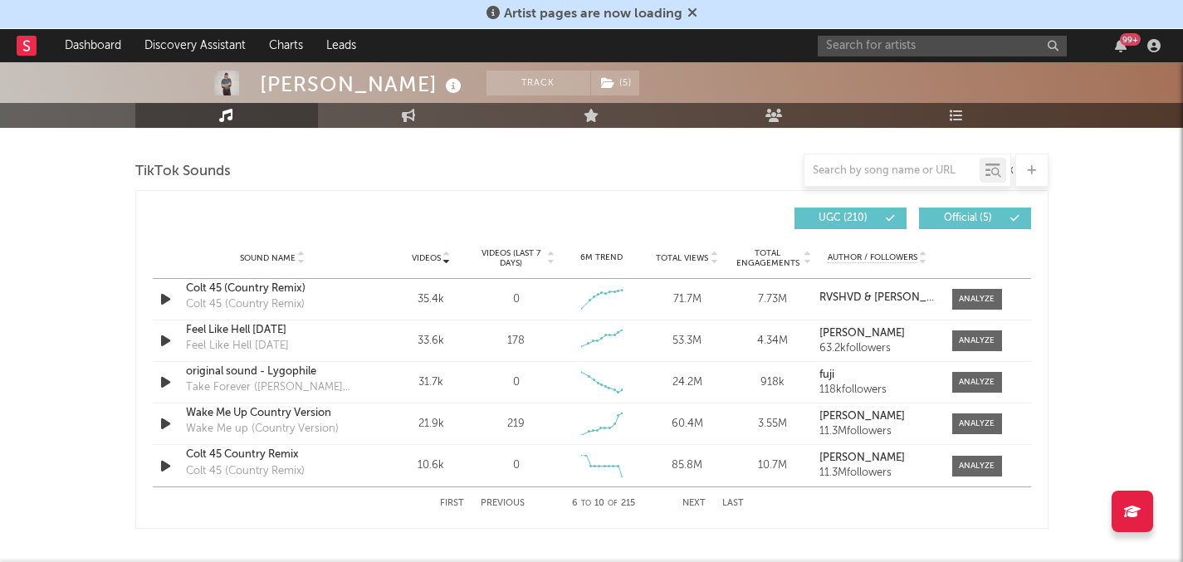
click at [698, 500] on button "Next" at bounding box center [693, 503] width 23 height 9
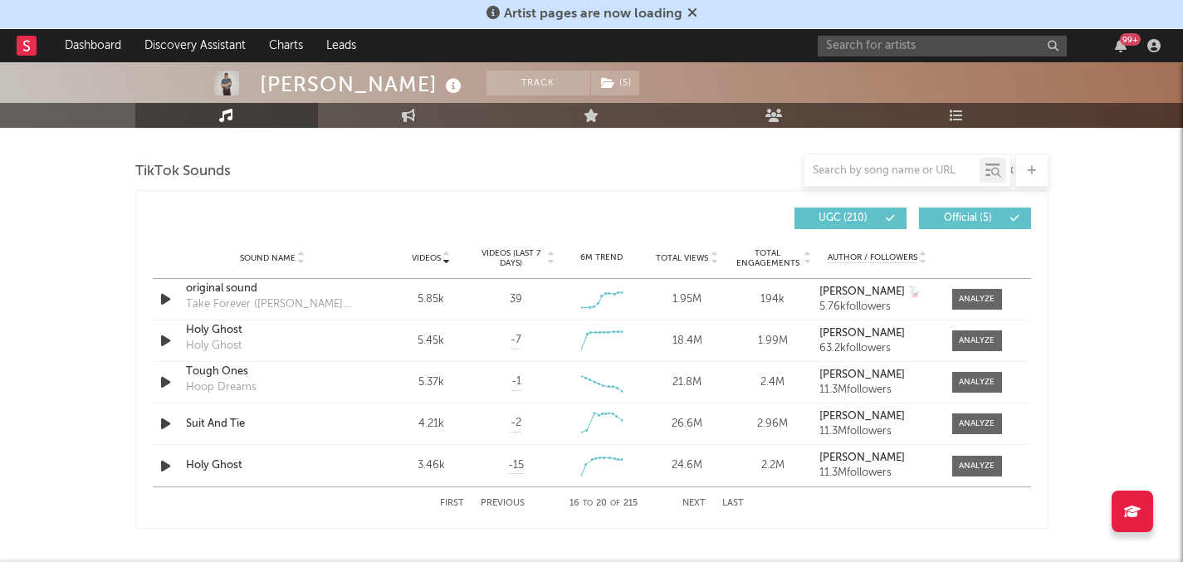
click at [698, 500] on button "Next" at bounding box center [693, 503] width 23 height 9
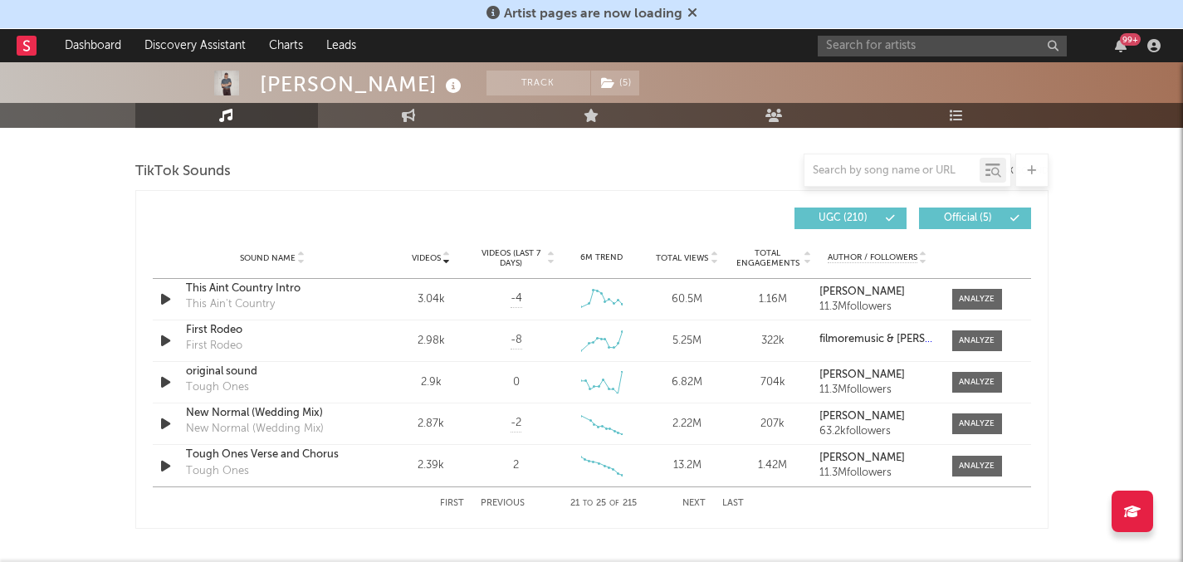
click at [698, 500] on button "Next" at bounding box center [693, 503] width 23 height 9
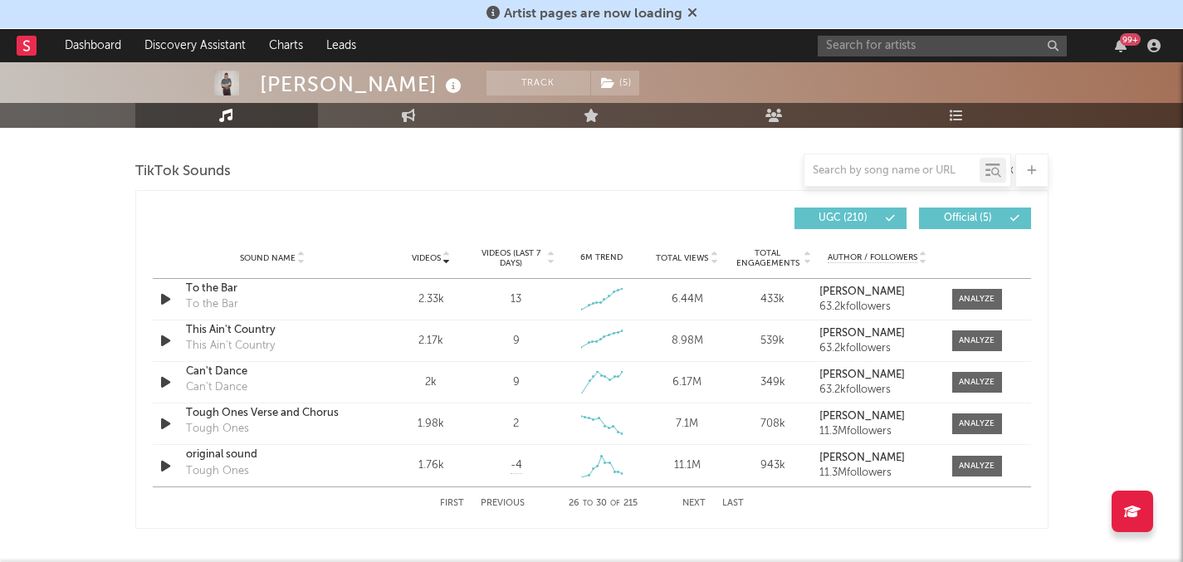
click at [698, 500] on button "Next" at bounding box center [693, 503] width 23 height 9
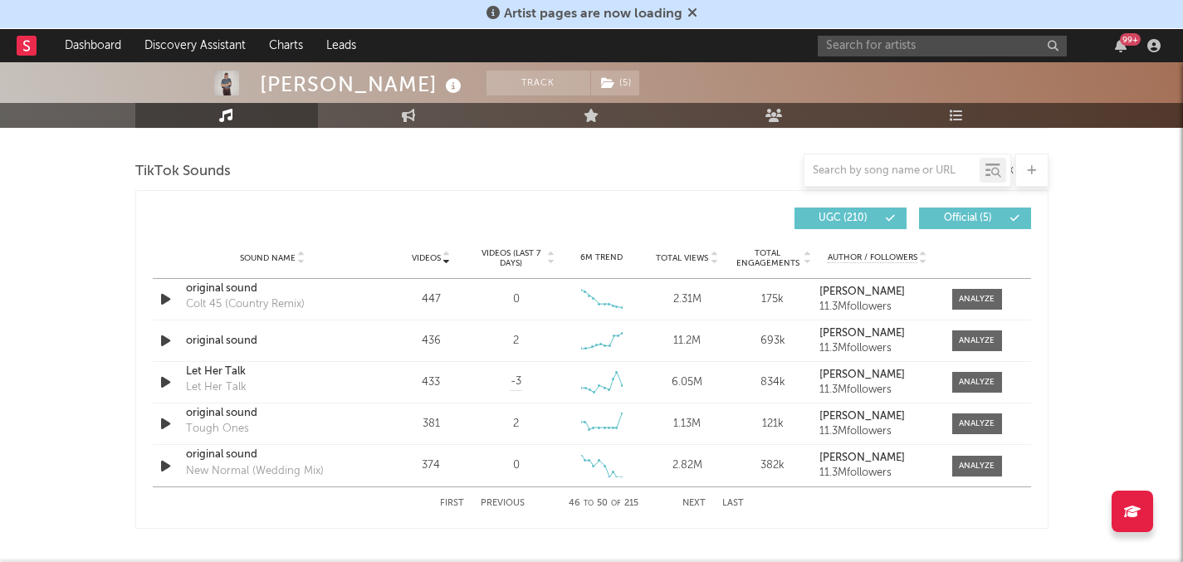
click at [698, 500] on button "Next" at bounding box center [693, 503] width 23 height 9
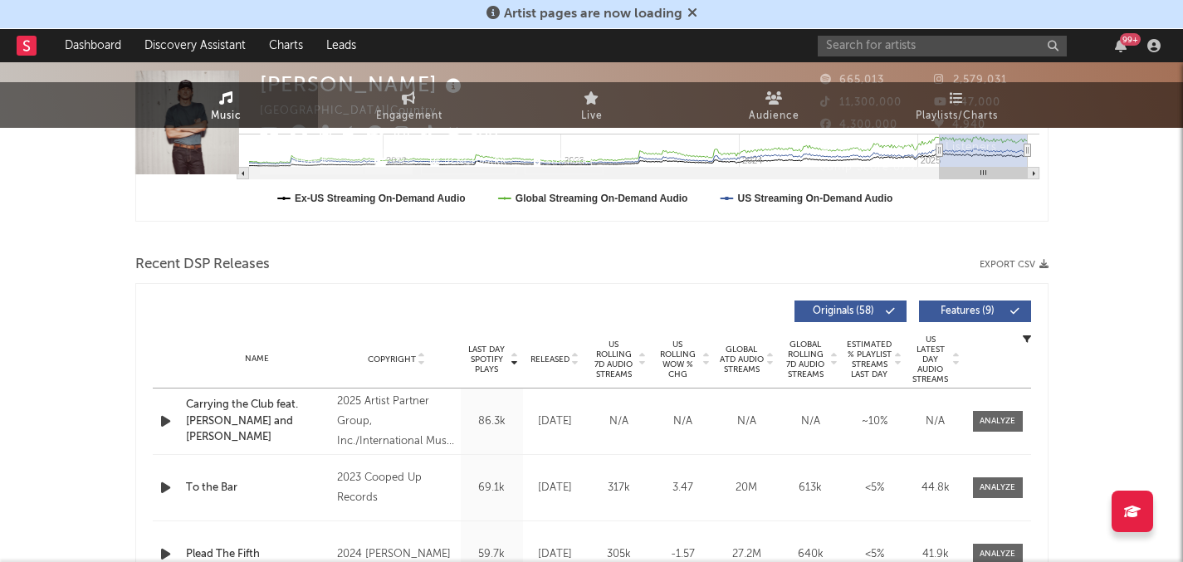
scroll to position [0, 0]
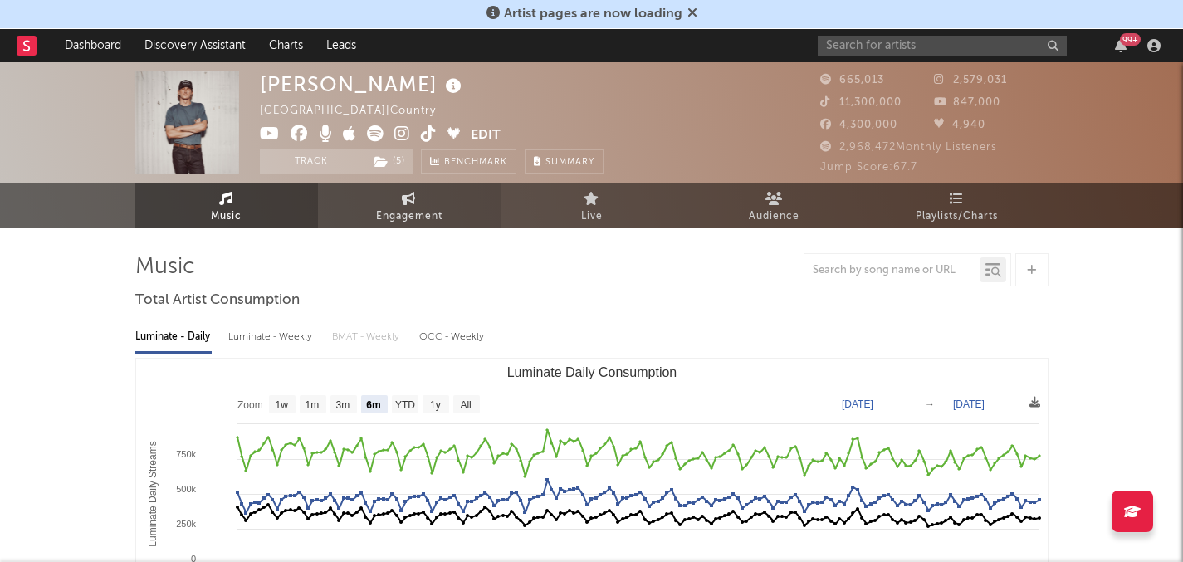
click at [388, 205] on link "Engagement" at bounding box center [409, 206] width 183 height 46
select select "1w"
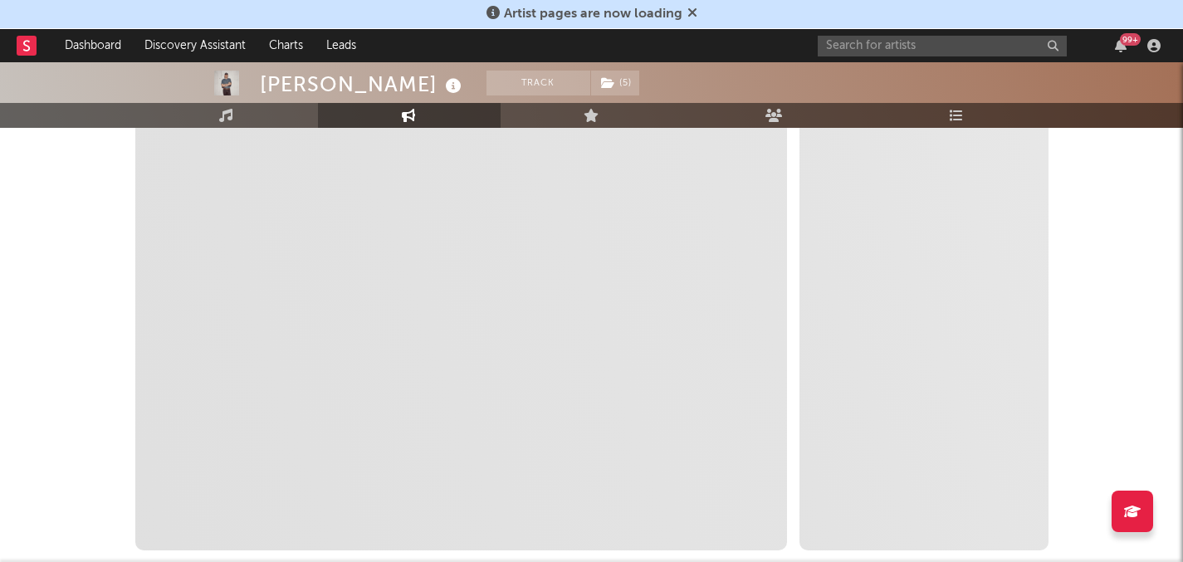
scroll to position [269, 0]
select select "1m"
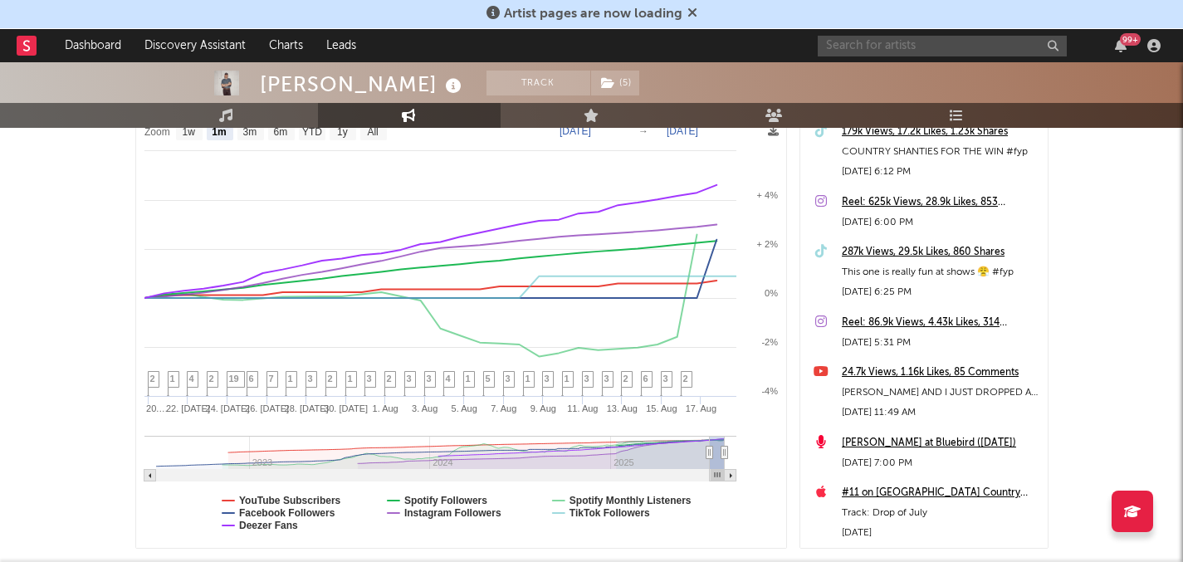
click at [869, 39] on input "text" at bounding box center [941, 46] width 249 height 21
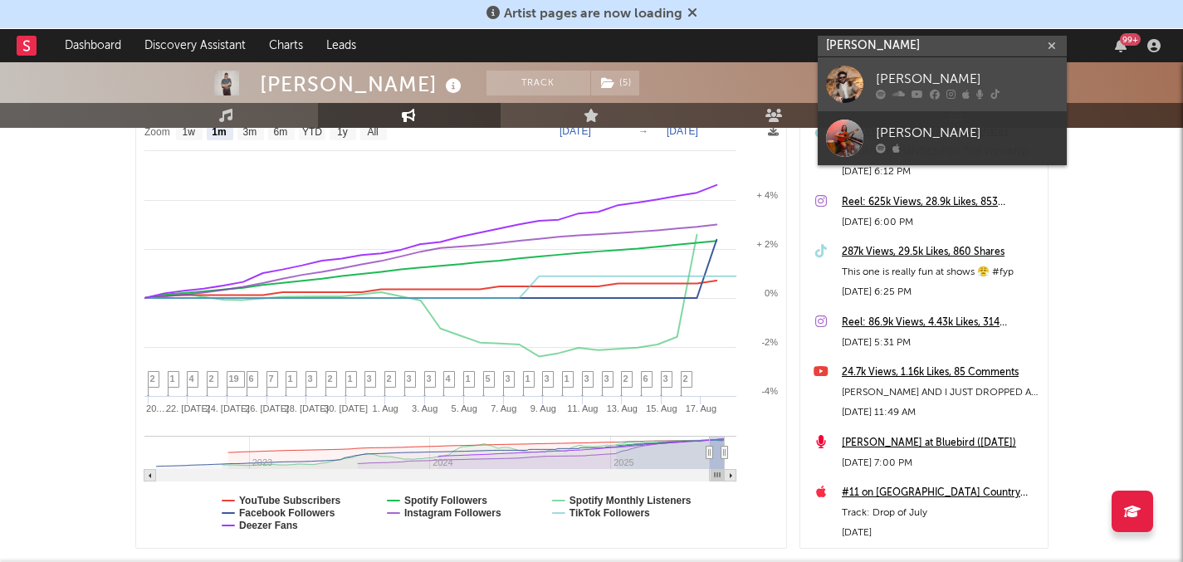
type input "matt oakley"
click at [900, 93] on icon at bounding box center [898, 94] width 12 height 10
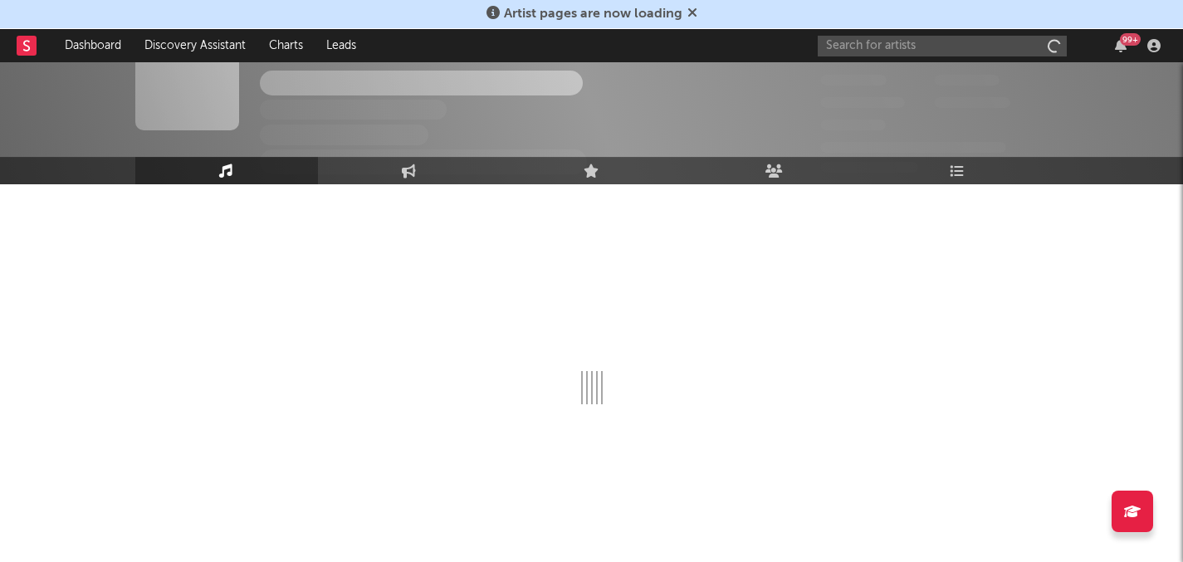
scroll to position [44, 0]
select select "6m"
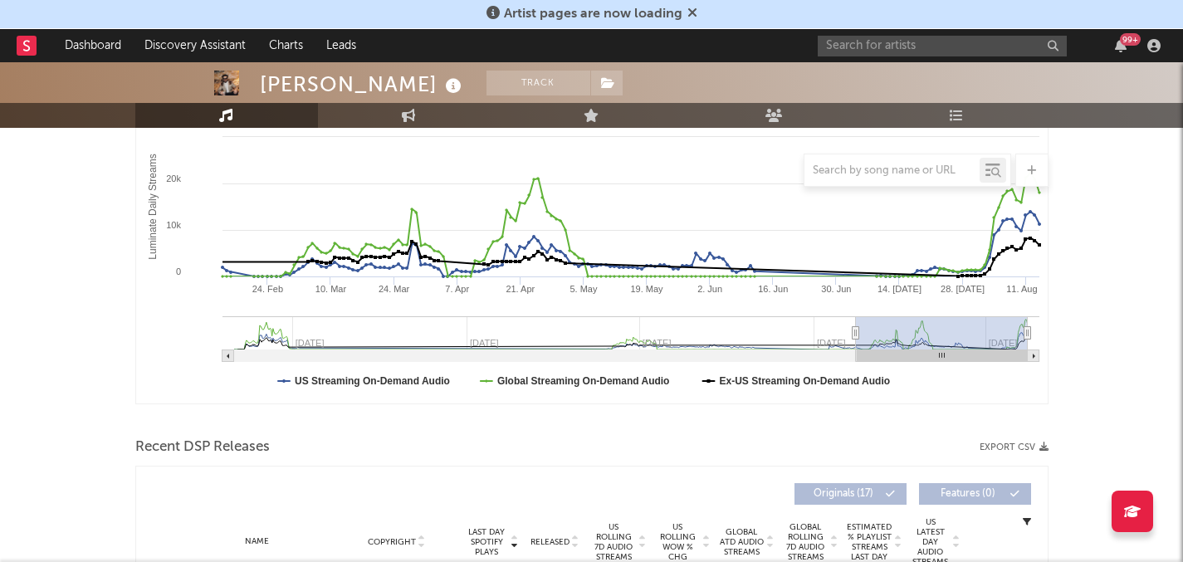
scroll to position [264, 0]
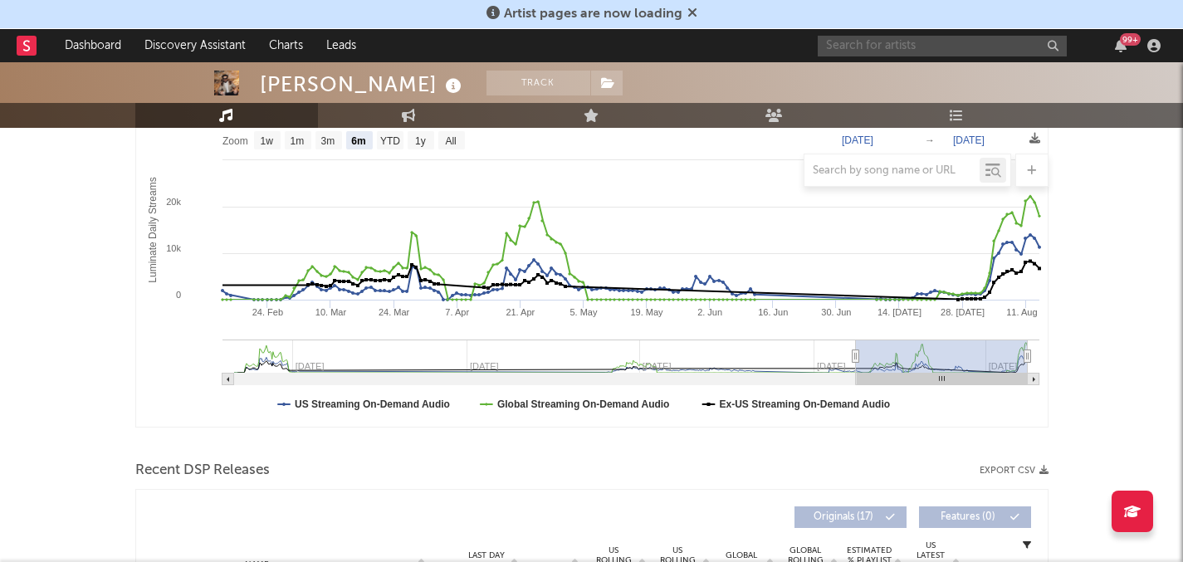
click at [910, 47] on input "text" at bounding box center [941, 46] width 249 height 21
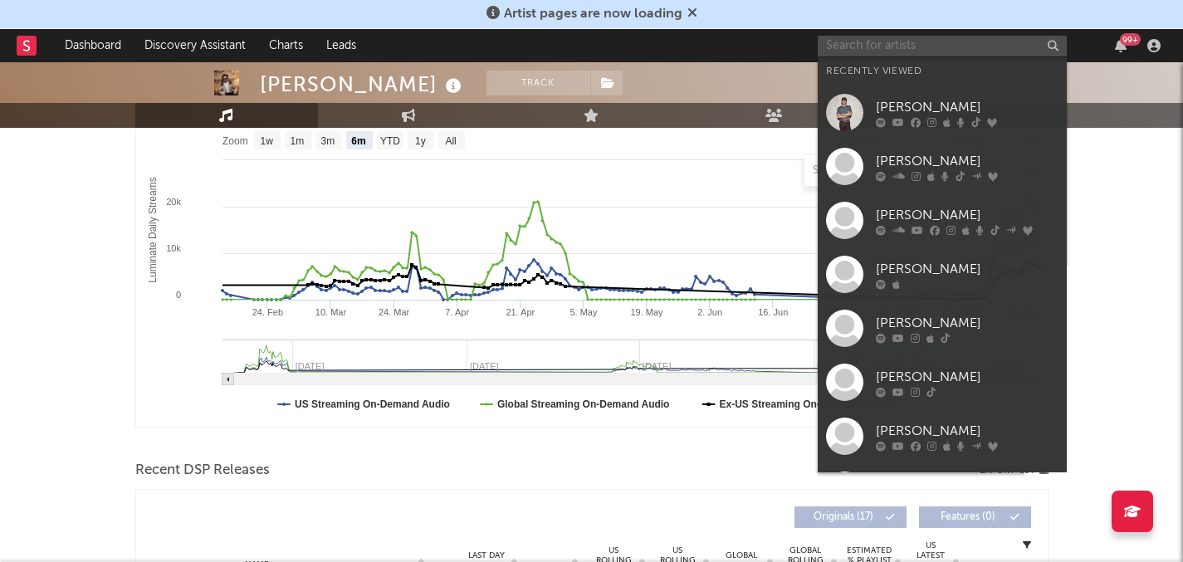
type input "j"
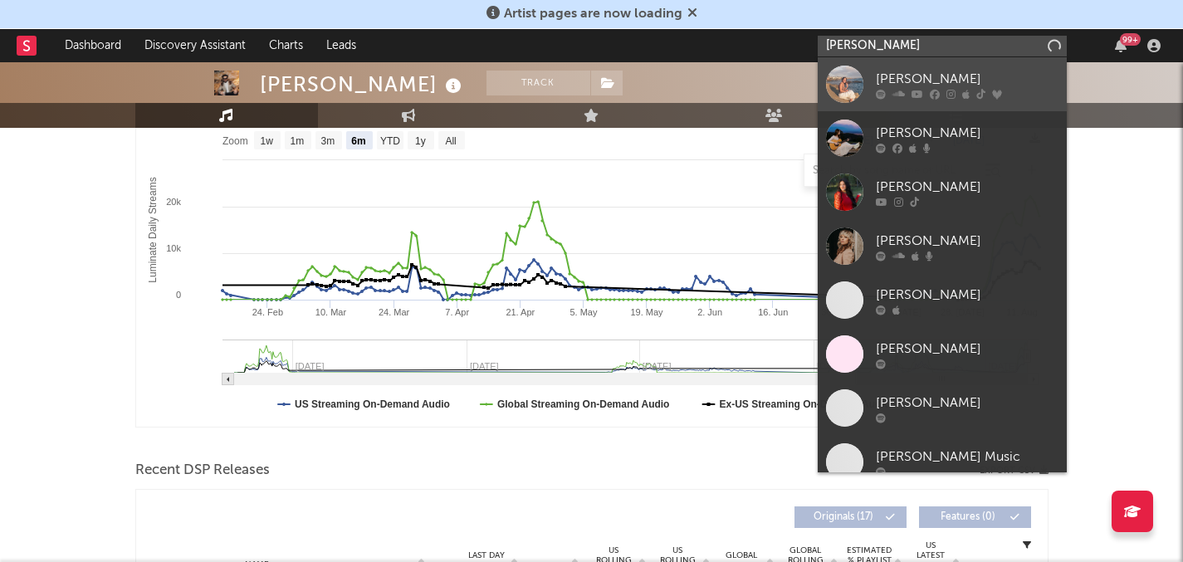
type input "haley joelle"
click at [924, 71] on div "Haley Joelle" at bounding box center [967, 79] width 183 height 20
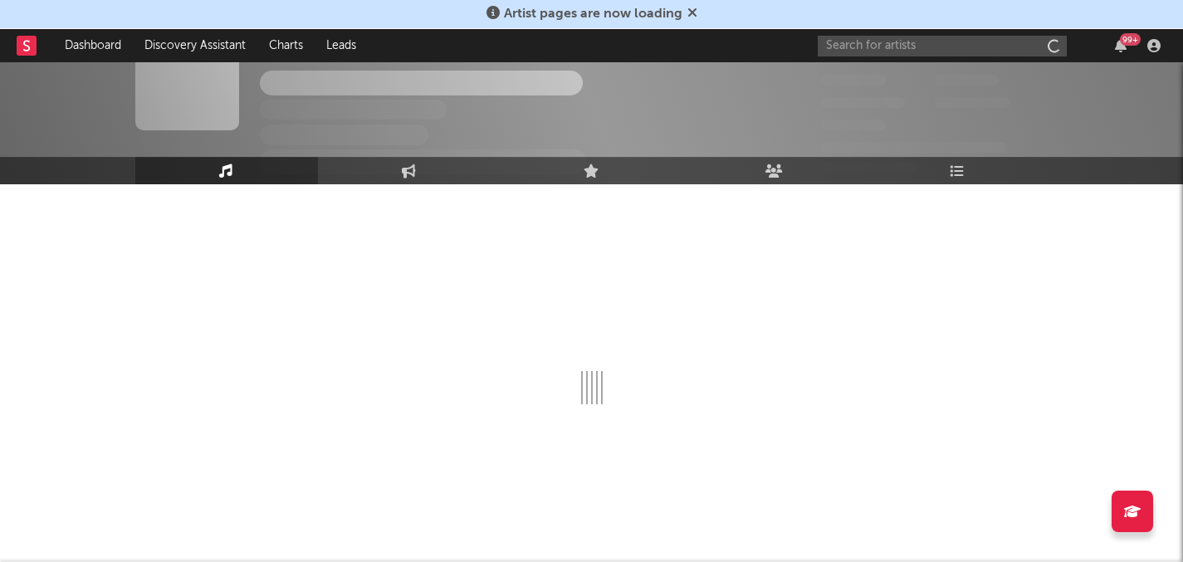
scroll to position [44, 0]
click at [715, 222] on div at bounding box center [591, 306] width 913 height 195
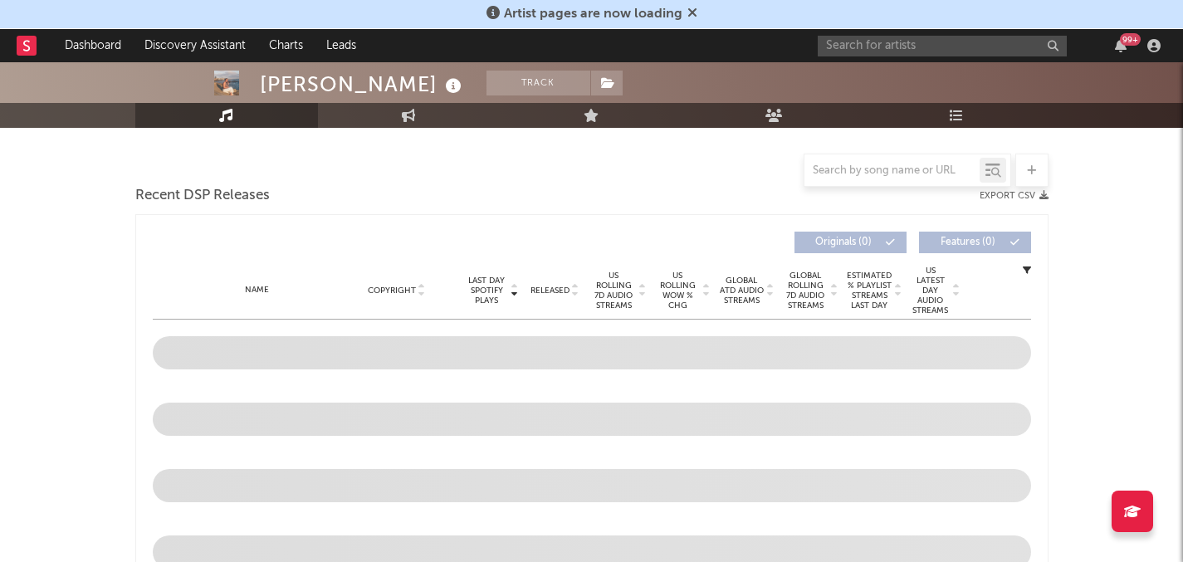
scroll to position [409, 0]
select select "6m"
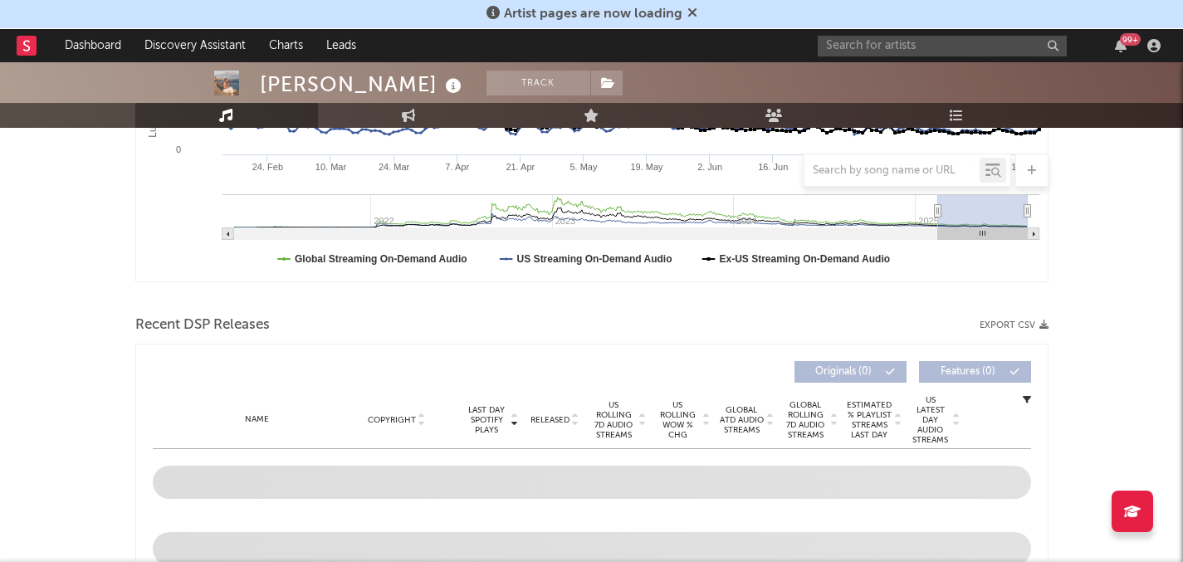
scroll to position [540, 0]
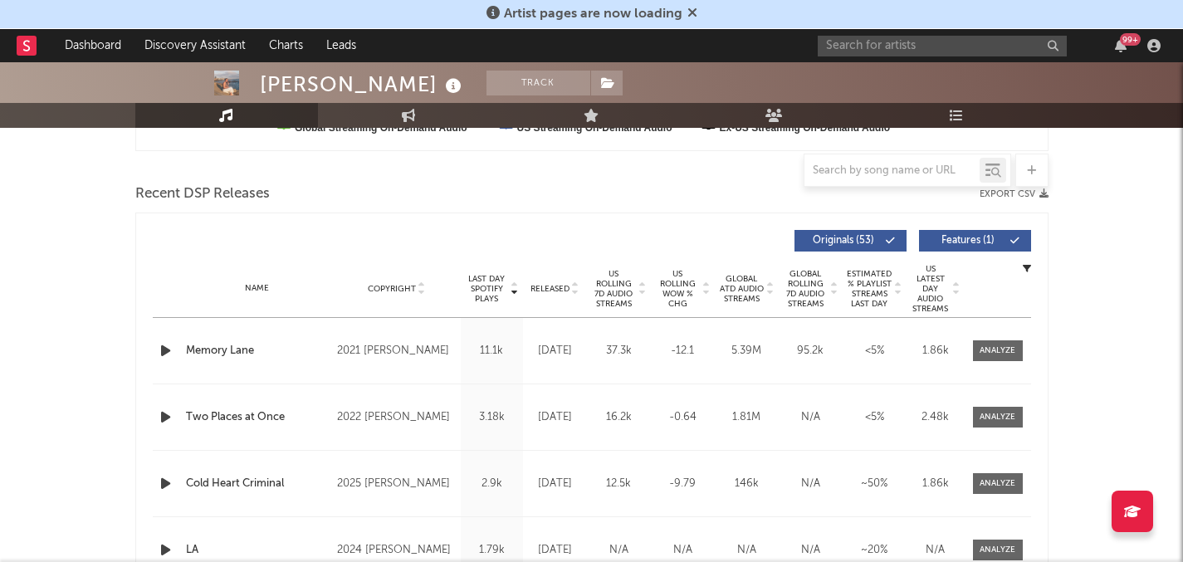
click at [552, 286] on span "Released" at bounding box center [549, 289] width 39 height 10
click at [499, 281] on span "Last Day Spotify Plays" at bounding box center [487, 289] width 44 height 30
click at [891, 50] on input "text" at bounding box center [941, 46] width 249 height 21
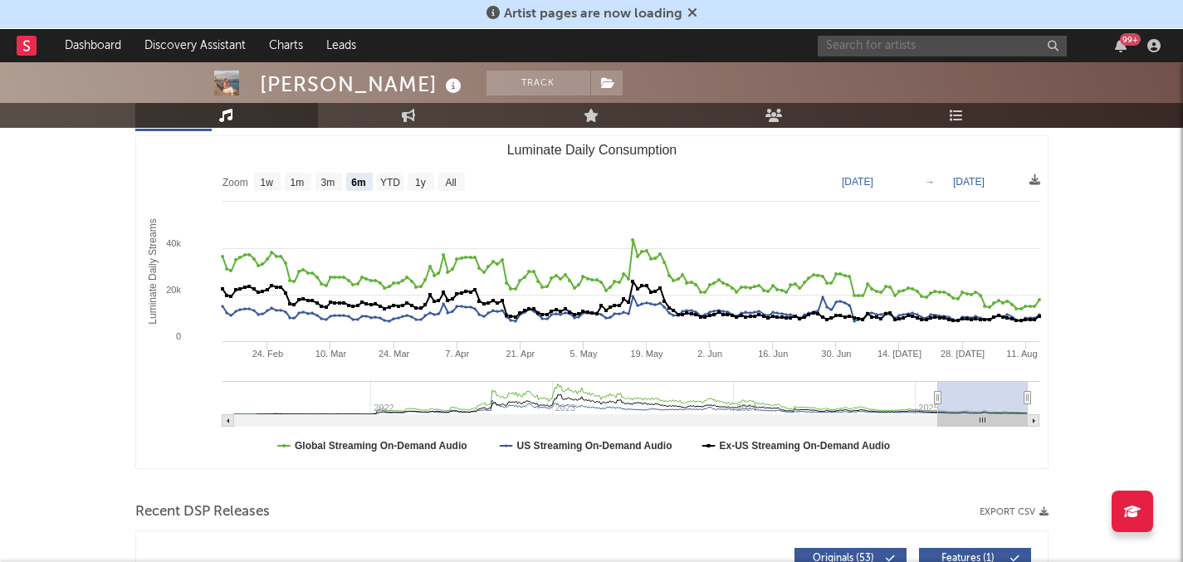
scroll to position [0, 0]
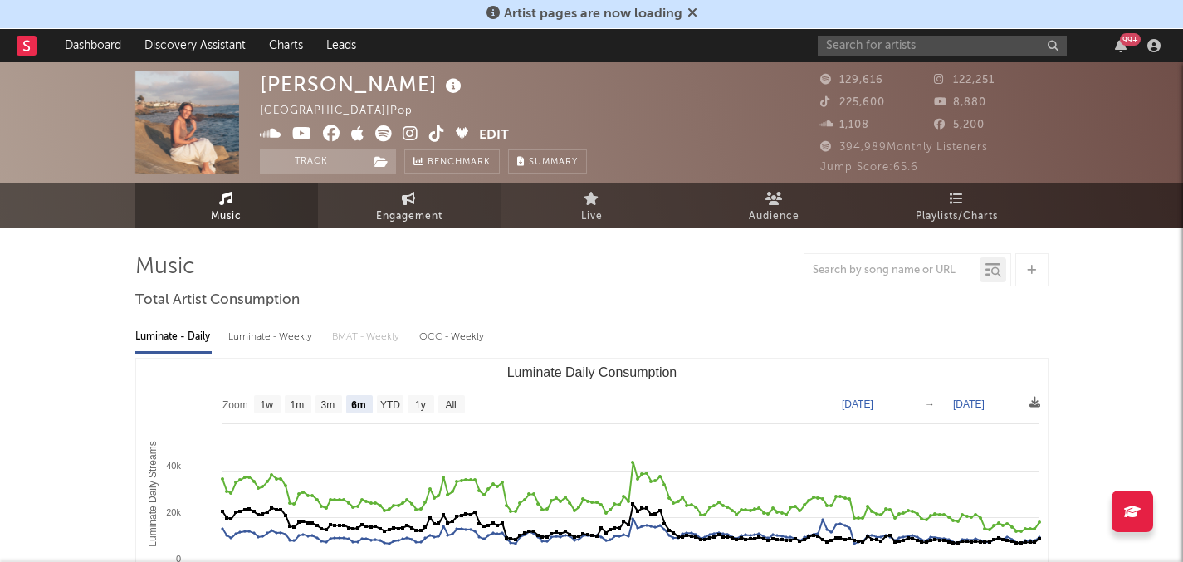
click at [415, 196] on icon at bounding box center [409, 198] width 14 height 13
select select "1w"
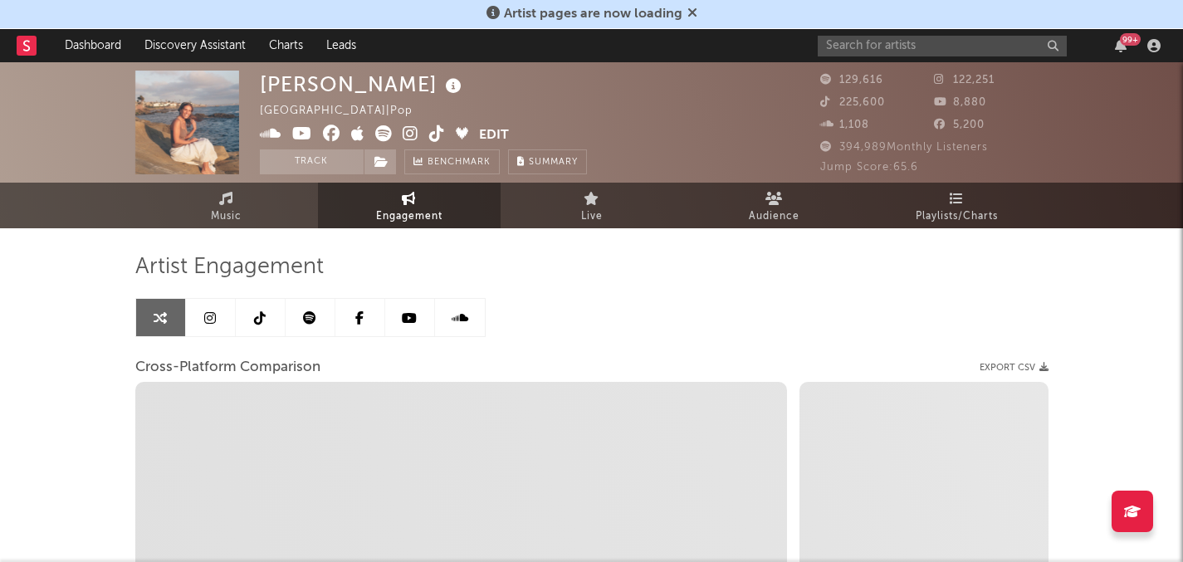
click at [445, 131] on span at bounding box center [369, 135] width 219 height 21
click at [439, 131] on icon at bounding box center [437, 133] width 16 height 17
select select "1m"
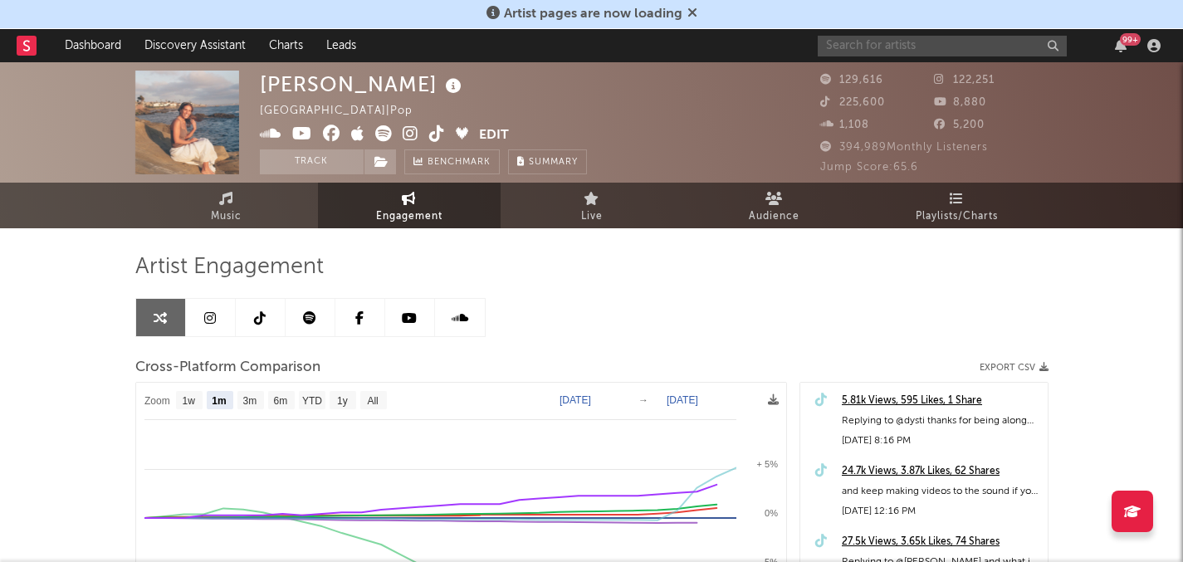
click at [935, 46] on input "text" at bounding box center [941, 46] width 249 height 21
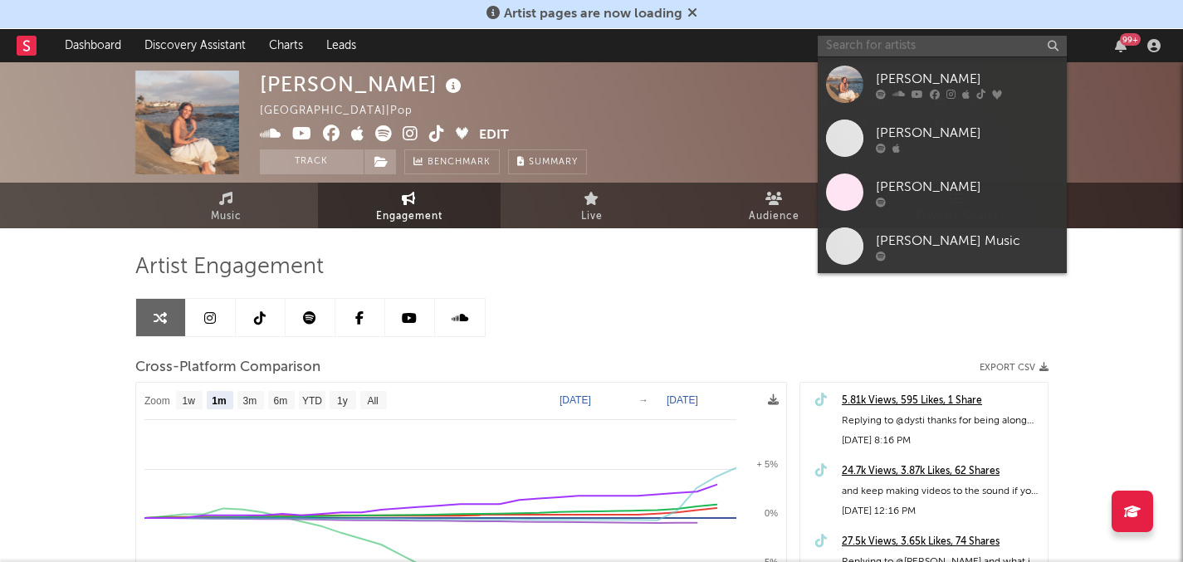
paste input "https://www.tiktok.com/@campthehills/video/7538878880740855053?_r=1&_t=ZT-8yzHB…"
type input "https://www.tiktok.com/@campthehills/video/7538878880740855053?_r=1&_t=ZT-8yzHB…"
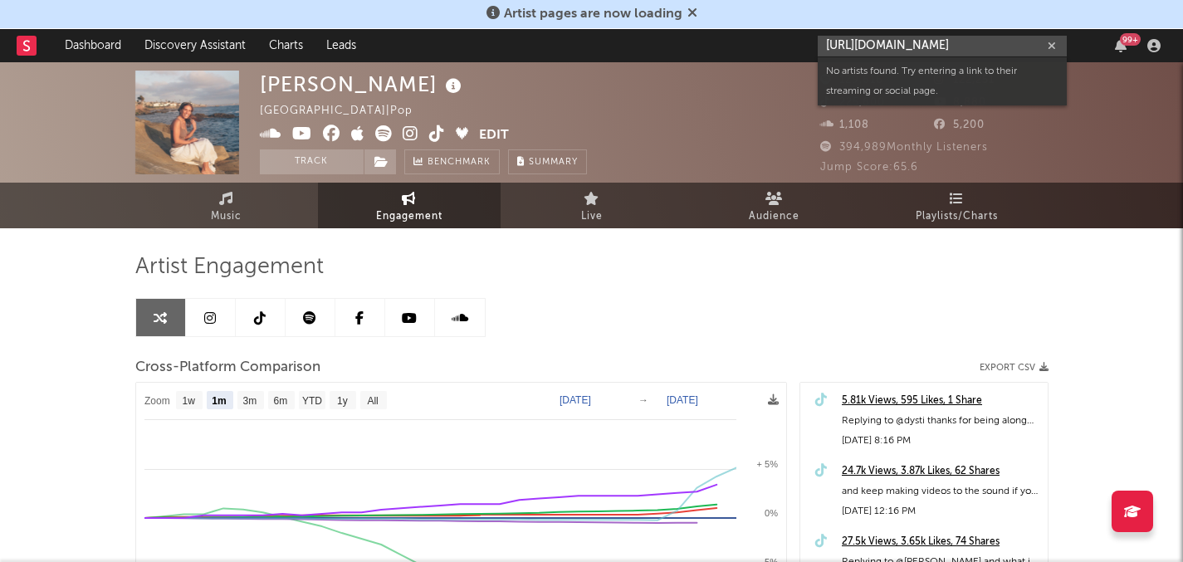
click at [981, 42] on input "https://www.tiktok.com/@campthehills/video/7538878880740855053?_r=1&_t=ZT-8yzHB…" at bounding box center [941, 46] width 249 height 21
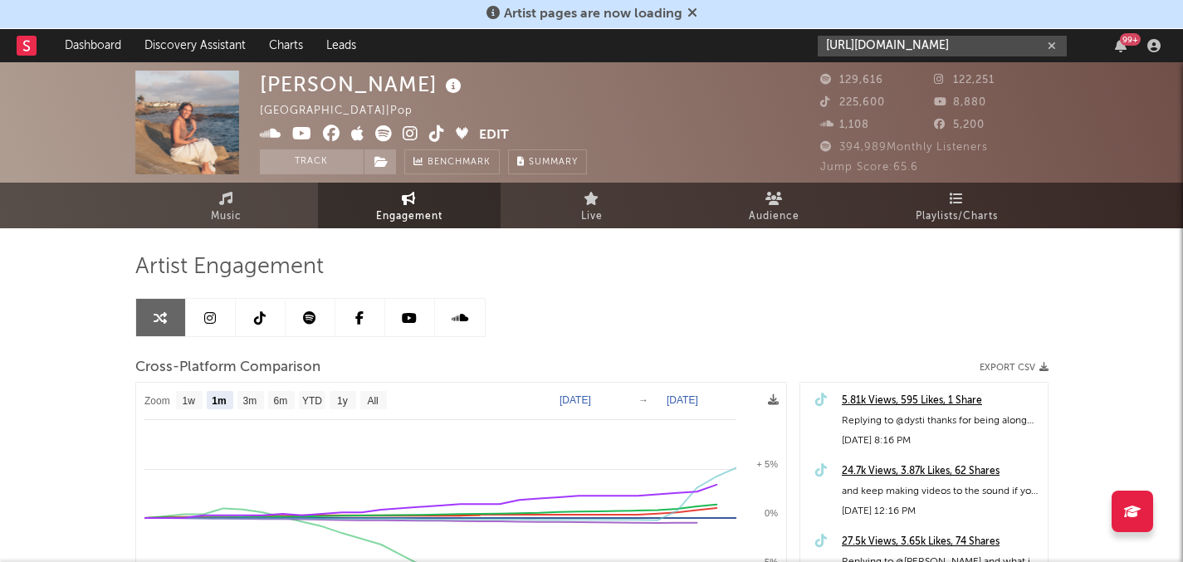
click at [993, 51] on input "https://www.tiktok.com/@campthehills/video/7538878880740855053?_r=1&_t=ZT-8yzHB…" at bounding box center [941, 46] width 249 height 21
click at [1054, 43] on icon "button" at bounding box center [1051, 46] width 8 height 11
paste input "https://www.tiktok.com/@campthehills"
type input "https://www.tiktok.com/@campthehills"
click at [749, 108] on div "Haley Joelle United States | Pop Edit Track Benchmark Summary" at bounding box center [529, 123] width 539 height 104
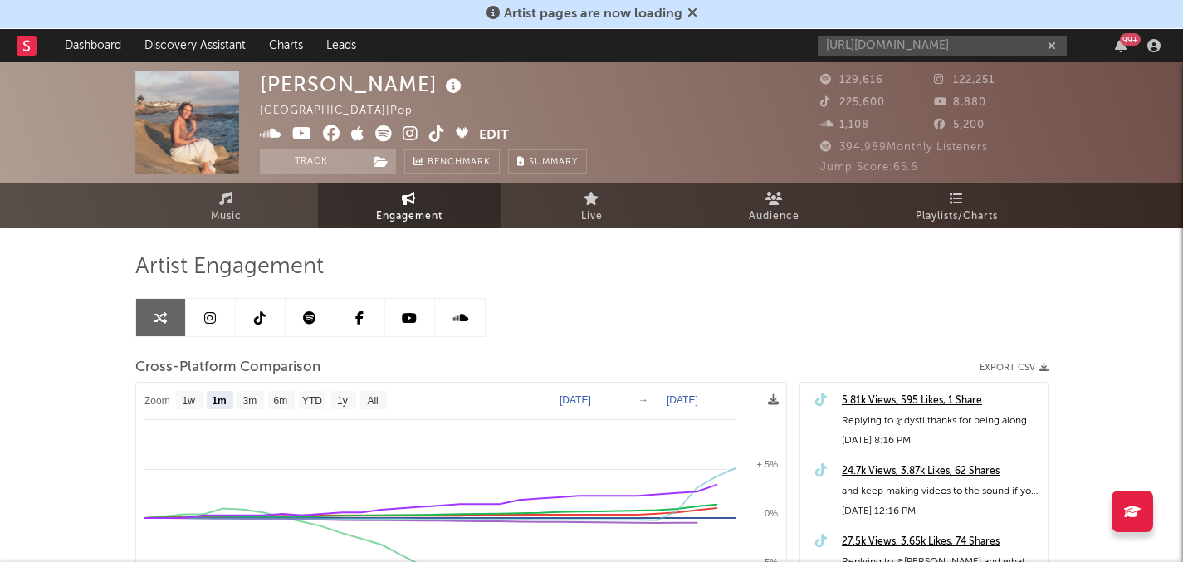
click at [970, 32] on div "https://www.tiktok.com/@campthehills 99 +" at bounding box center [991, 45] width 349 height 33
click at [986, 46] on input "https://www.tiktok.com/@campthehills" at bounding box center [941, 46] width 249 height 21
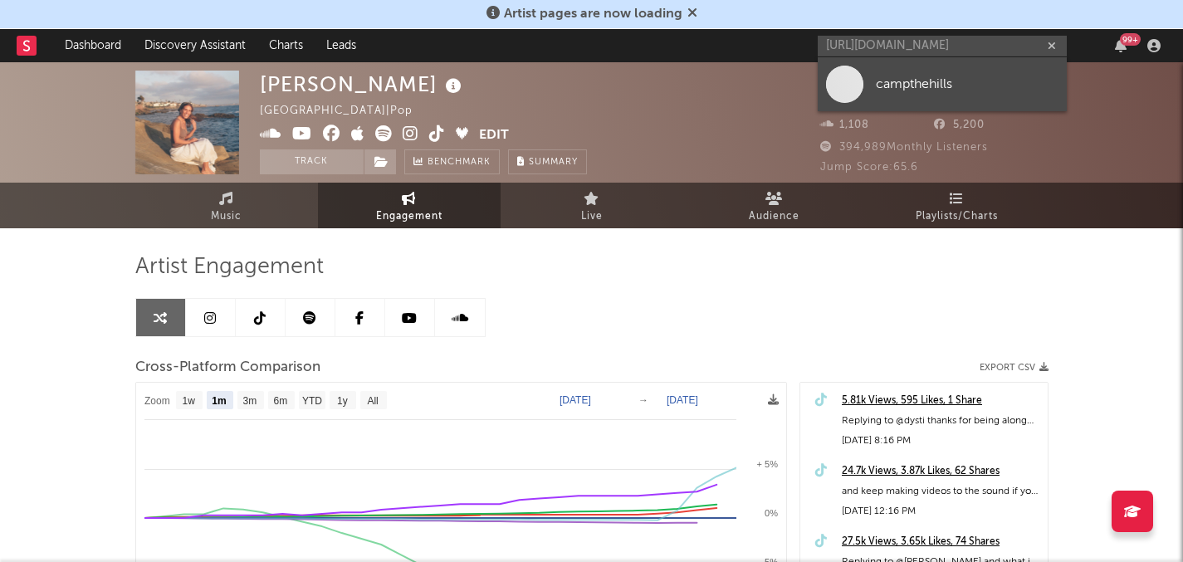
click at [913, 73] on link "campthehills" at bounding box center [941, 84] width 249 height 54
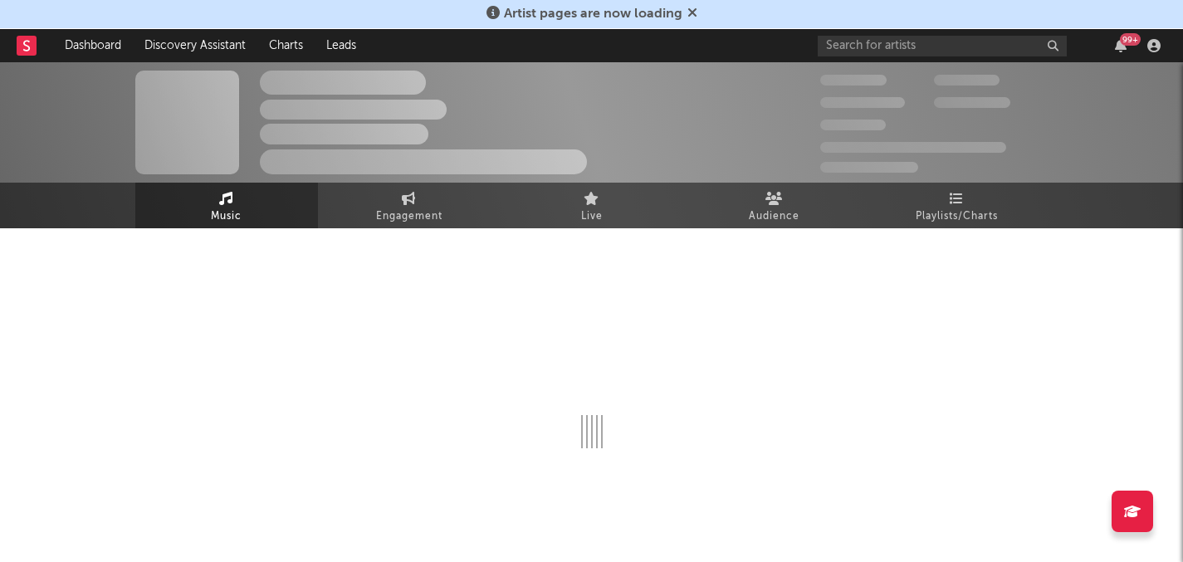
select select "1w"
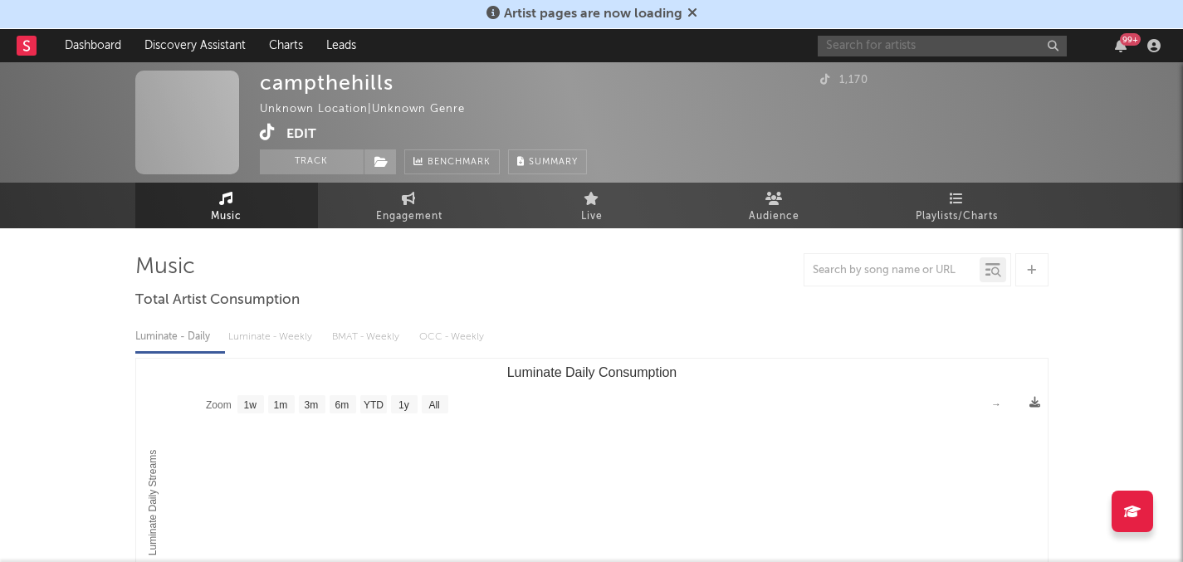
click at [826, 39] on input "text" at bounding box center [941, 46] width 249 height 21
click at [896, 35] on div "99 +" at bounding box center [991, 45] width 349 height 33
click at [884, 46] on input "text" at bounding box center [941, 46] width 249 height 21
type input "campthe"
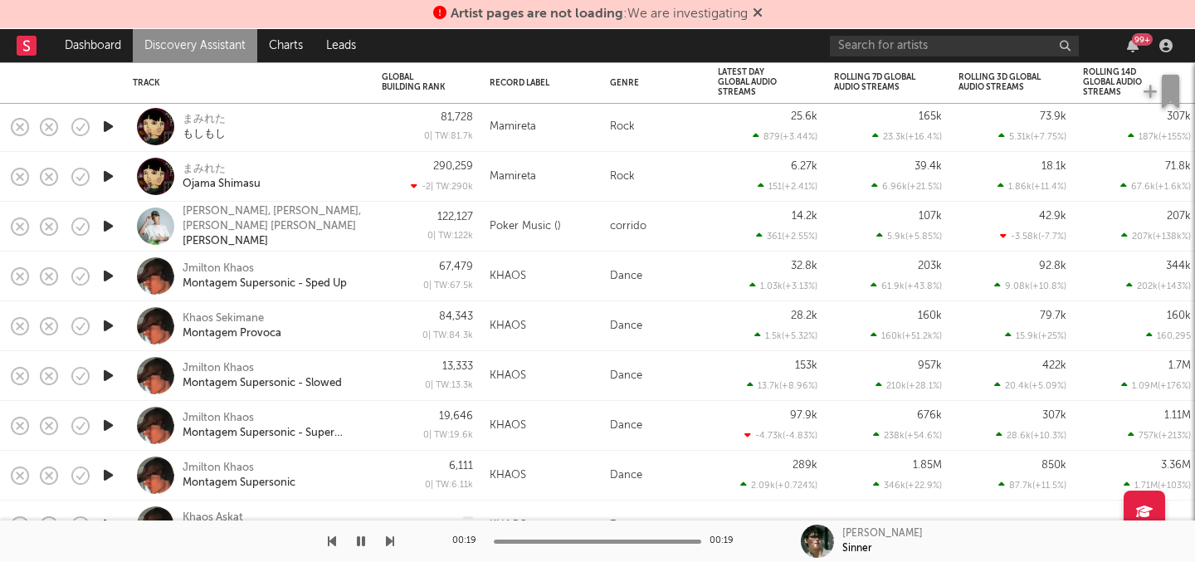
click at [107, 373] on icon "button" at bounding box center [108, 375] width 17 height 21
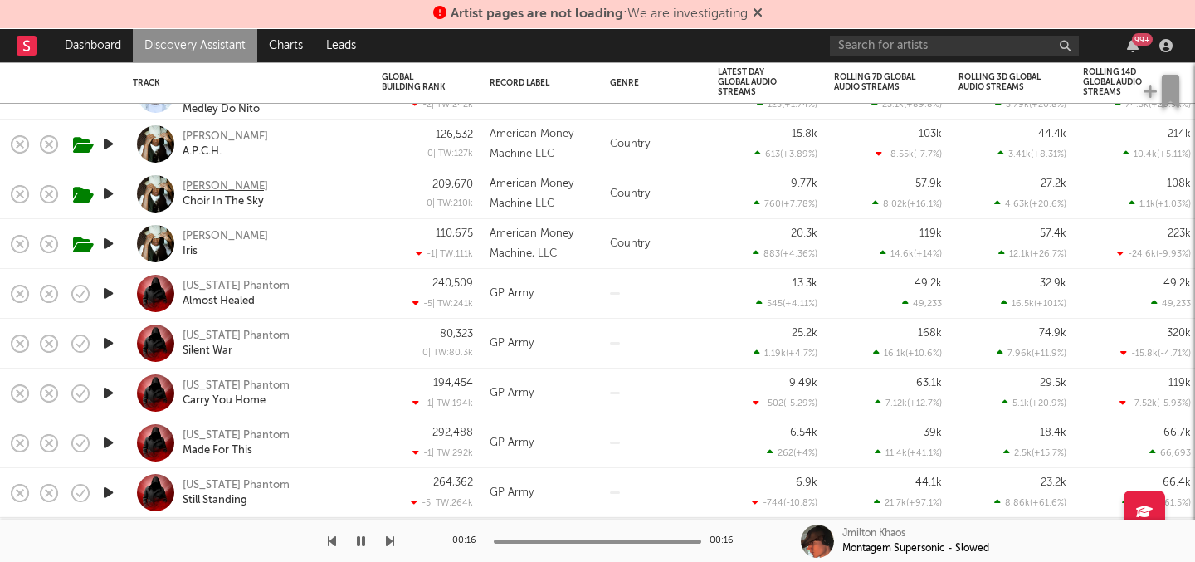
click at [207, 186] on div "[PERSON_NAME]" at bounding box center [225, 186] width 85 height 15
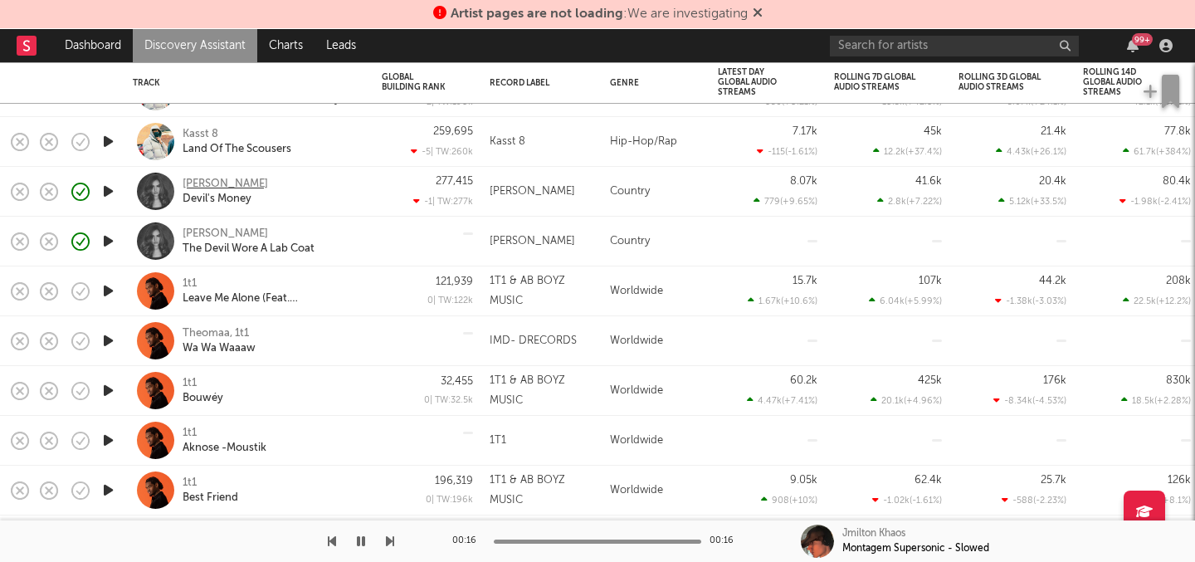
click at [229, 180] on div "[PERSON_NAME]" at bounding box center [225, 184] width 85 height 15
click at [871, 58] on div "99 +" at bounding box center [1004, 45] width 349 height 33
click at [871, 41] on input "text" at bounding box center [954, 46] width 249 height 21
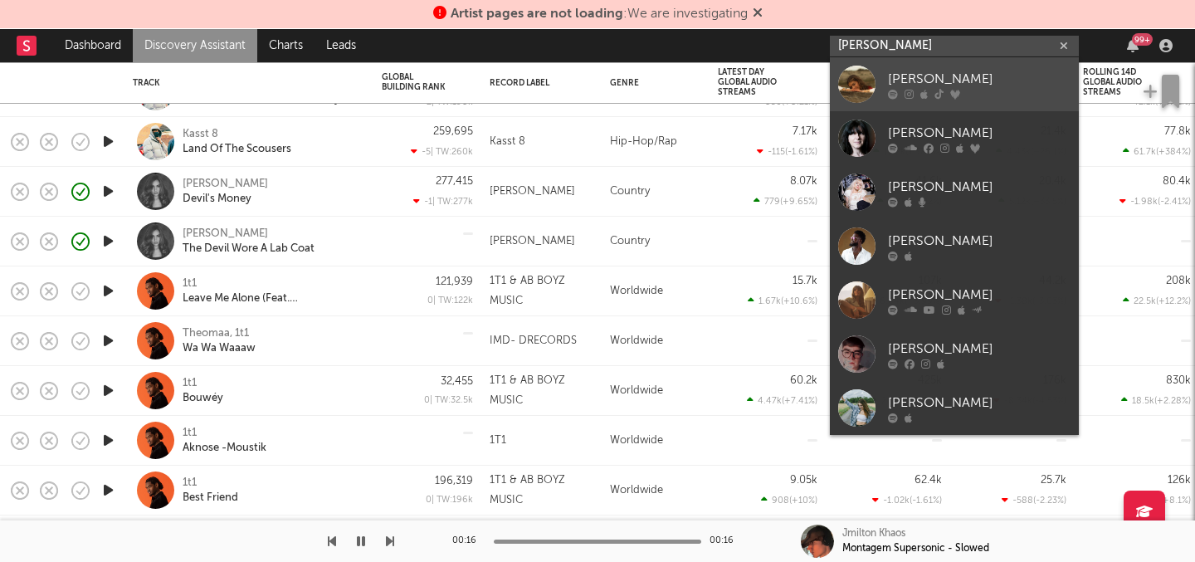
type input "emma ander"
click at [906, 71] on div "Emma Andersen" at bounding box center [979, 79] width 183 height 20
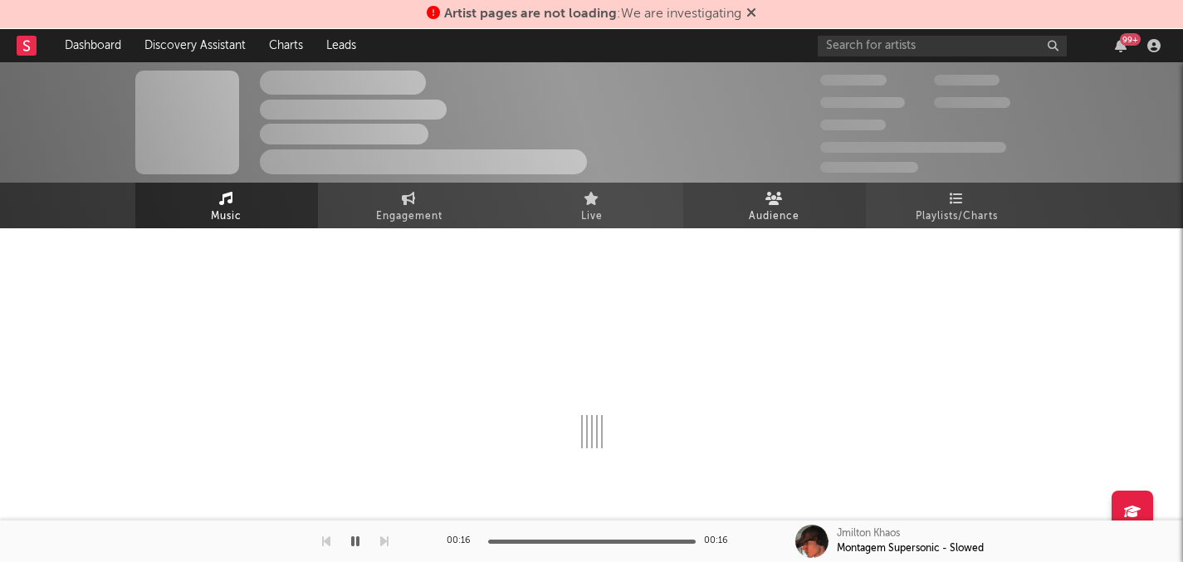
select select "6m"
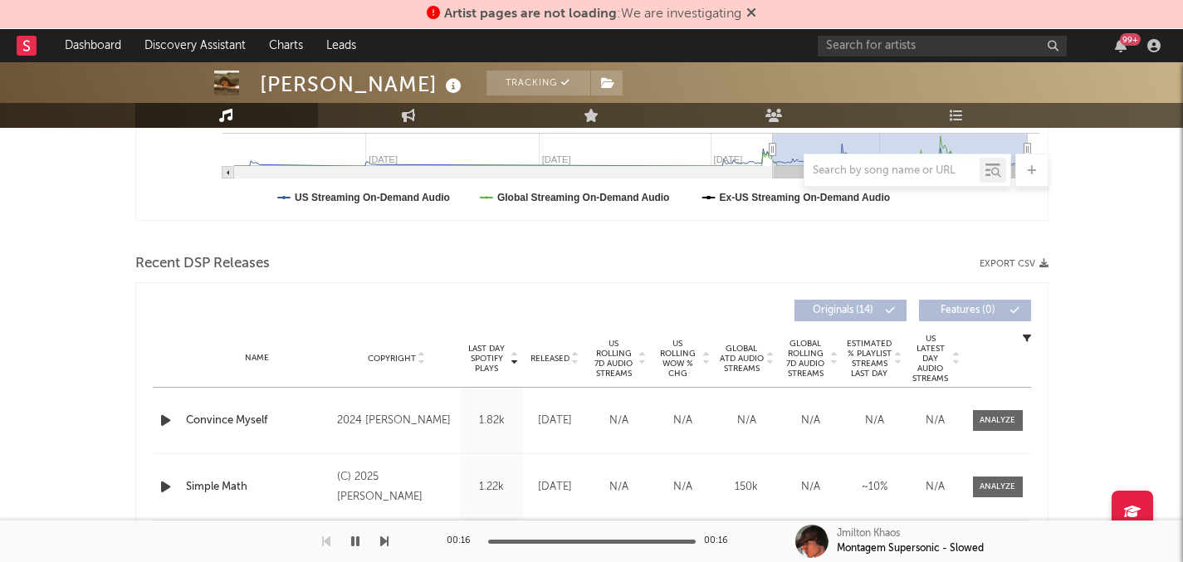
scroll to position [476, 0]
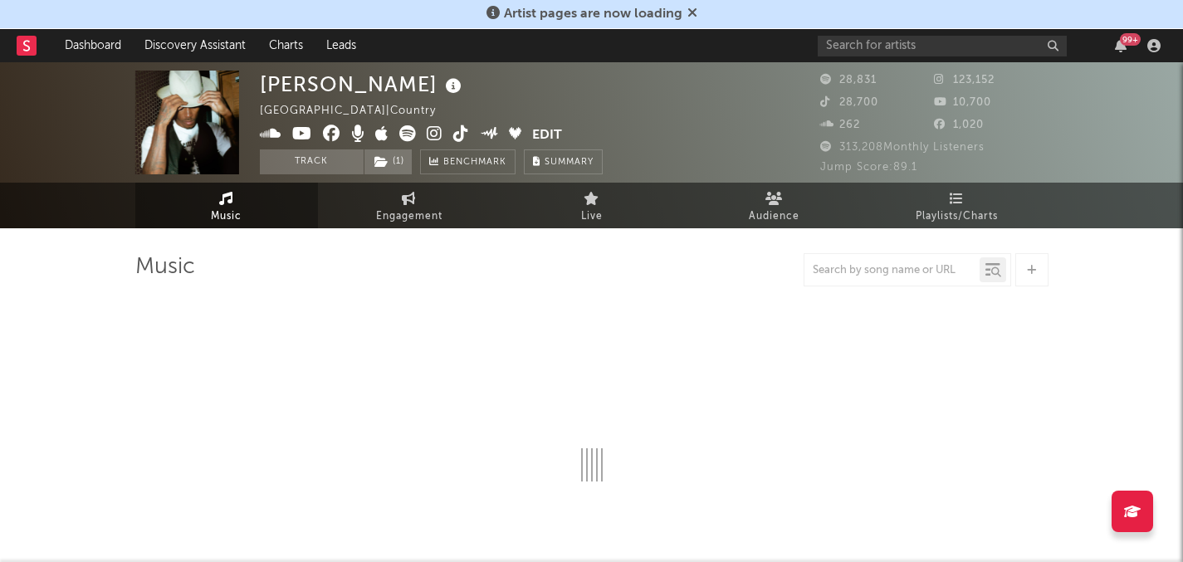
select select "6m"
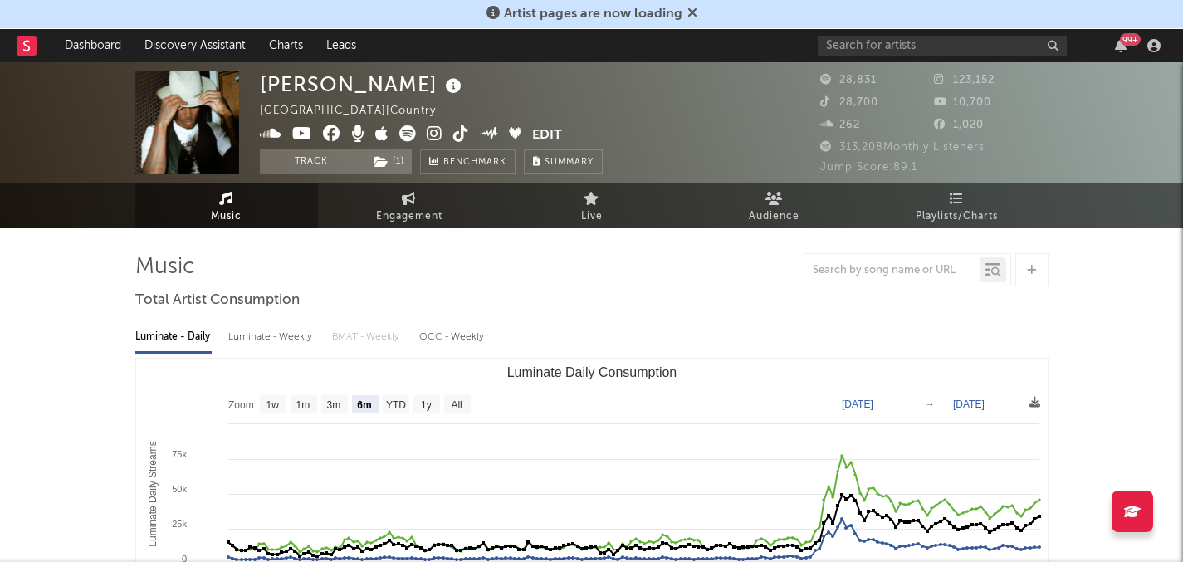
click at [417, 195] on link "Engagement" at bounding box center [409, 206] width 183 height 46
select select "1w"
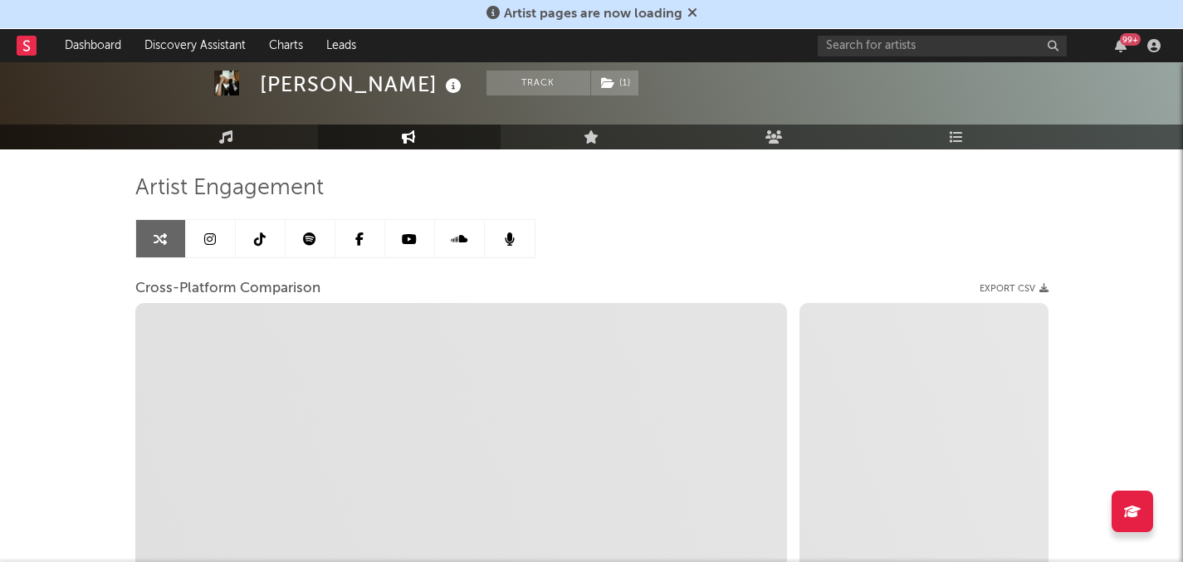
select select "1m"
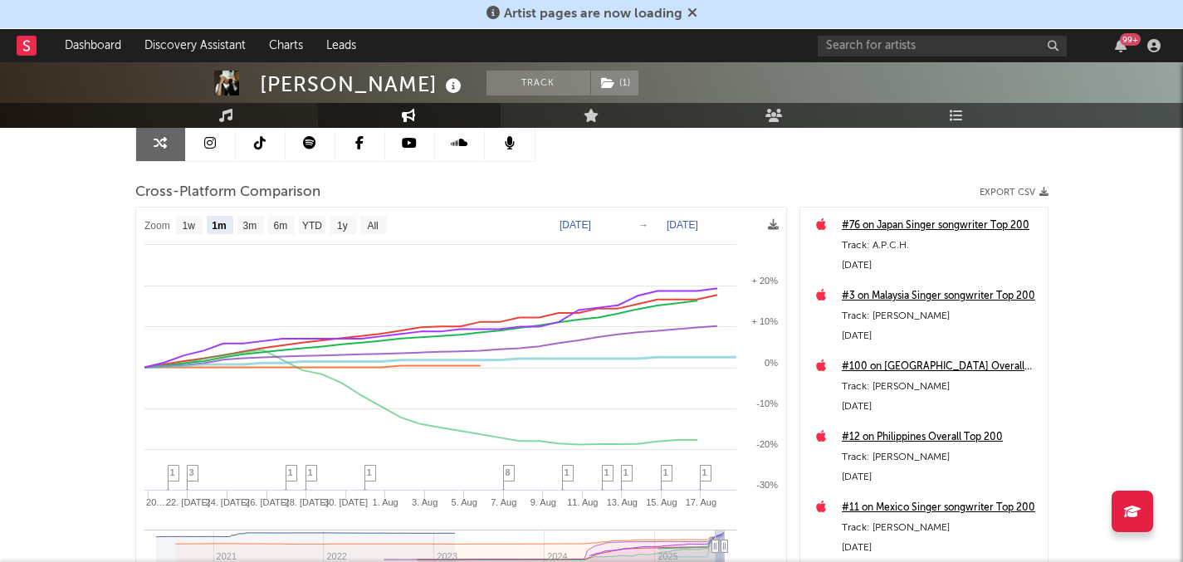
scroll to position [196, 0]
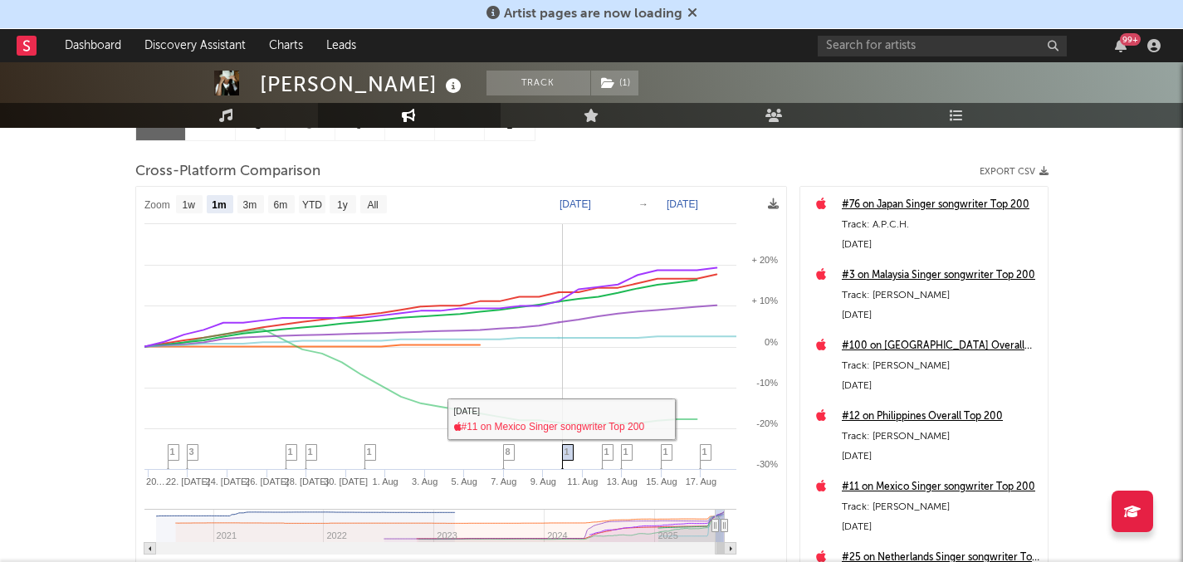
click at [563, 452] on icon at bounding box center [567, 458] width 12 height 26
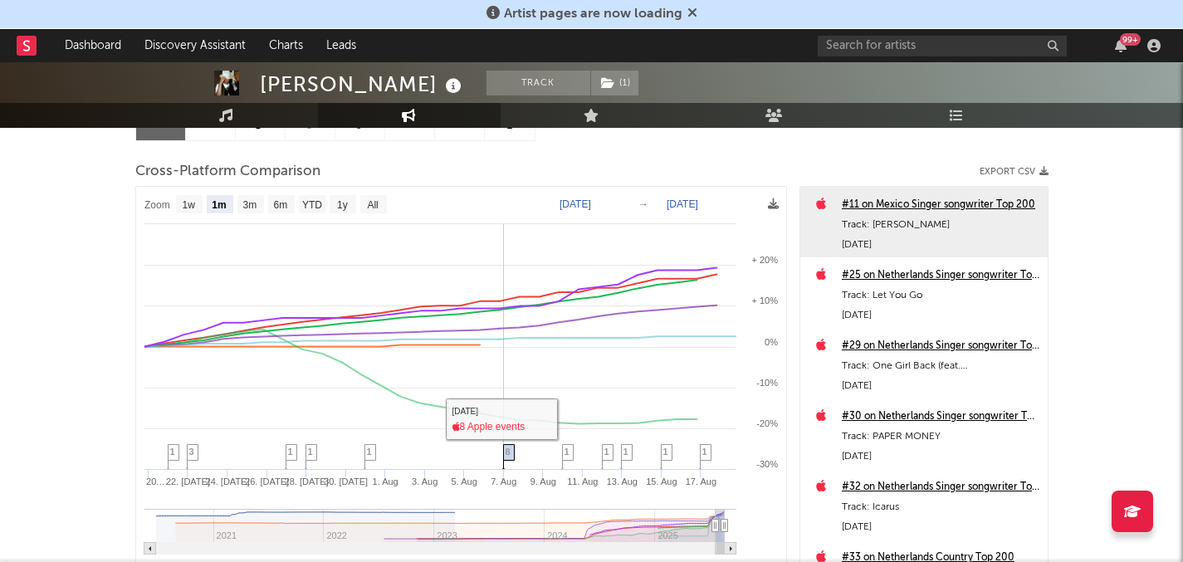
click at [507, 453] on span "8" at bounding box center [507, 451] width 5 height 10
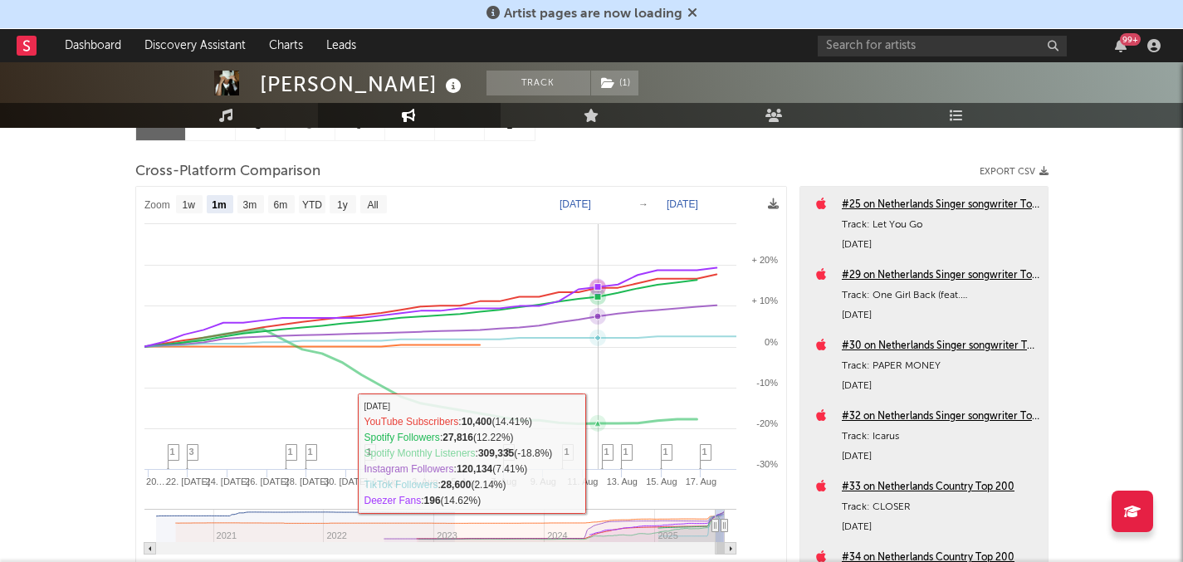
click at [605, 452] on span "1" at bounding box center [606, 451] width 5 height 10
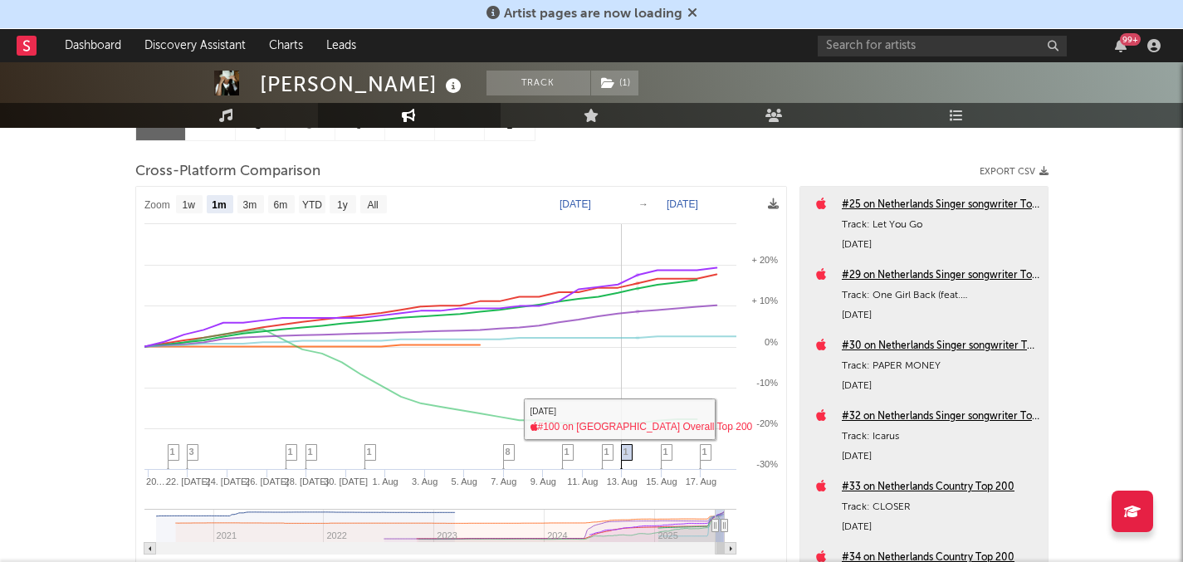
click at [630, 451] on icon at bounding box center [626, 458] width 12 height 26
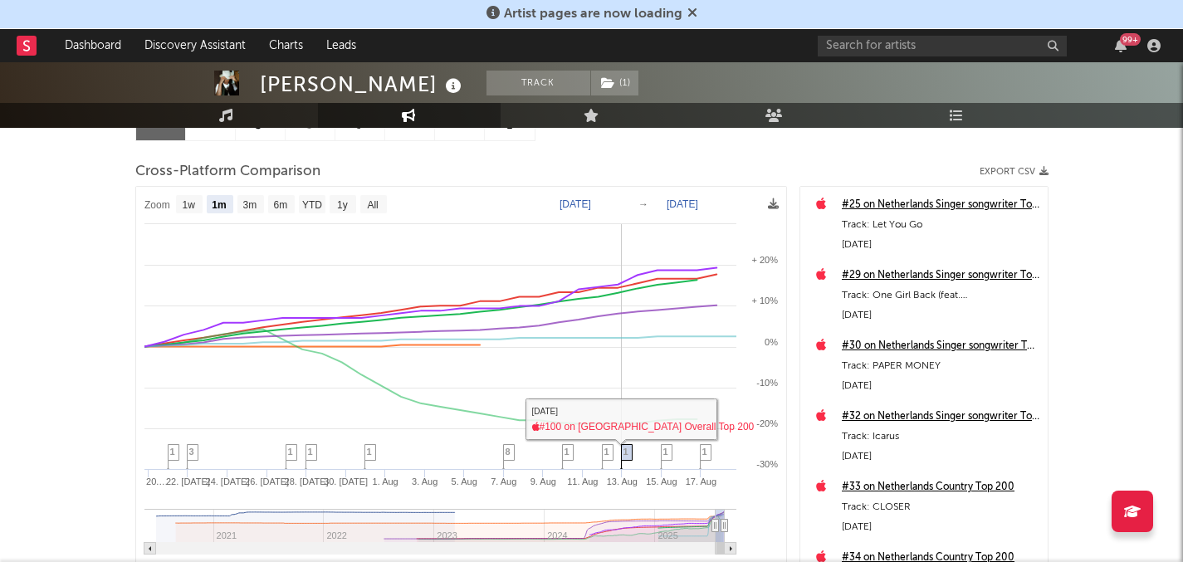
scroll to position [141, 0]
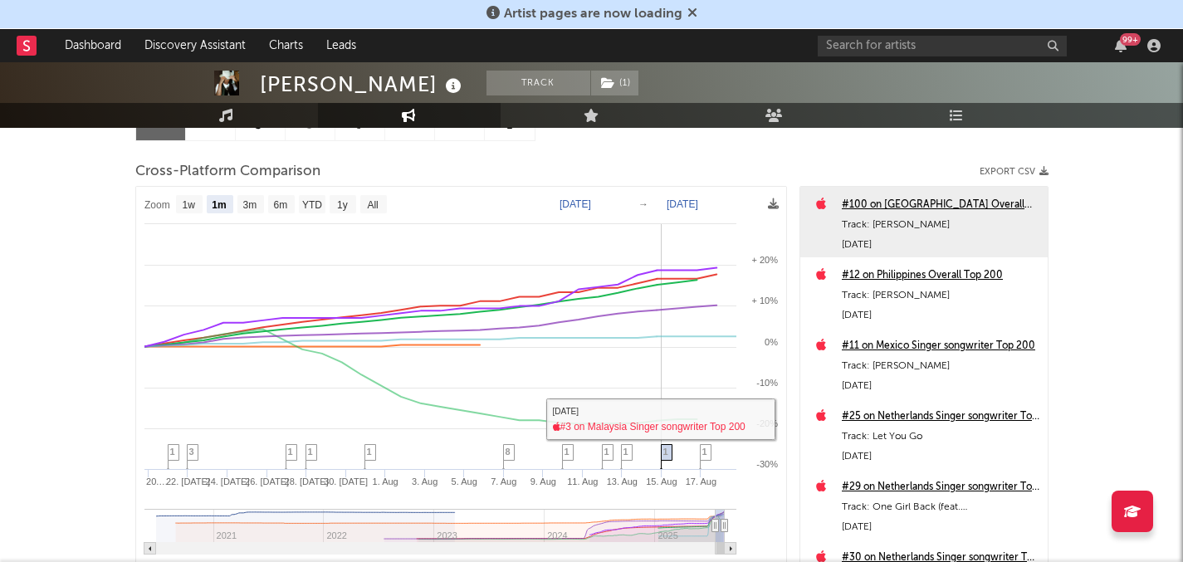
click at [664, 449] on span "1" at bounding box center [665, 451] width 5 height 10
click at [702, 449] on span "1" at bounding box center [704, 451] width 5 height 10
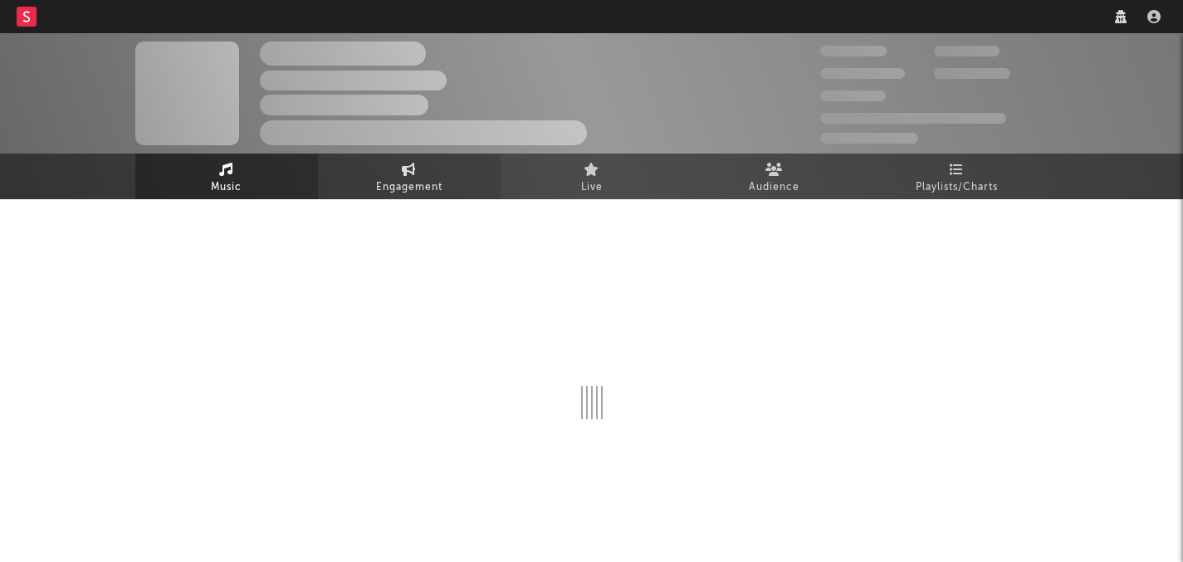
click at [366, 199] on link "Engagement" at bounding box center [409, 177] width 183 height 46
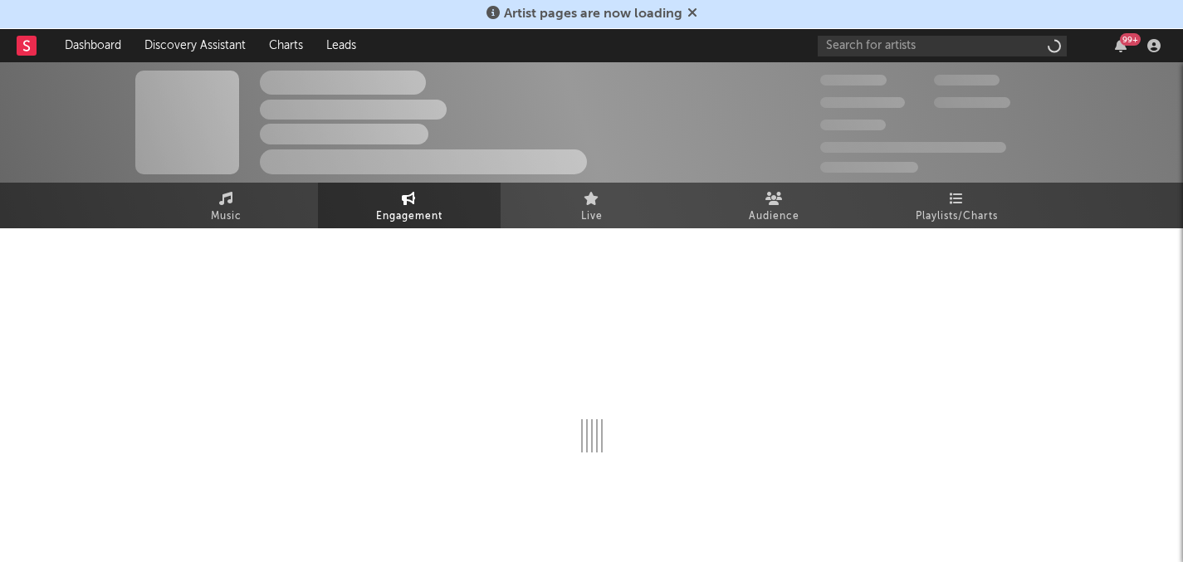
select select "1w"
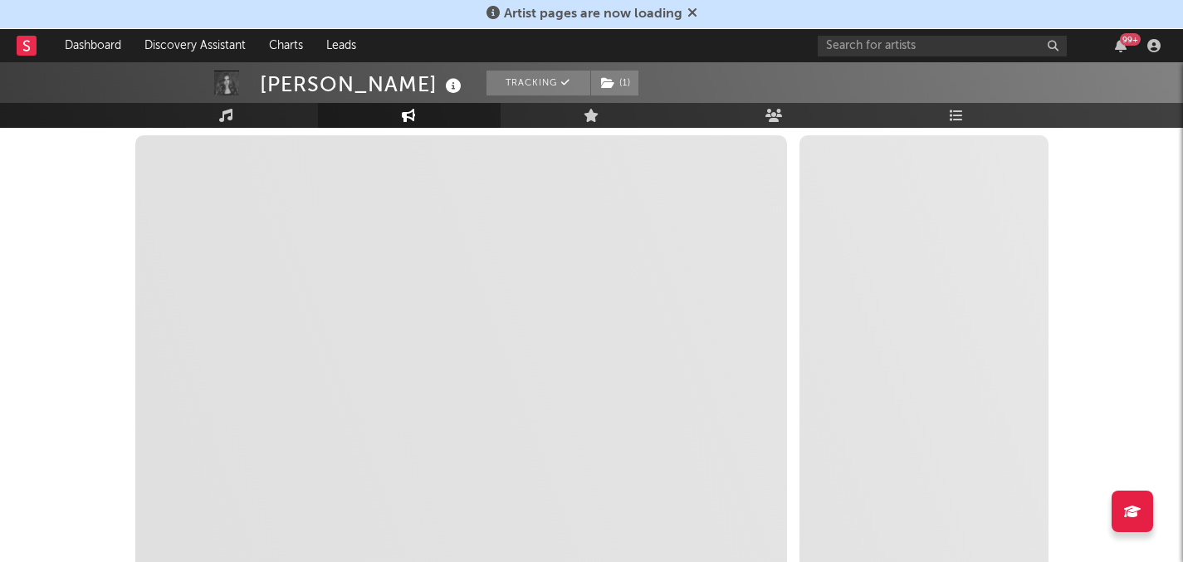
scroll to position [252, 0]
select select "1m"
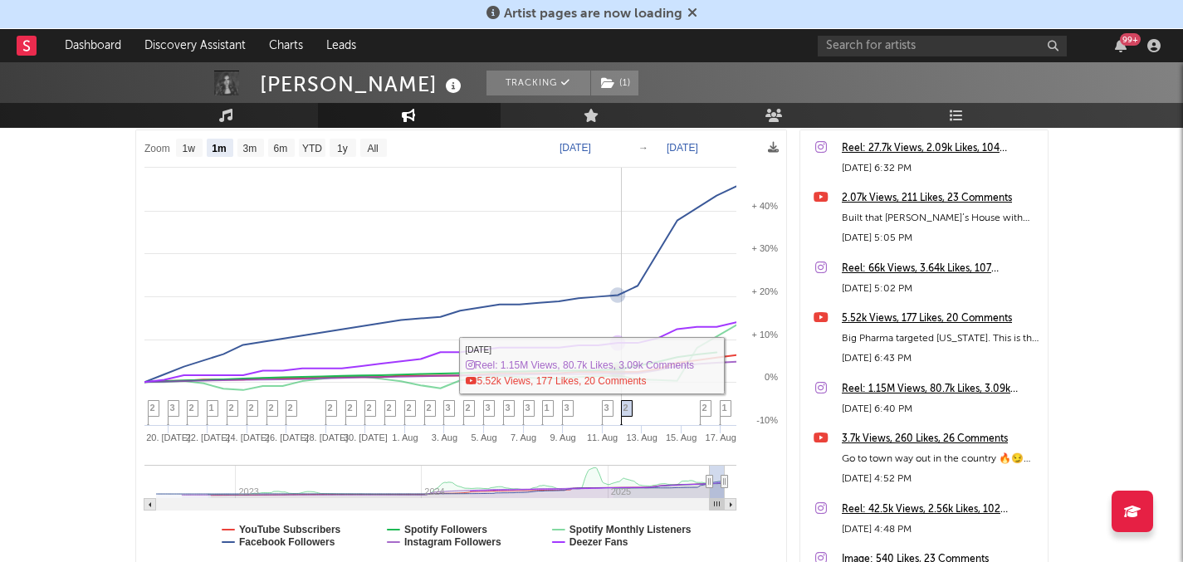
click at [627, 406] on span "2" at bounding box center [625, 407] width 5 height 10
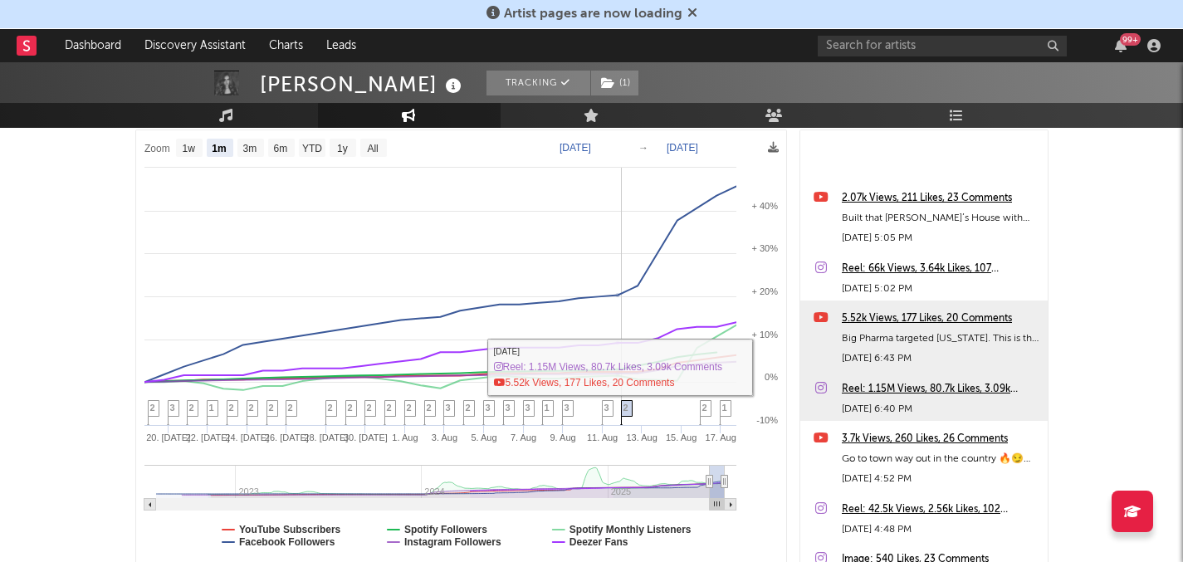
scroll to position [170, 0]
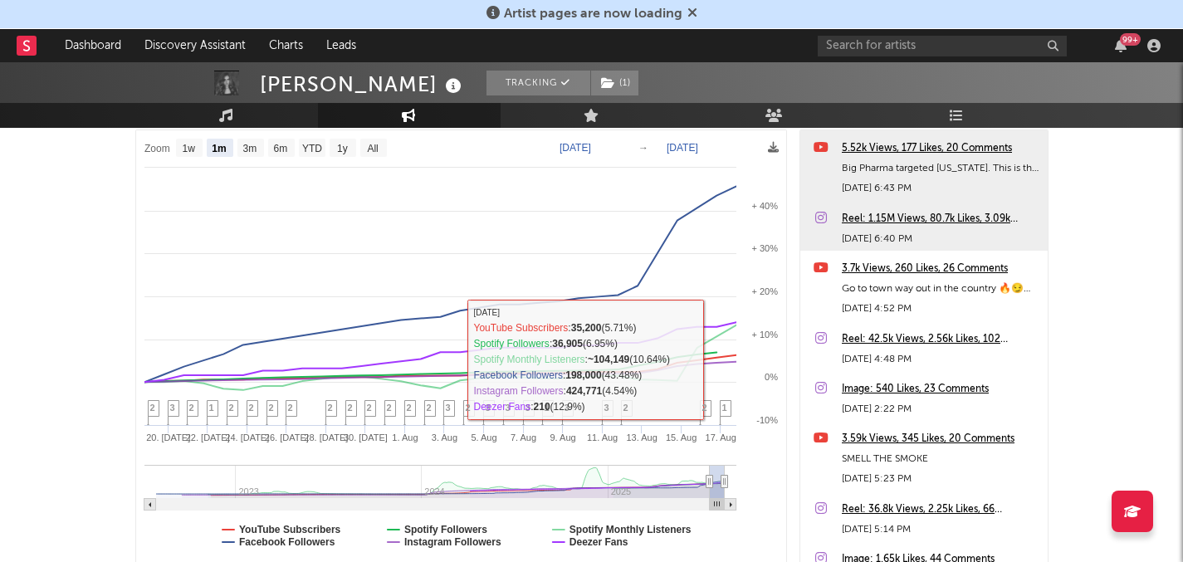
click at [853, 218] on div "Reel: 1.15M Views, 80.7k Likes, 3.09k Comments" at bounding box center [941, 219] width 198 height 20
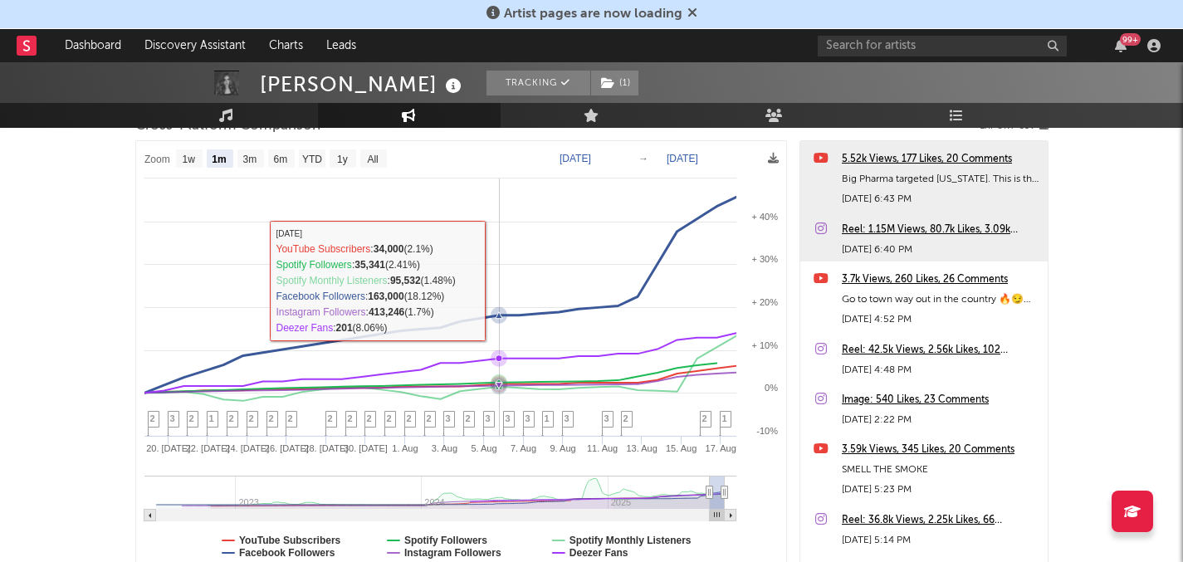
scroll to position [241, 0]
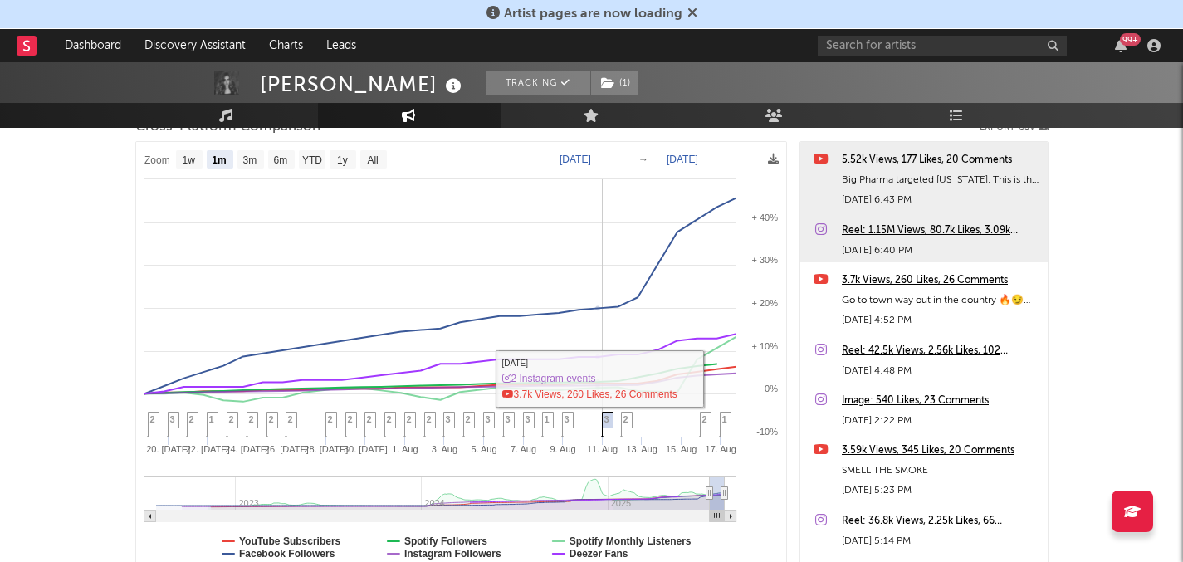
click at [604, 417] on span "3" at bounding box center [606, 419] width 5 height 10
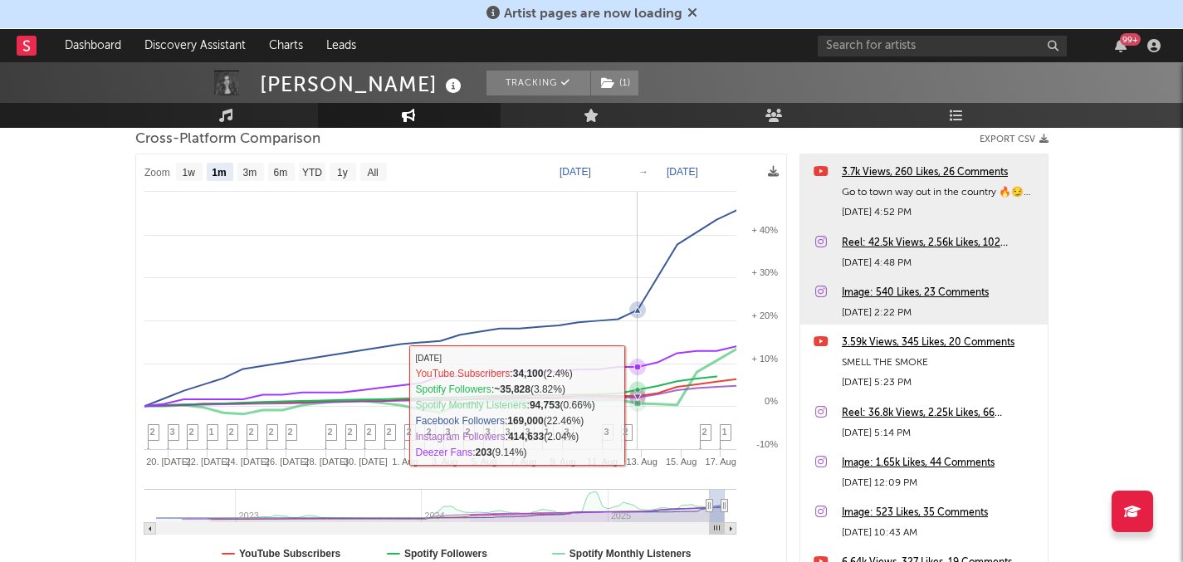
scroll to position [225, 0]
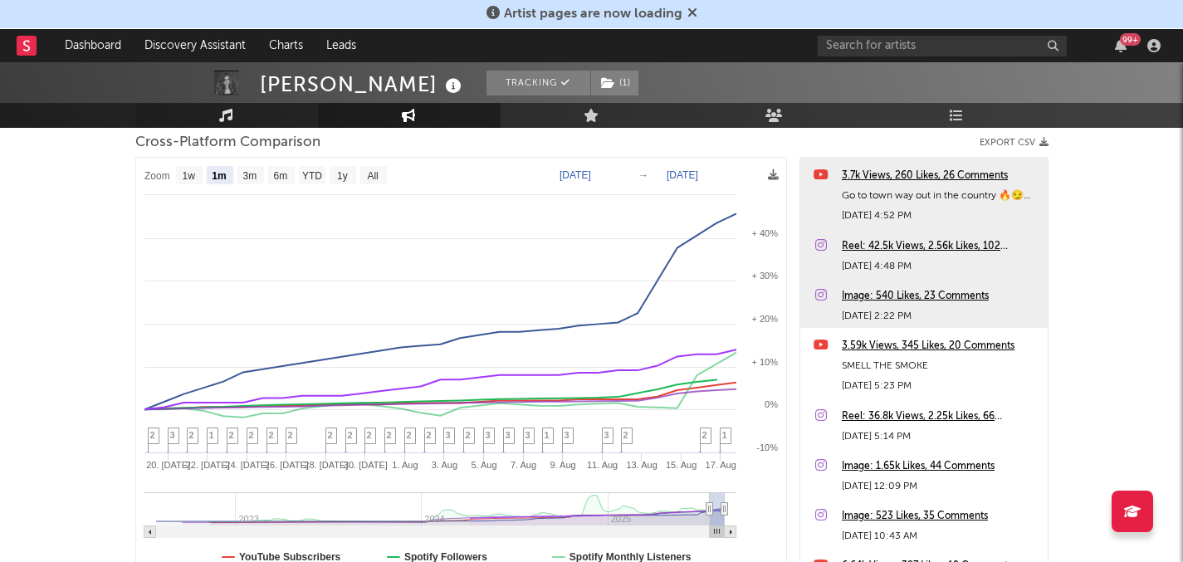
click at [243, 120] on link "Music" at bounding box center [226, 115] width 183 height 25
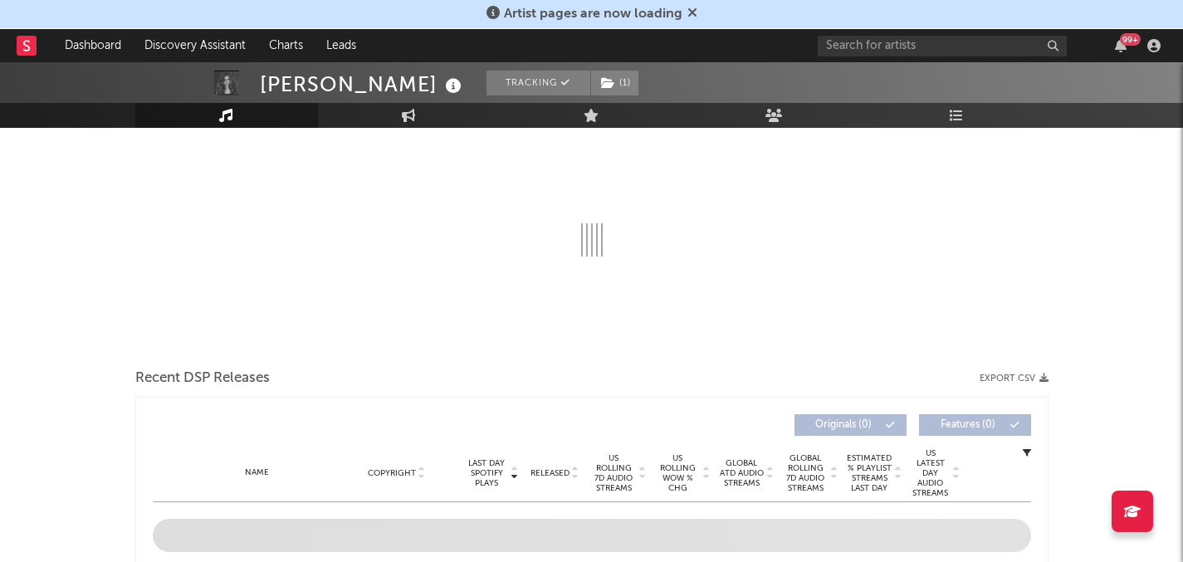
select select "6m"
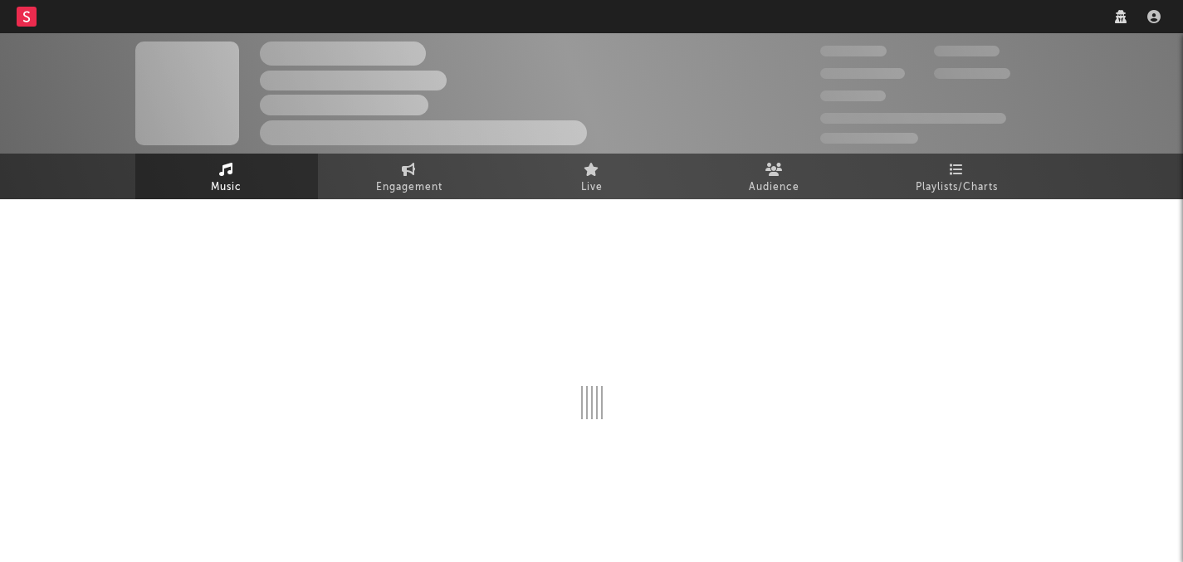
click at [888, 27] on nav "Dashboard Discovery Assistant Charts Leads" at bounding box center [591, 16] width 1183 height 33
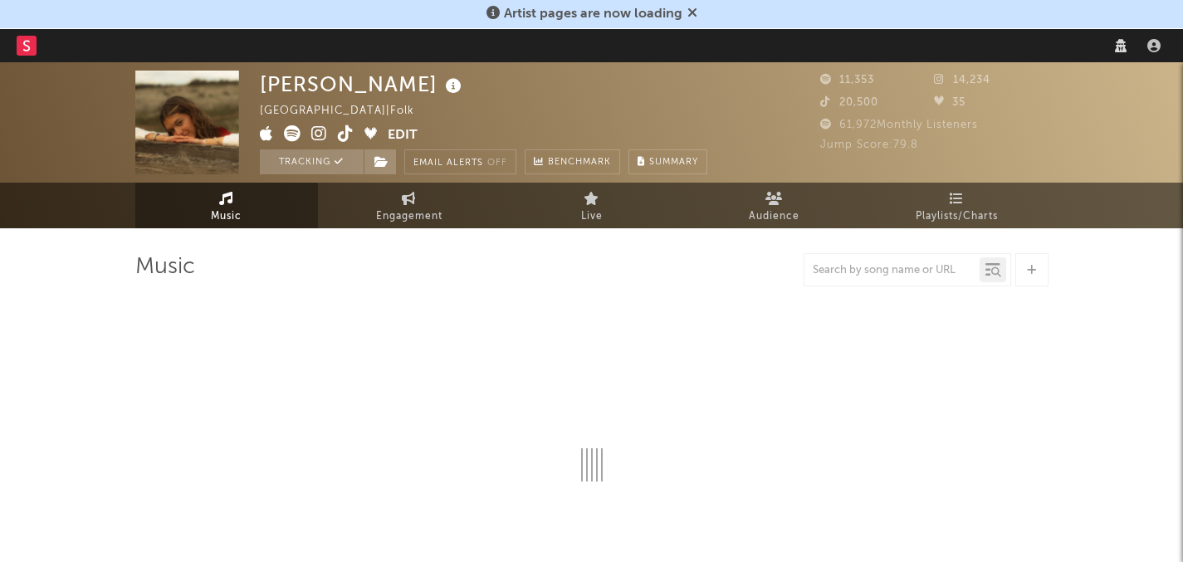
click at [889, 23] on div "Artist pages are now loading" at bounding box center [591, 14] width 1183 height 29
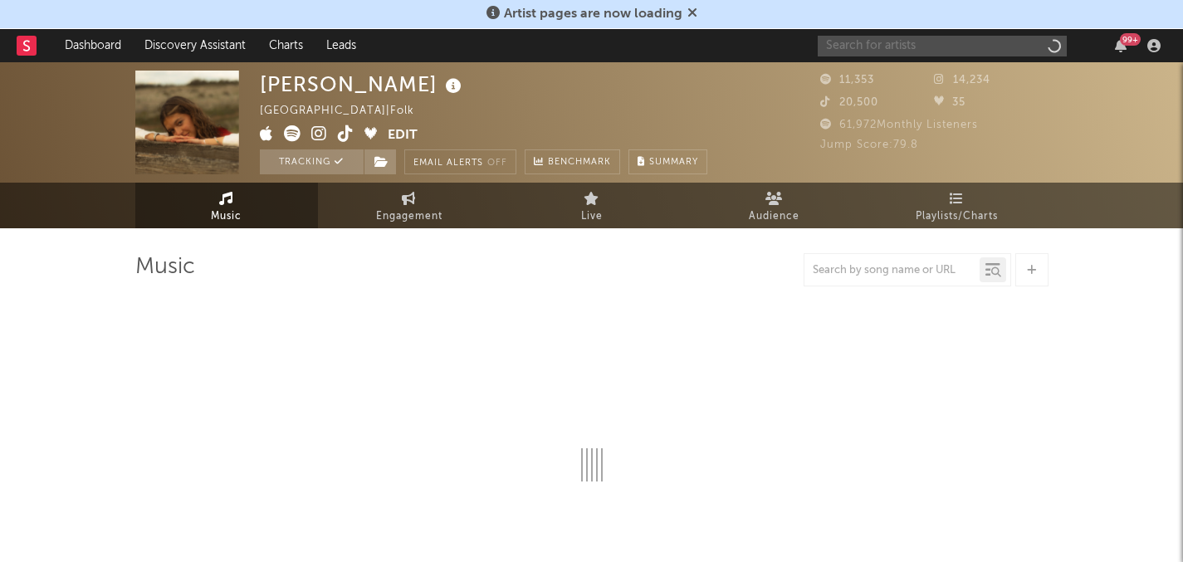
click at [891, 38] on input "text" at bounding box center [941, 46] width 249 height 21
select select "6m"
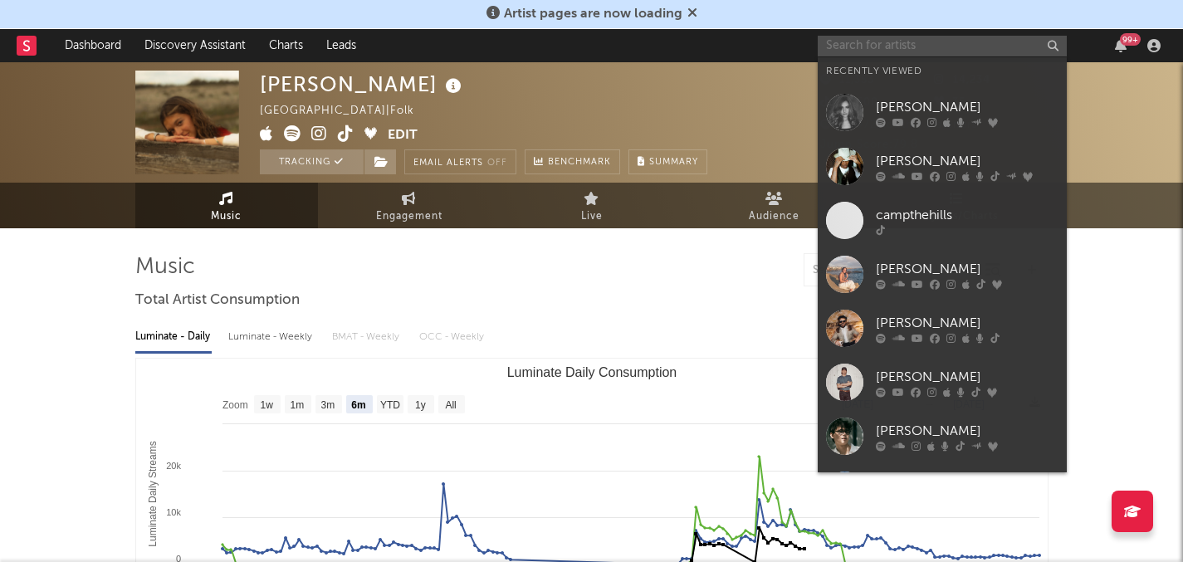
type input "j"
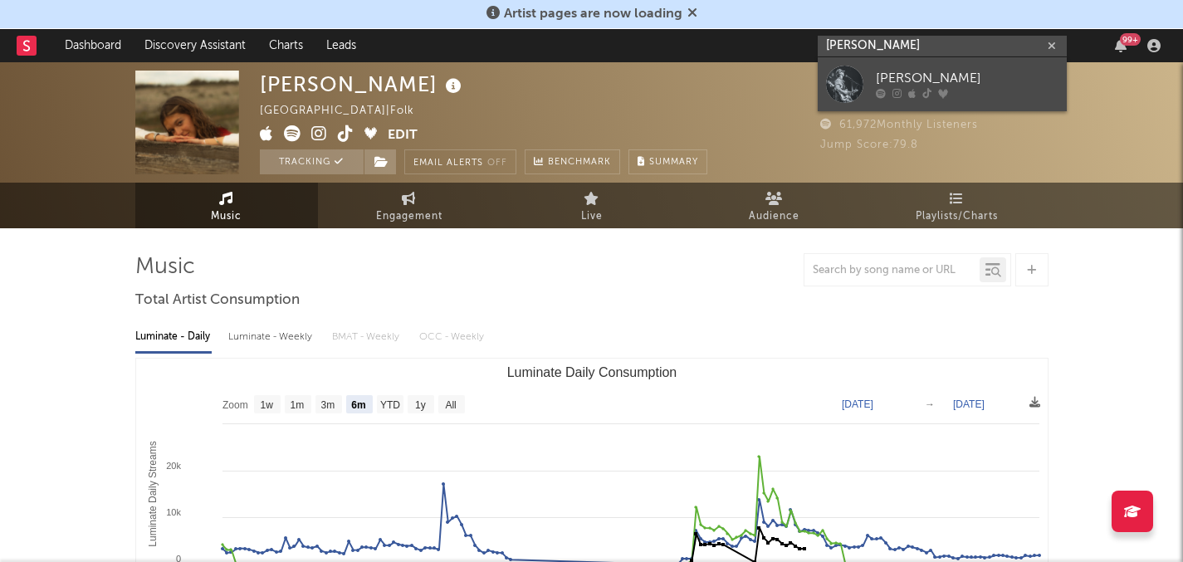
type input "[PERSON_NAME]"
click at [951, 81] on div "[PERSON_NAME]" at bounding box center [967, 79] width 183 height 20
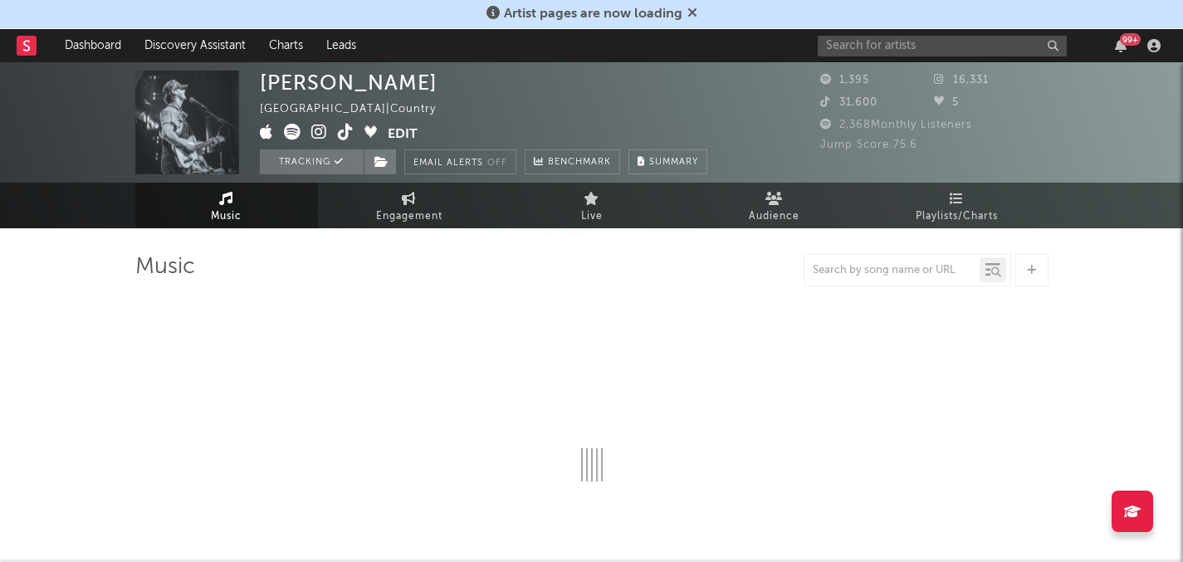
select select "1w"
